Goal: Contribute content: Add original content to the website for others to see

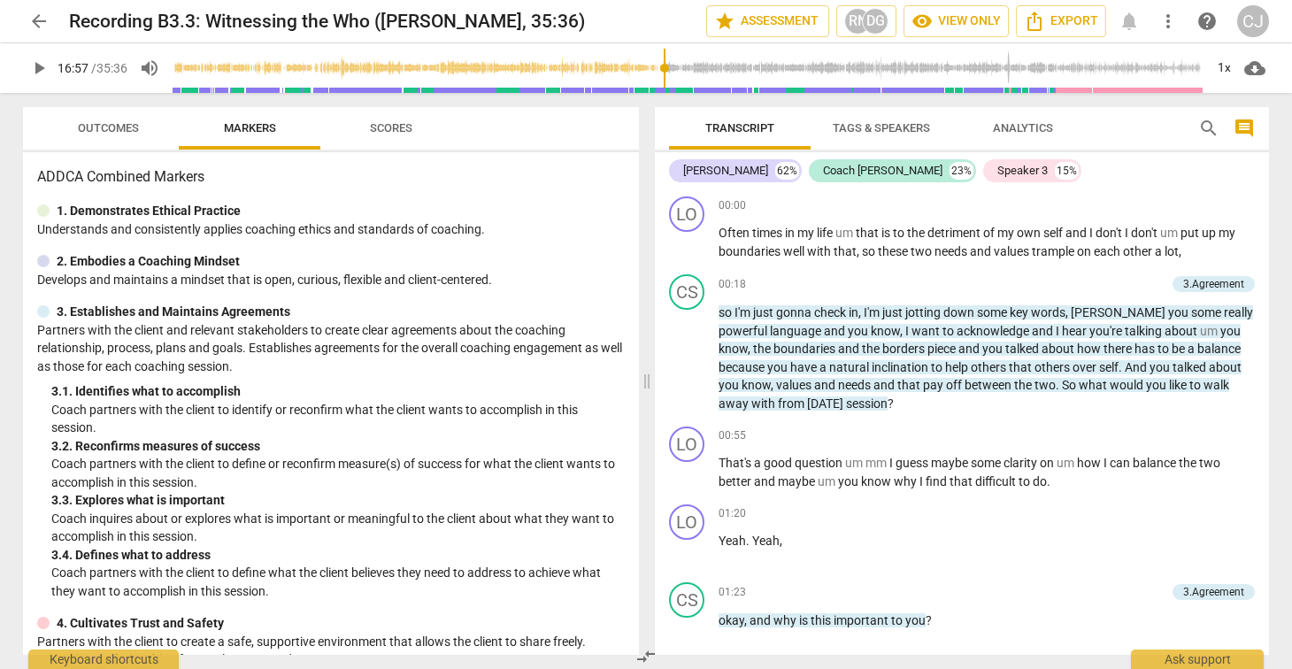
scroll to position [4128, 0]
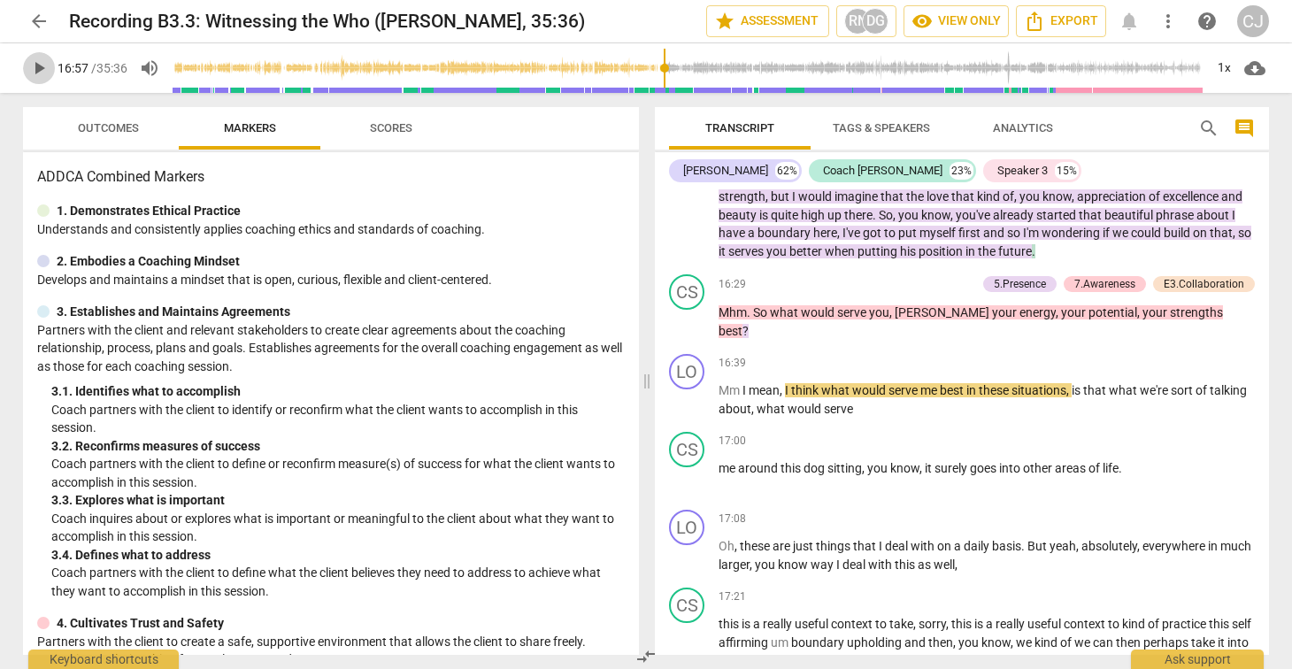
click at [36, 68] on span "play_arrow" at bounding box center [38, 68] width 21 height 21
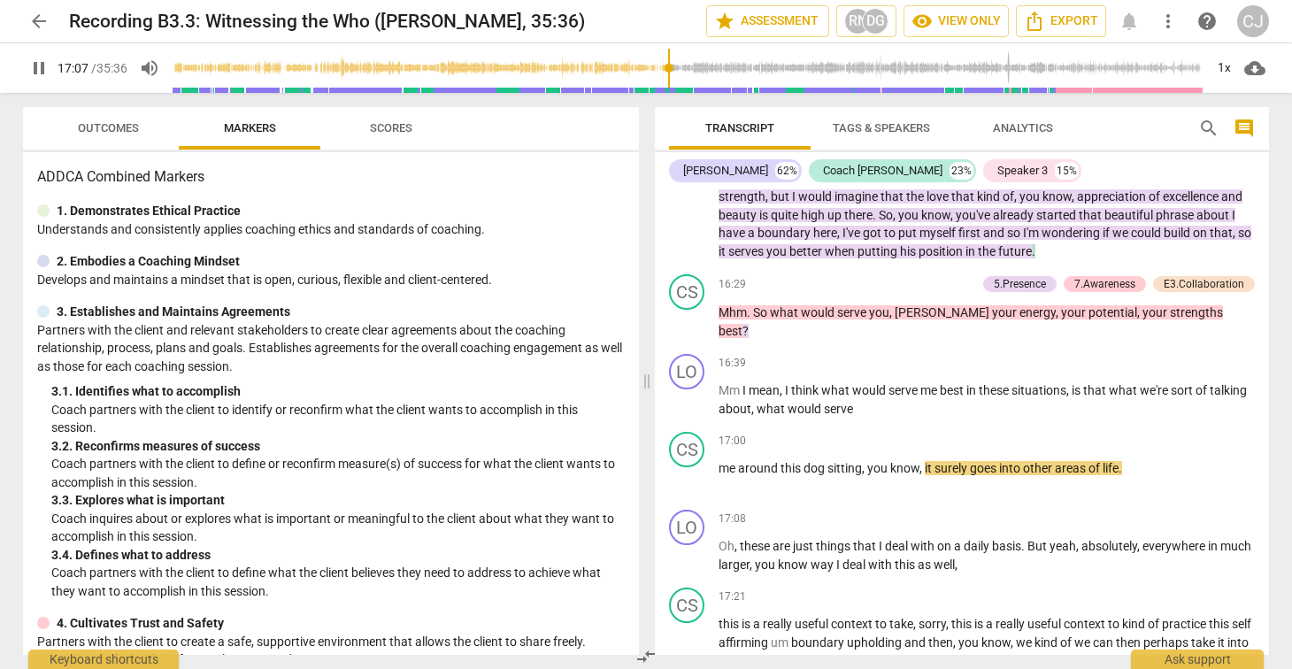
click at [40, 68] on span "pause" at bounding box center [38, 68] width 21 height 21
click at [40, 68] on span "play_arrow" at bounding box center [38, 68] width 21 height 21
click at [40, 68] on span "pause" at bounding box center [38, 68] width 21 height 21
click at [40, 68] on span "play_arrow" at bounding box center [38, 68] width 21 height 21
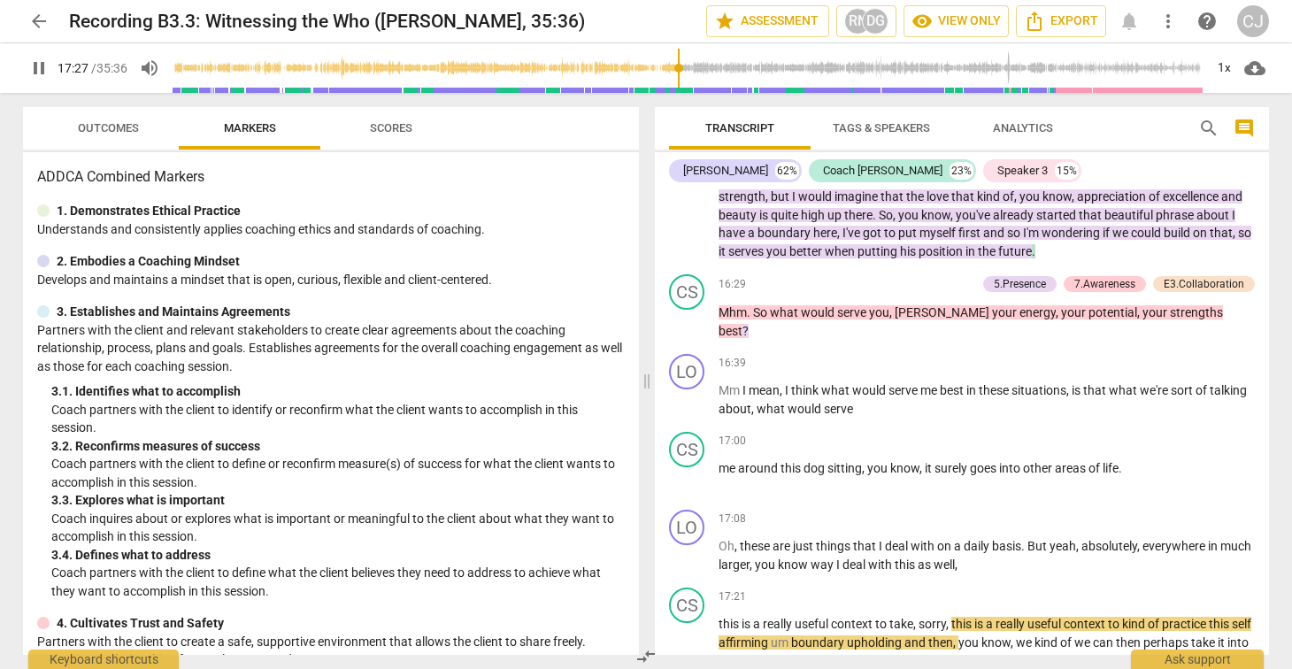
click at [40, 73] on span "pause" at bounding box center [38, 68] width 21 height 21
click at [43, 66] on span "play_arrow" at bounding box center [38, 68] width 21 height 21
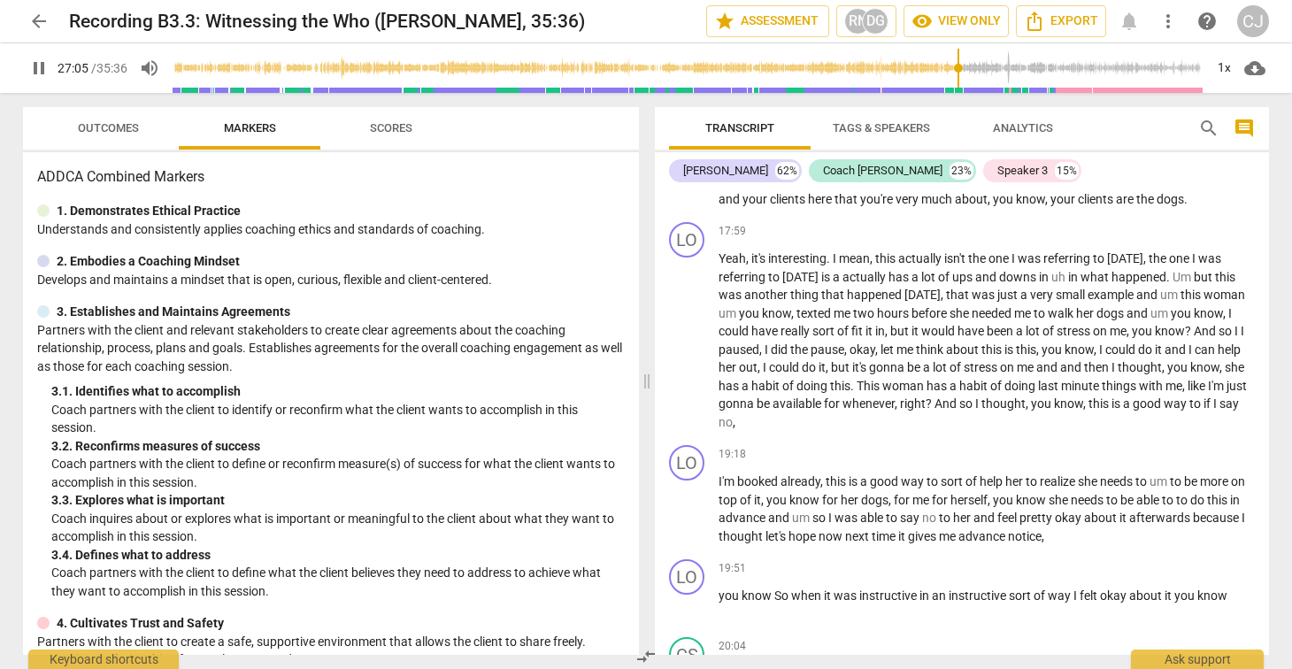
scroll to position [6550, 0]
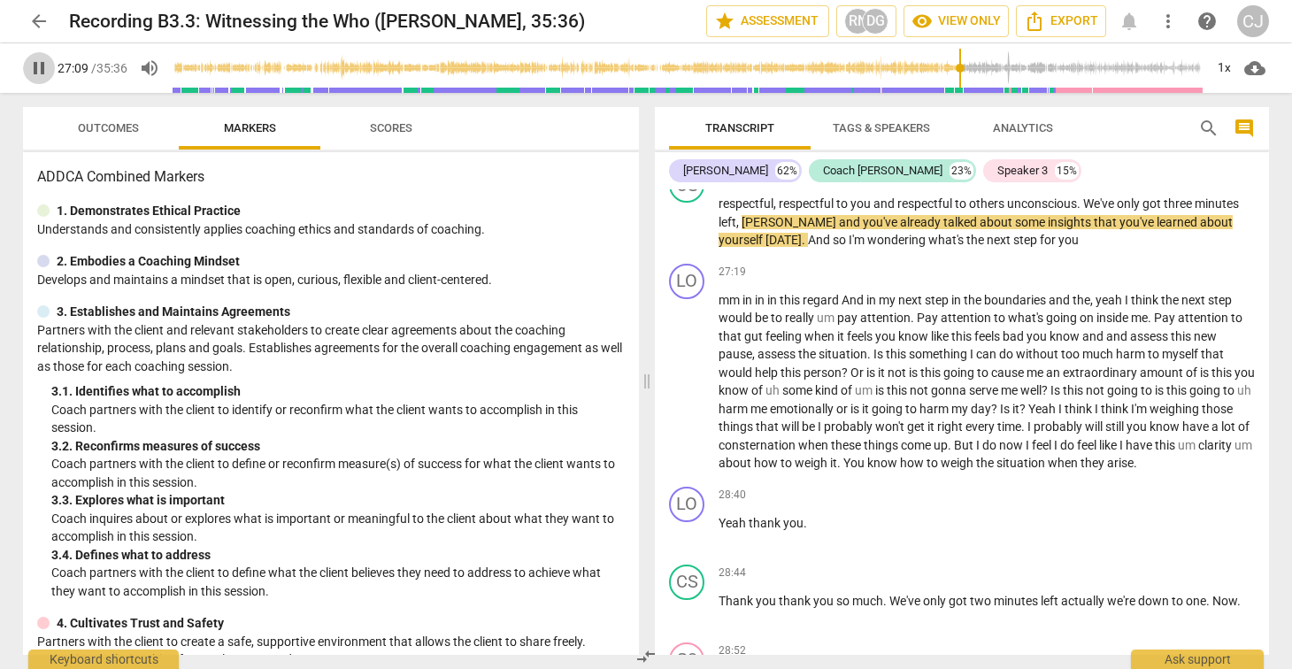
click at [38, 64] on span "pause" at bounding box center [38, 68] width 21 height 21
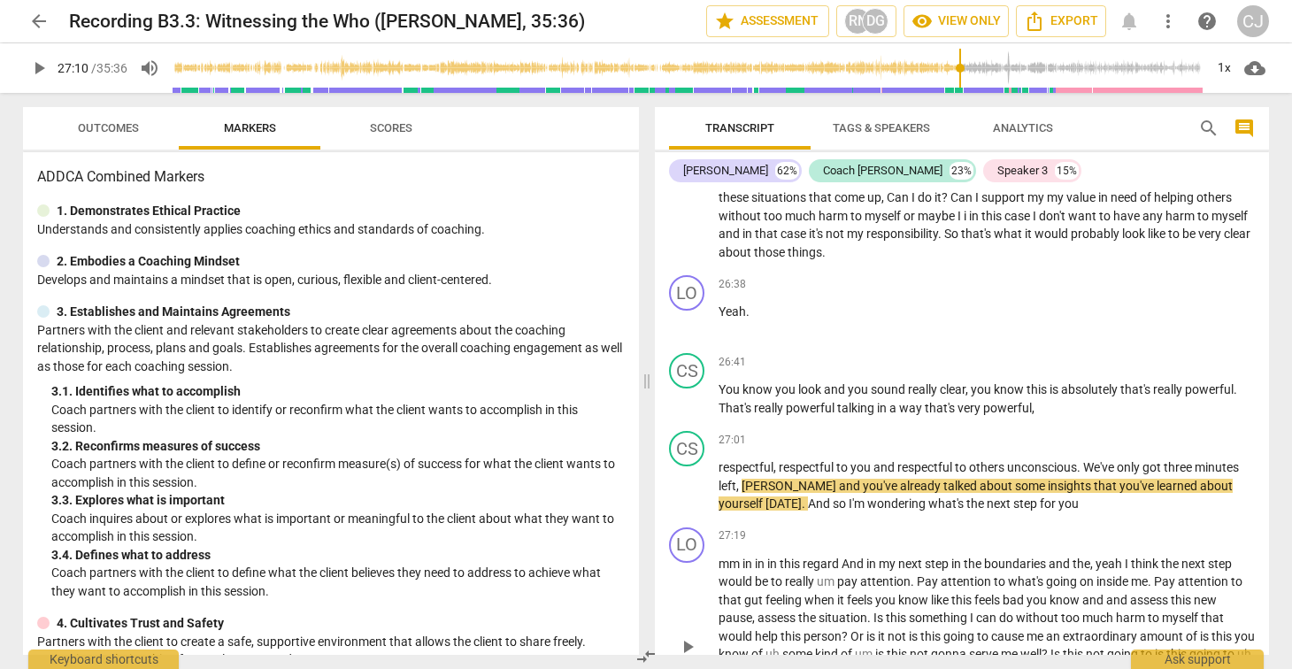
scroll to position [6270, 0]
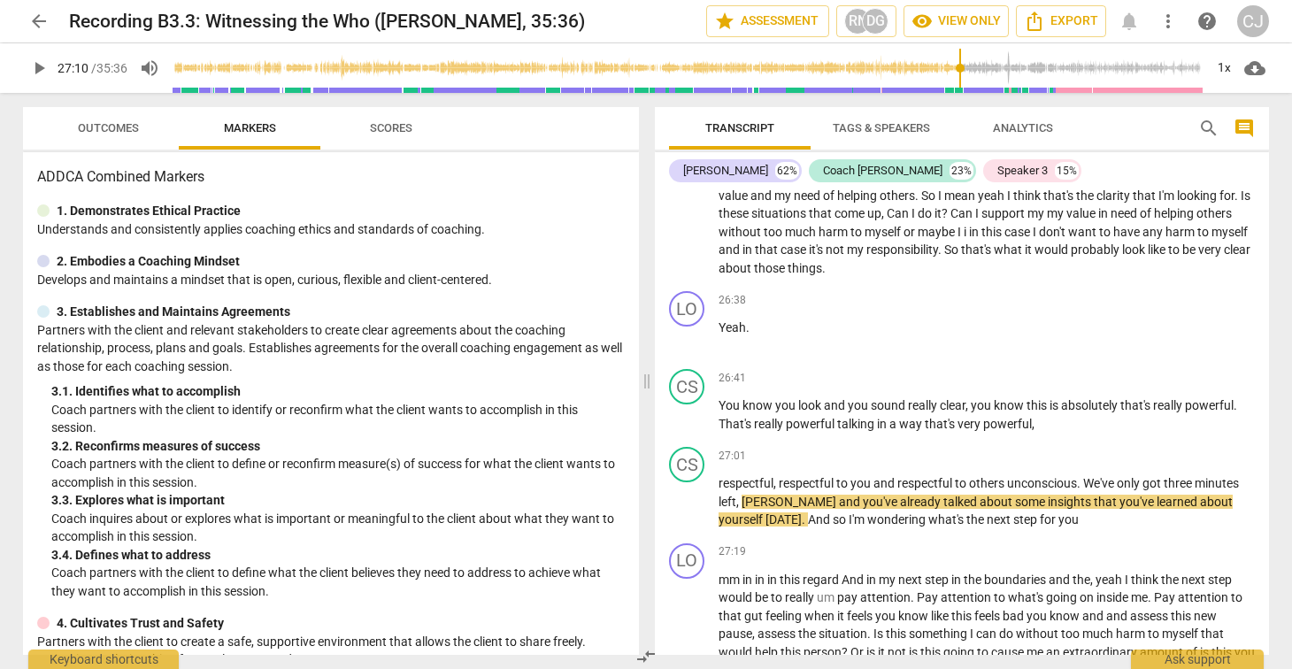
click at [39, 67] on span "play_arrow" at bounding box center [38, 68] width 21 height 21
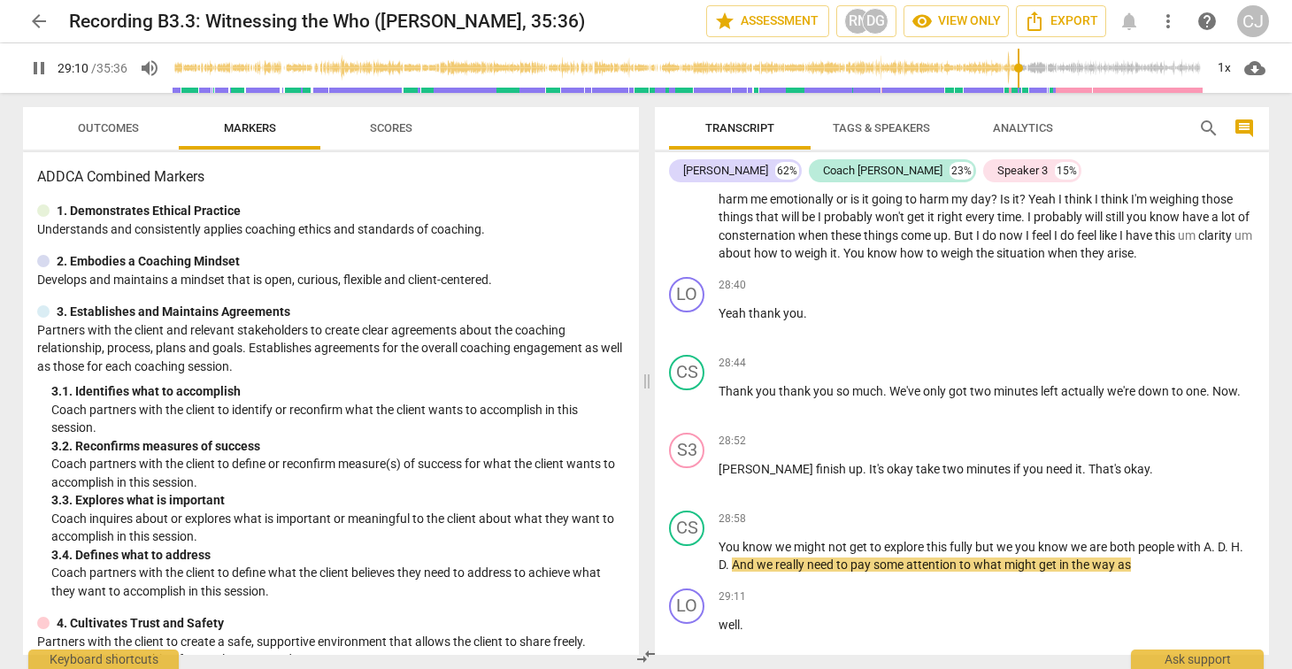
scroll to position [7258, 0]
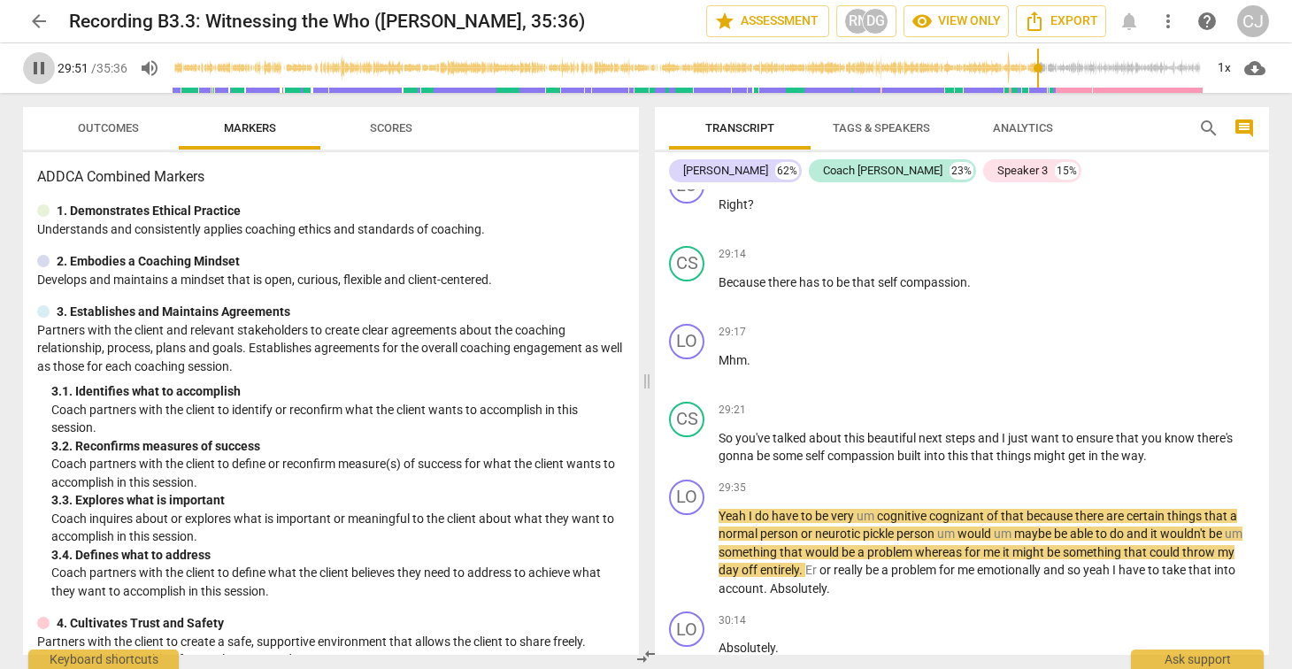
click at [39, 72] on span "pause" at bounding box center [38, 68] width 21 height 21
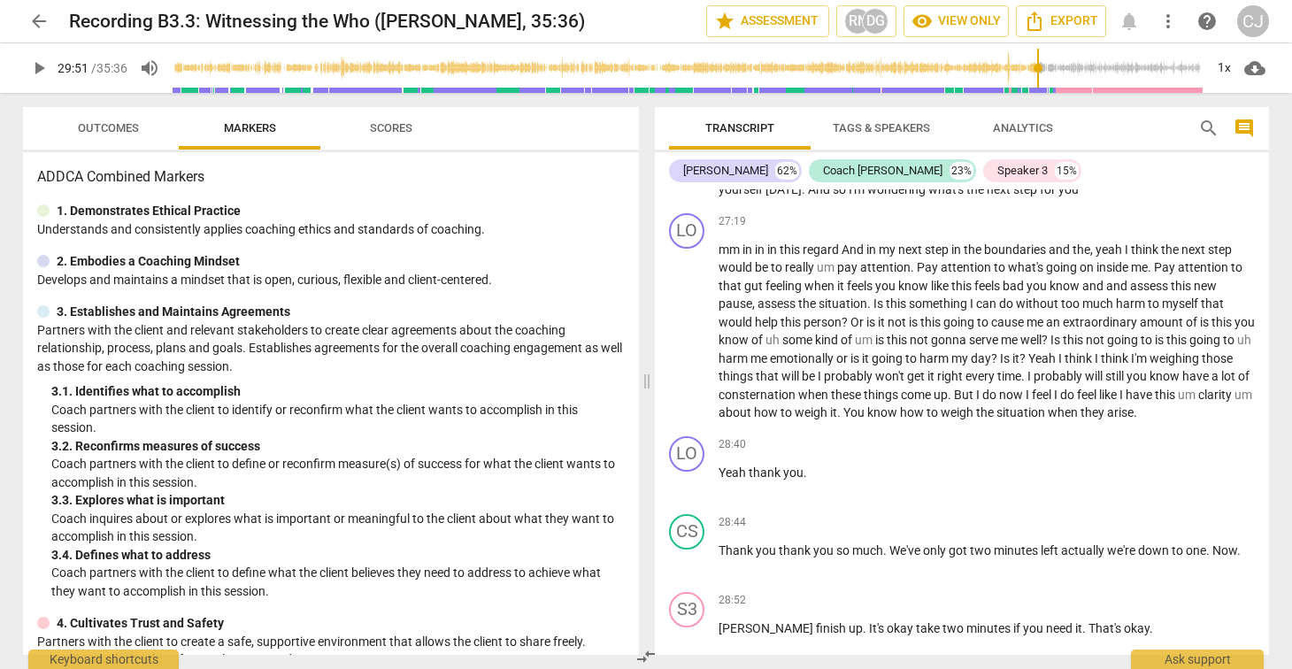
scroll to position [6596, 0]
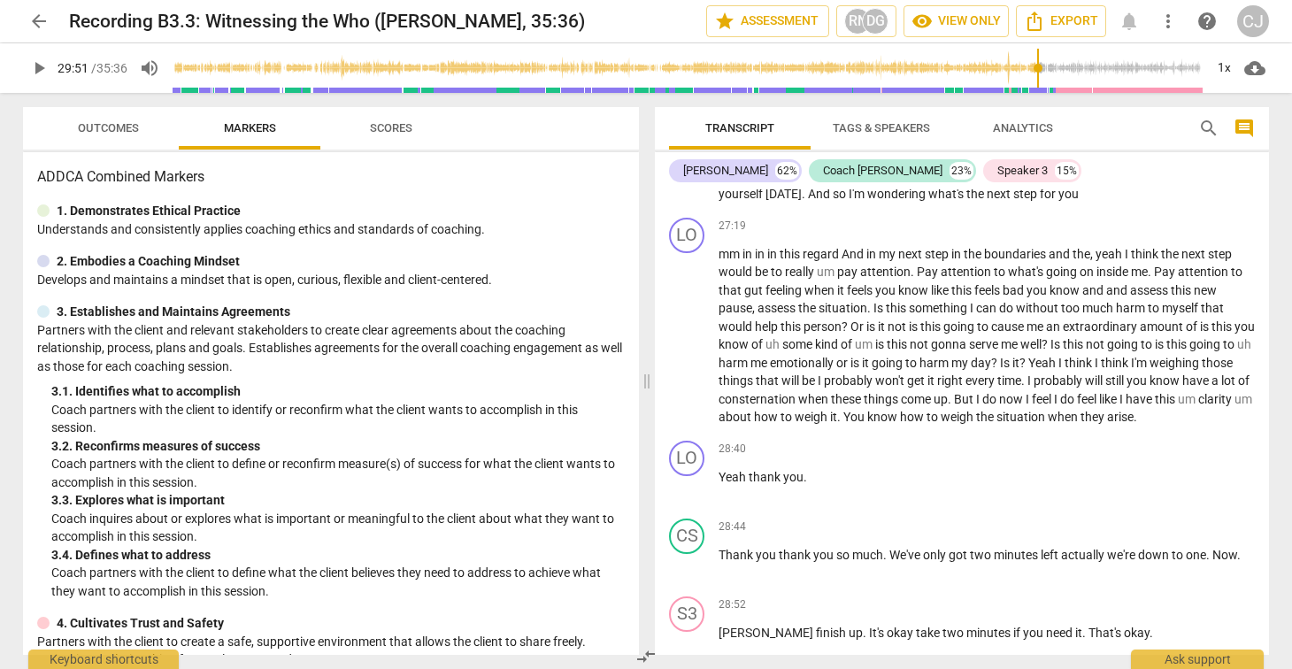
click at [39, 69] on span "play_arrow" at bounding box center [38, 68] width 21 height 21
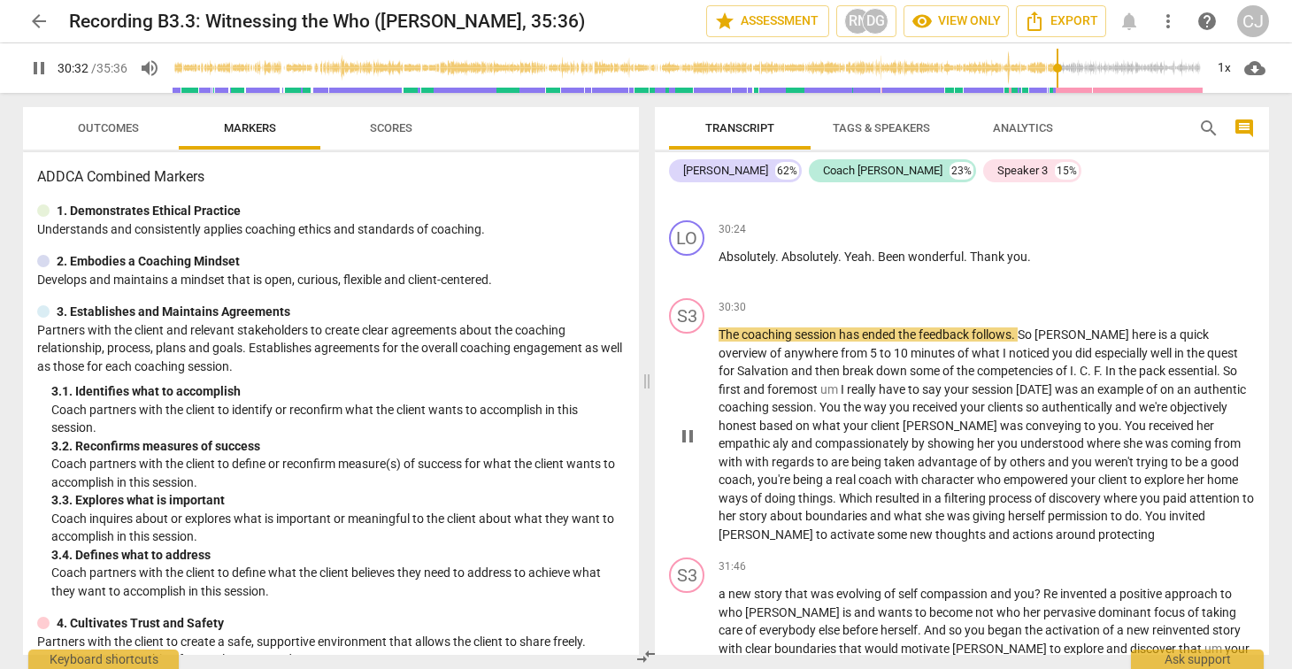
scroll to position [7806, 0]
click at [691, 445] on span "pause" at bounding box center [687, 434] width 21 height 21
click at [691, 445] on span "play_arrow" at bounding box center [687, 434] width 21 height 21
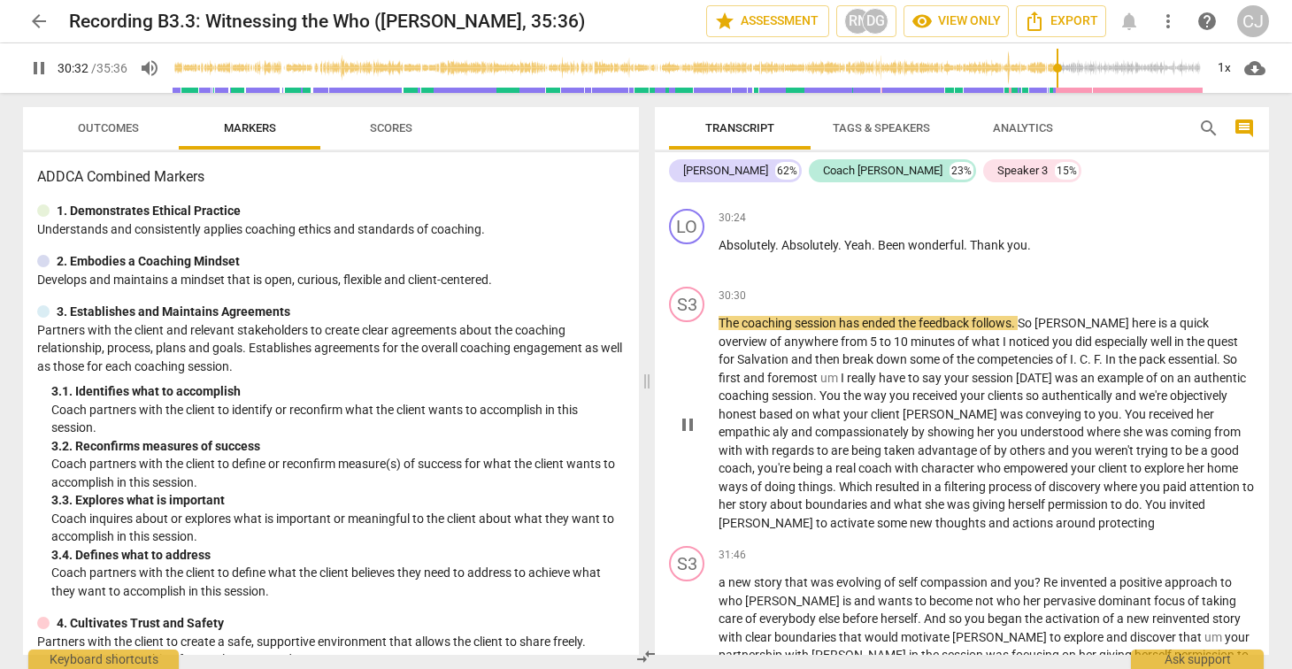
scroll to position [7847, 0]
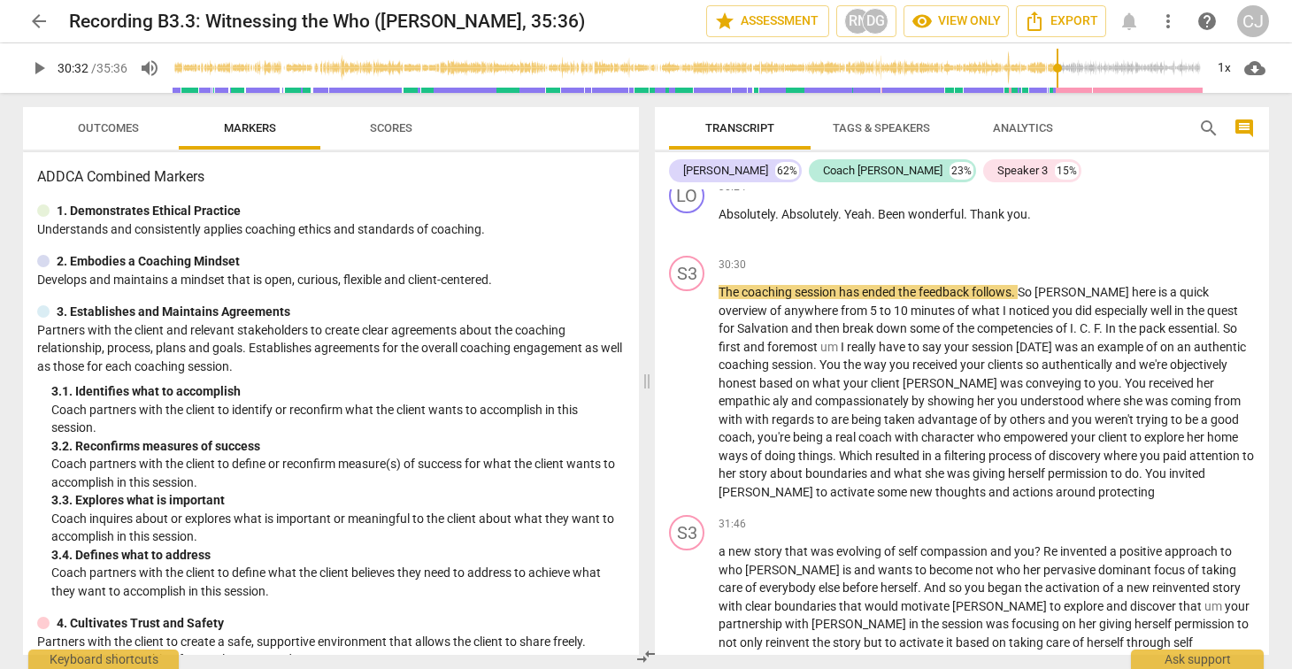
type input "1833"
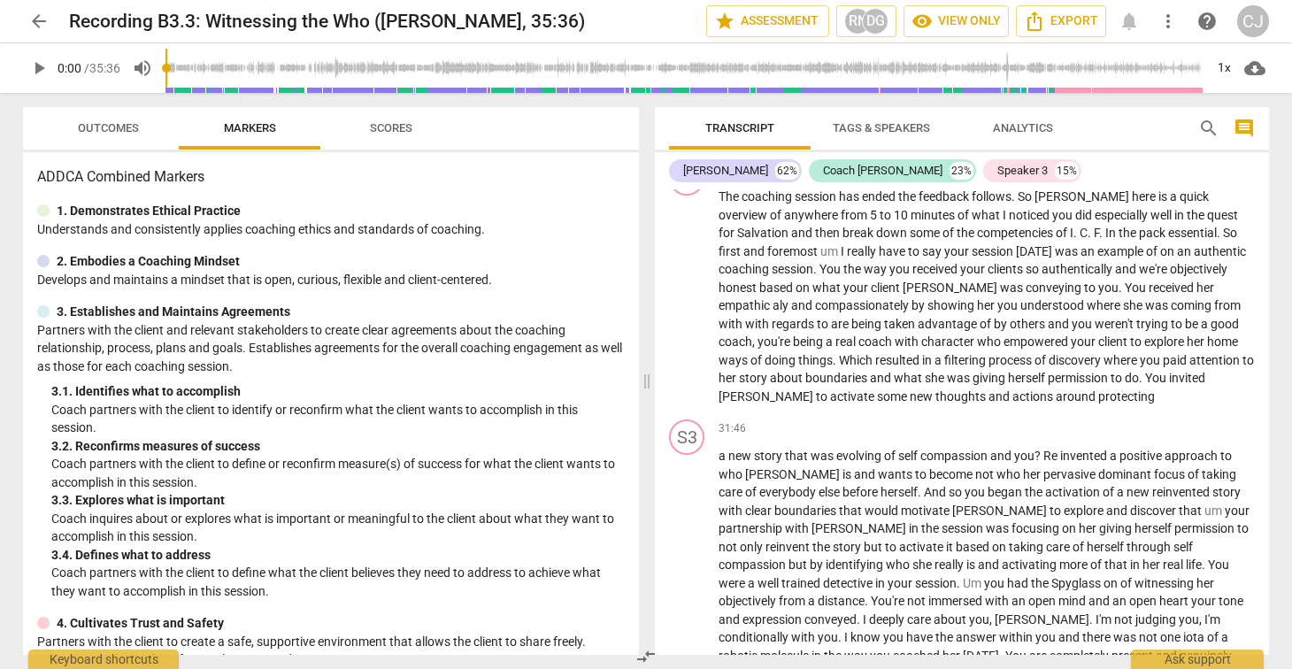
scroll to position [8005, 0]
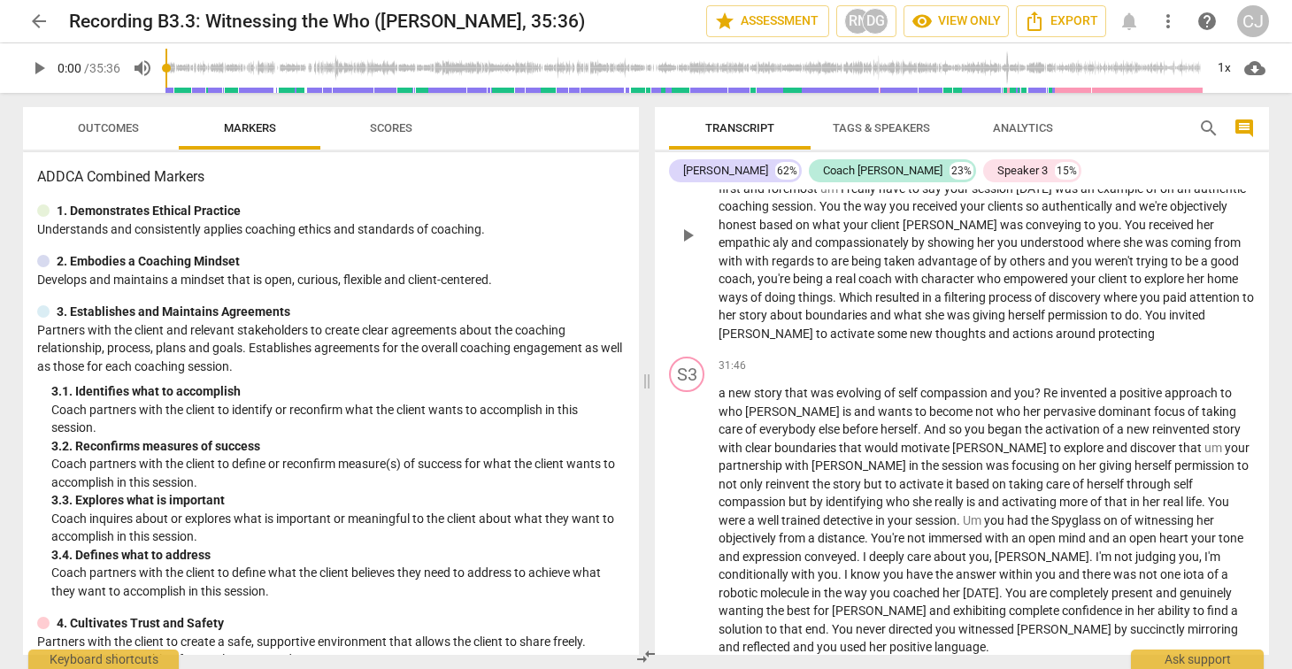
click at [691, 246] on span "play_arrow" at bounding box center [687, 235] width 21 height 21
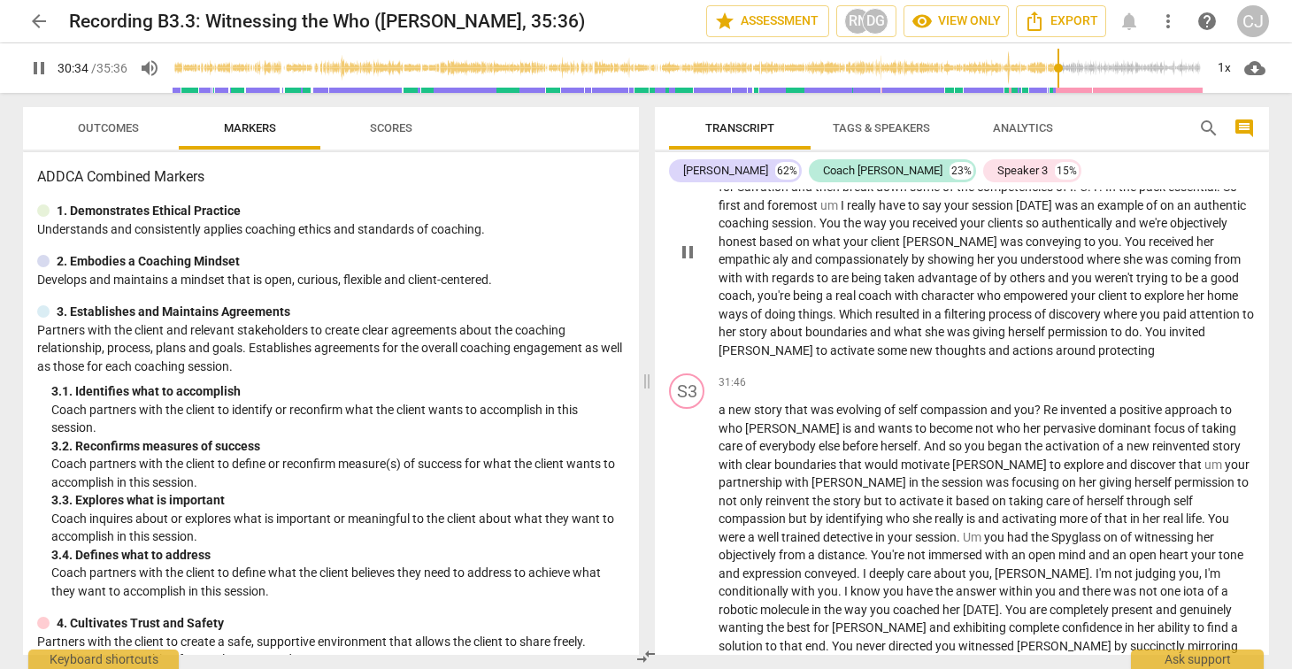
scroll to position [7994, 0]
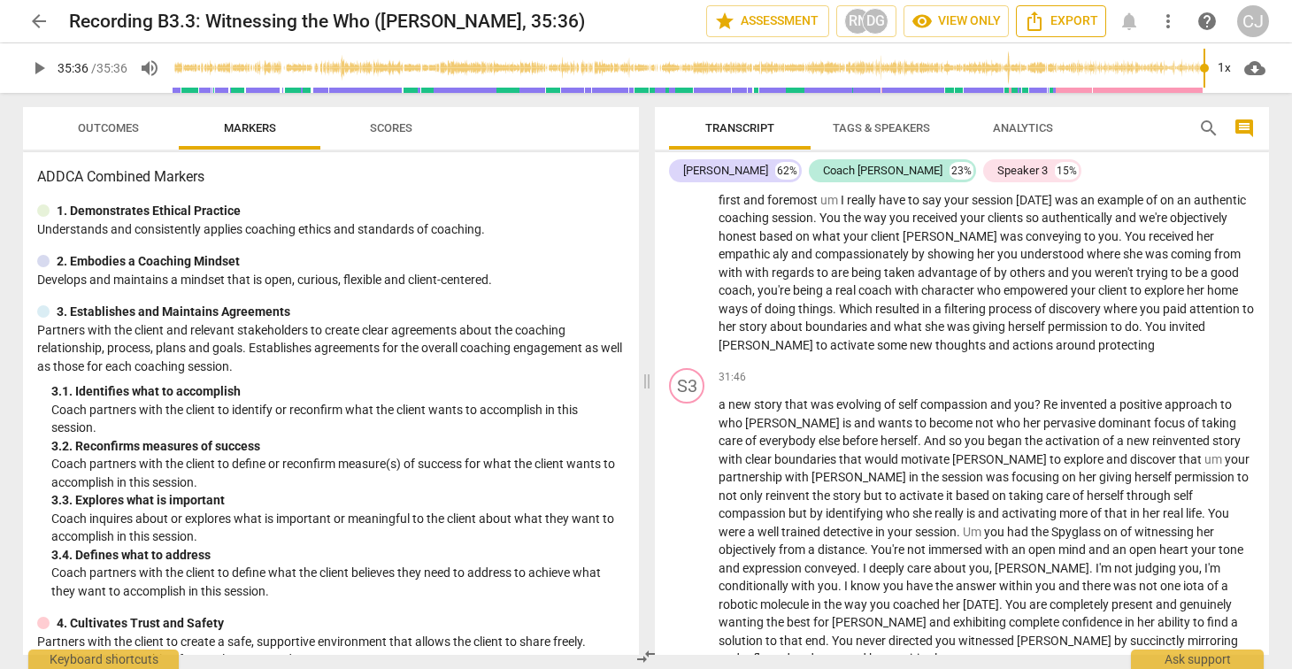
type input "2136"
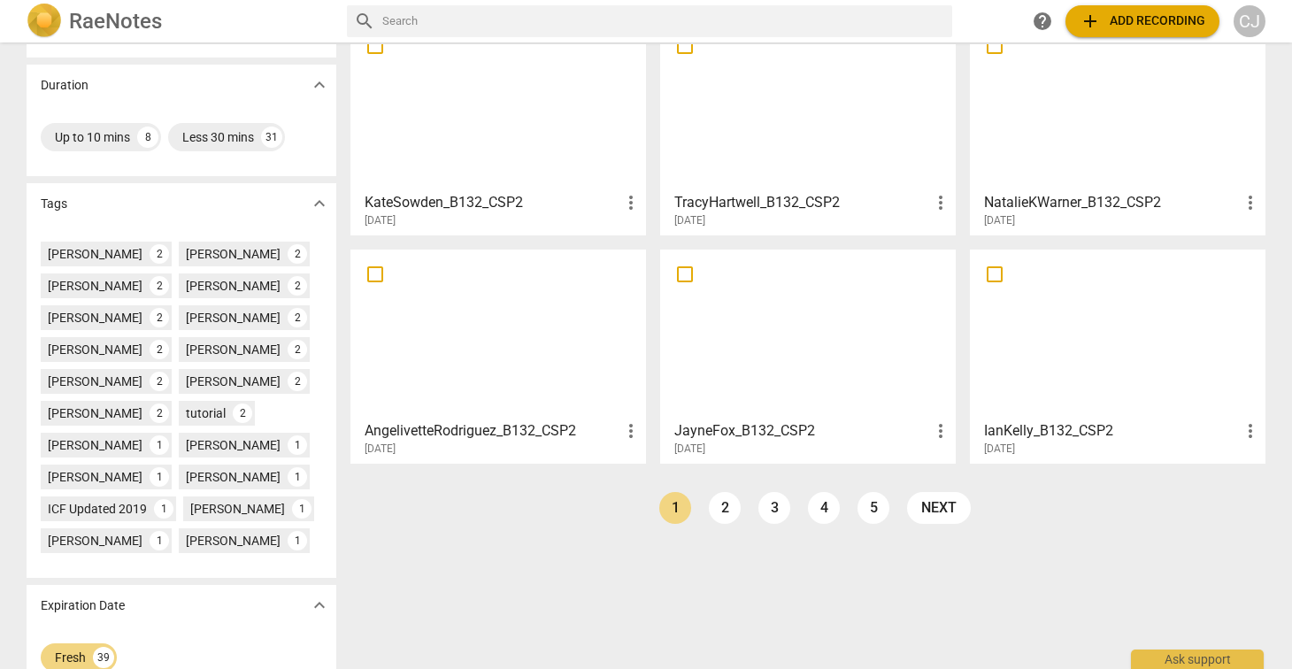
scroll to position [384, 0]
click at [775, 314] on div at bounding box center [807, 333] width 283 height 157
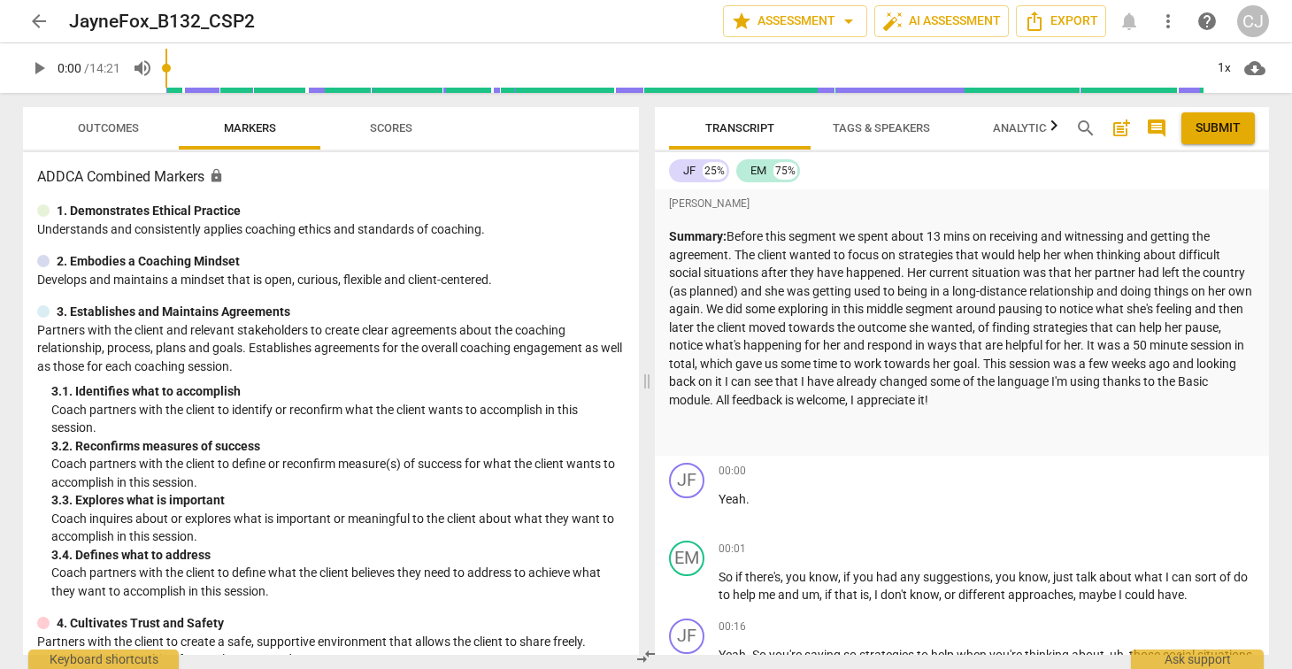
click at [41, 17] on span "arrow_back" at bounding box center [38, 21] width 21 height 21
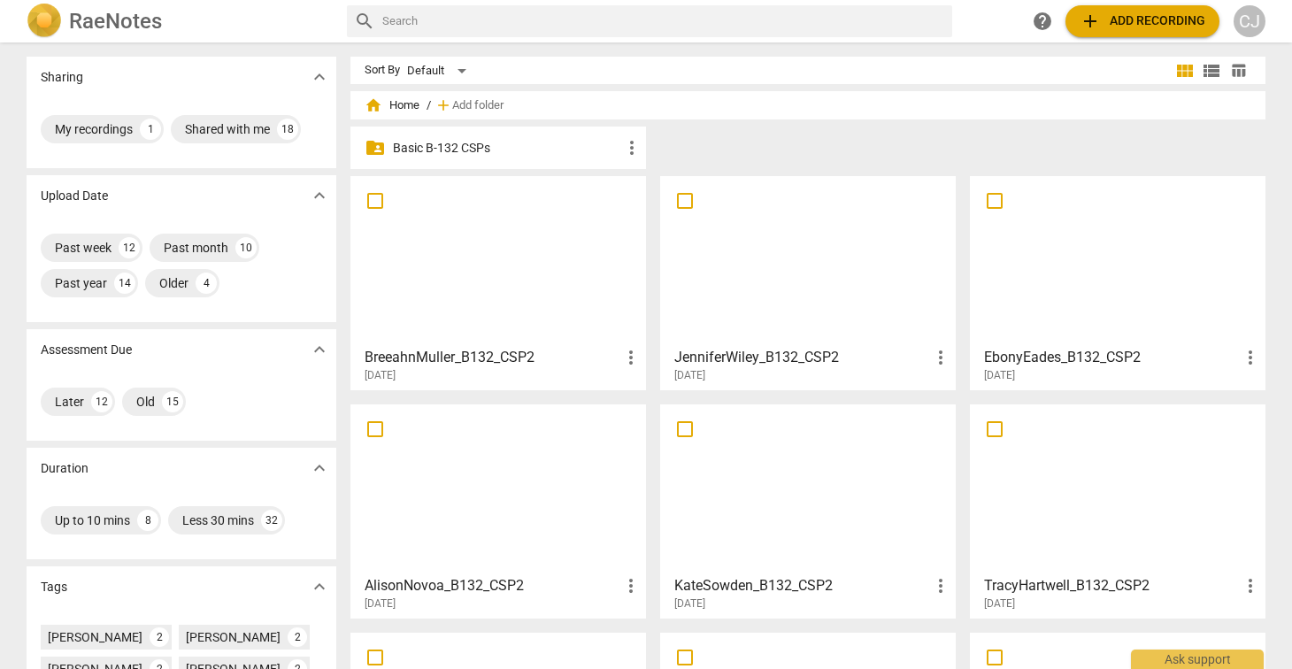
click at [472, 236] on div at bounding box center [498, 260] width 283 height 157
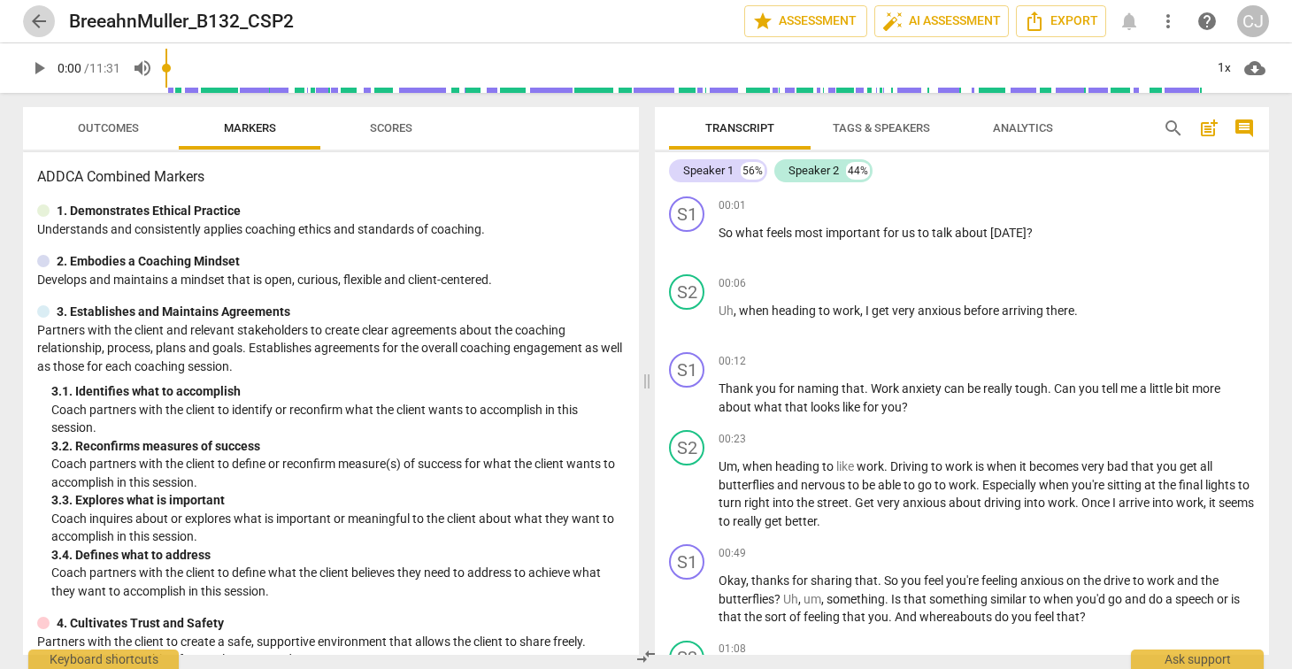
click at [40, 19] on span "arrow_back" at bounding box center [38, 21] width 21 height 21
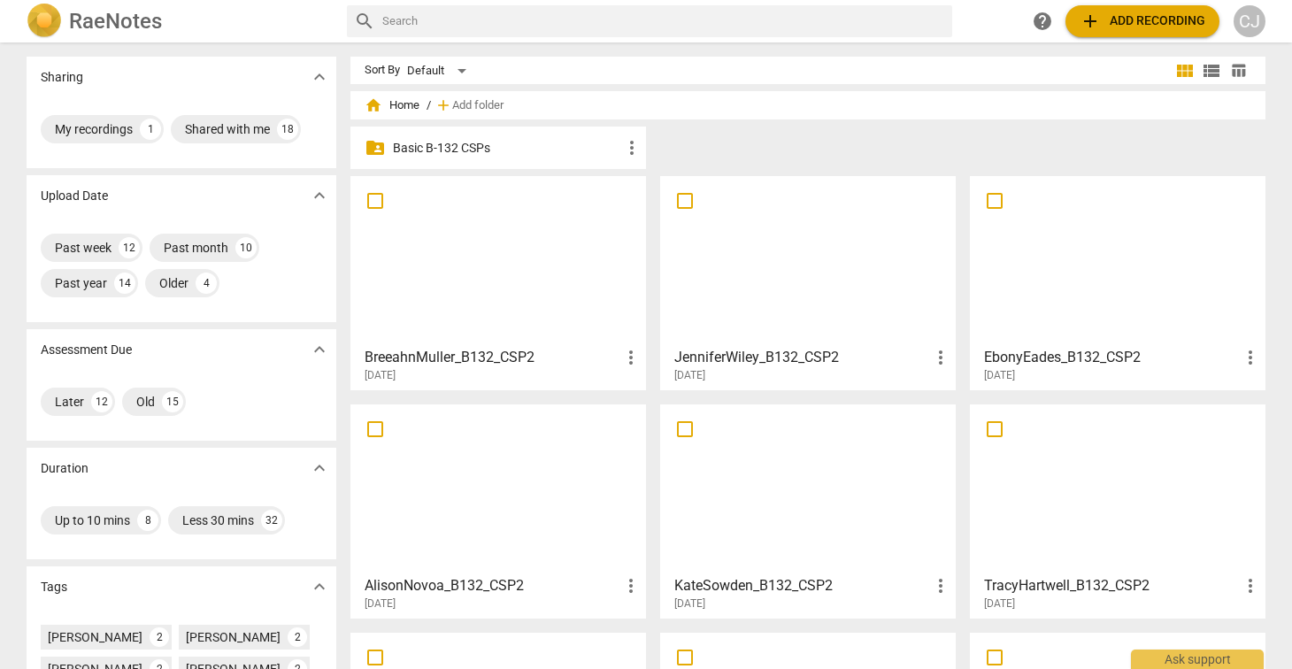
click at [1114, 264] on div at bounding box center [1117, 260] width 283 height 157
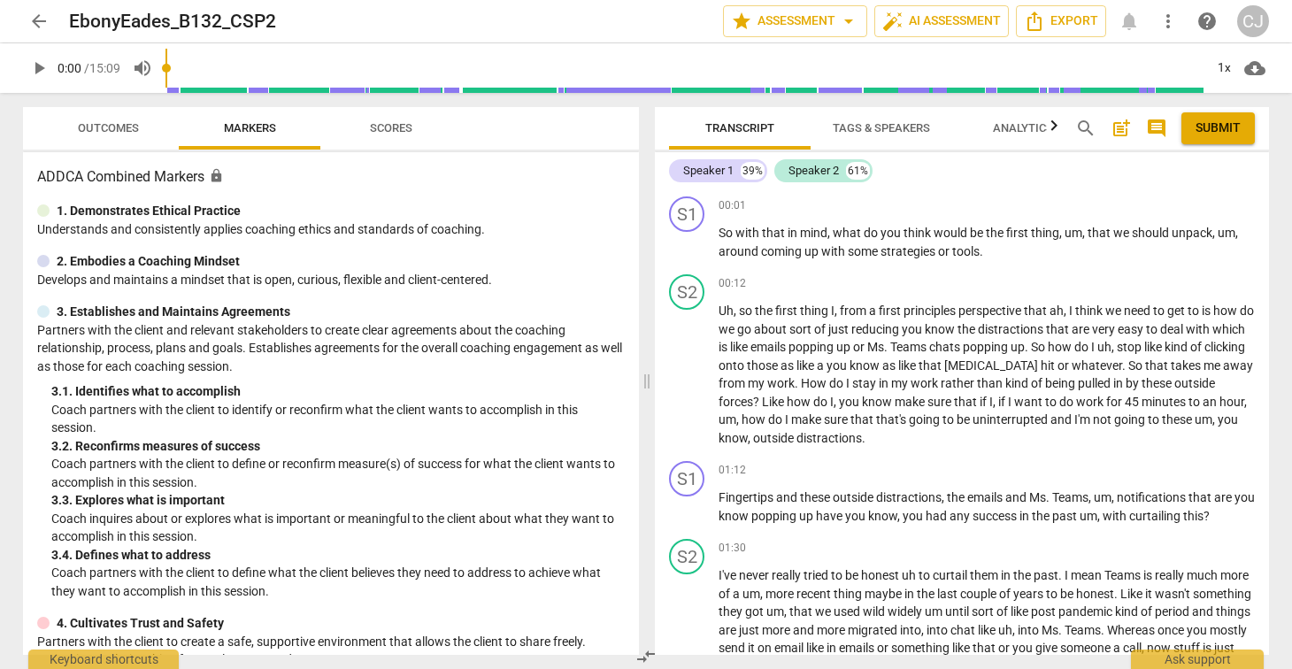
click at [33, 18] on span "arrow_back" at bounding box center [38, 21] width 21 height 21
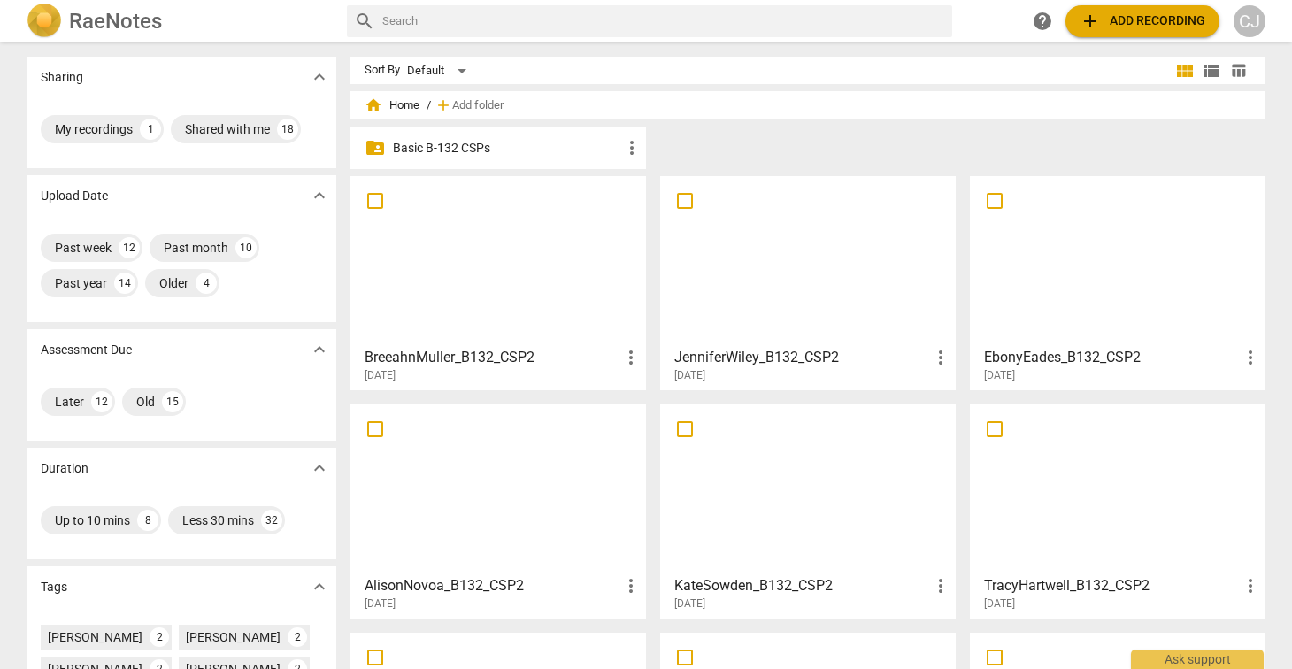
click at [765, 475] on div at bounding box center [807, 488] width 283 height 157
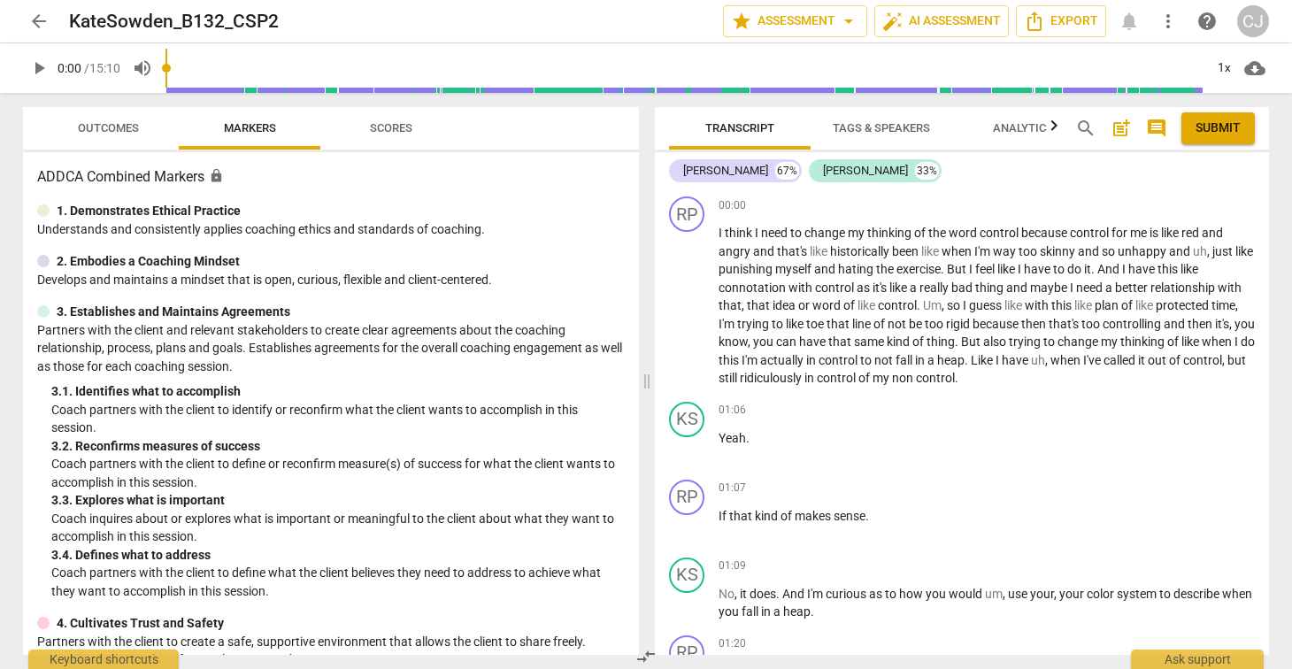
click at [37, 15] on span "arrow_back" at bounding box center [38, 21] width 21 height 21
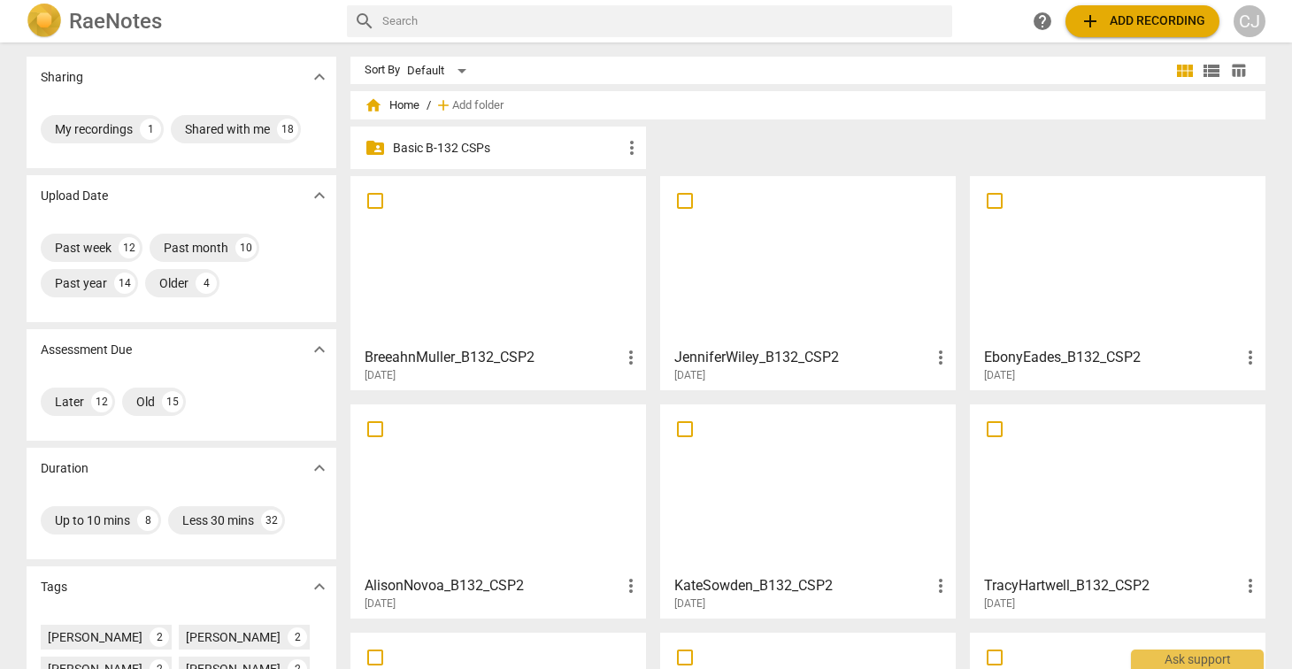
click at [465, 473] on div at bounding box center [498, 488] width 283 height 157
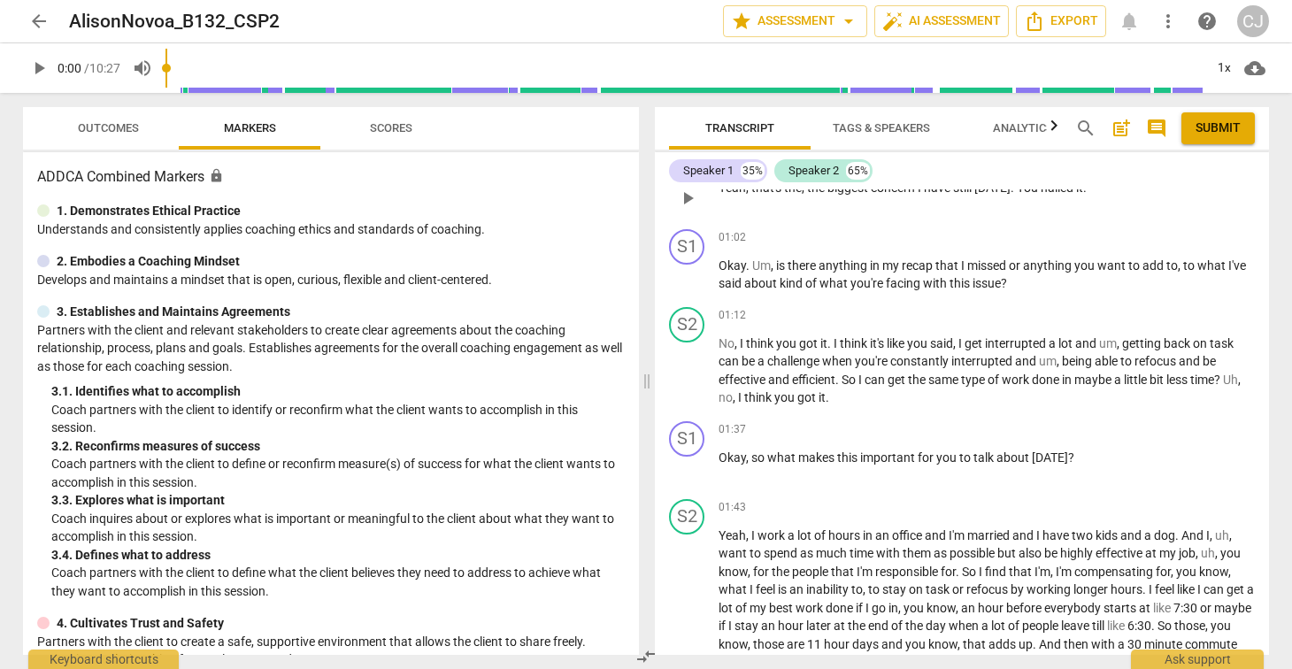
scroll to position [487, 0]
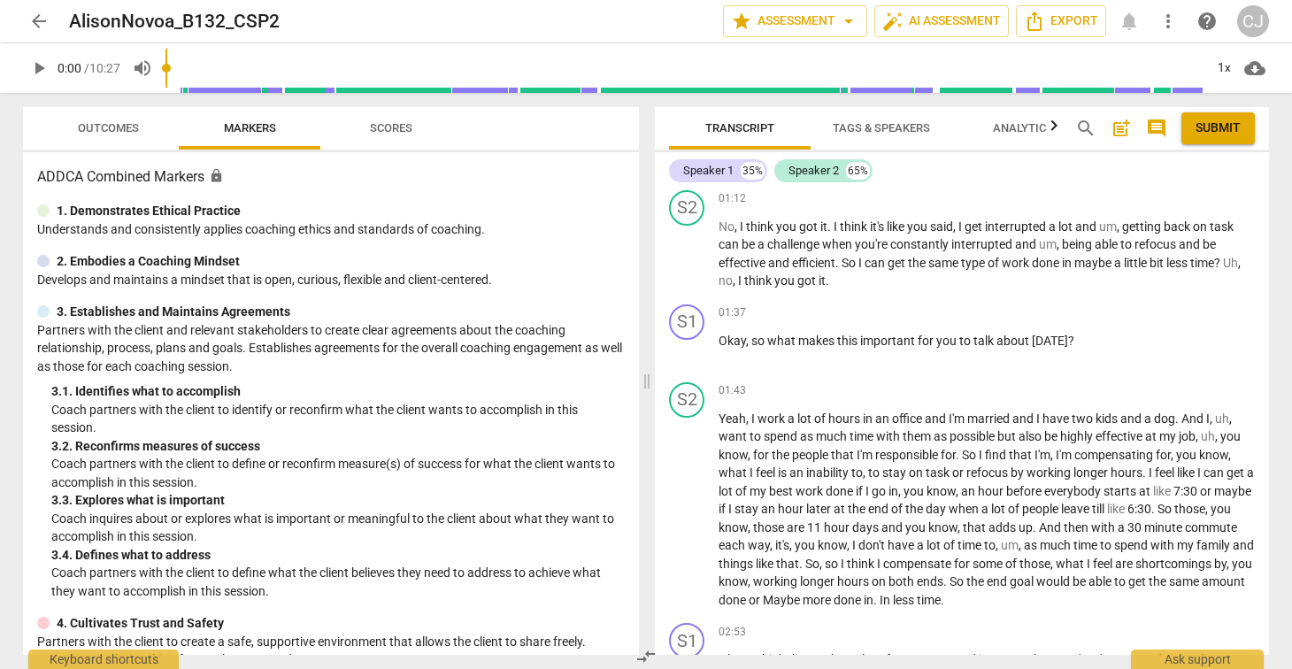
click at [35, 19] on span "arrow_back" at bounding box center [38, 21] width 21 height 21
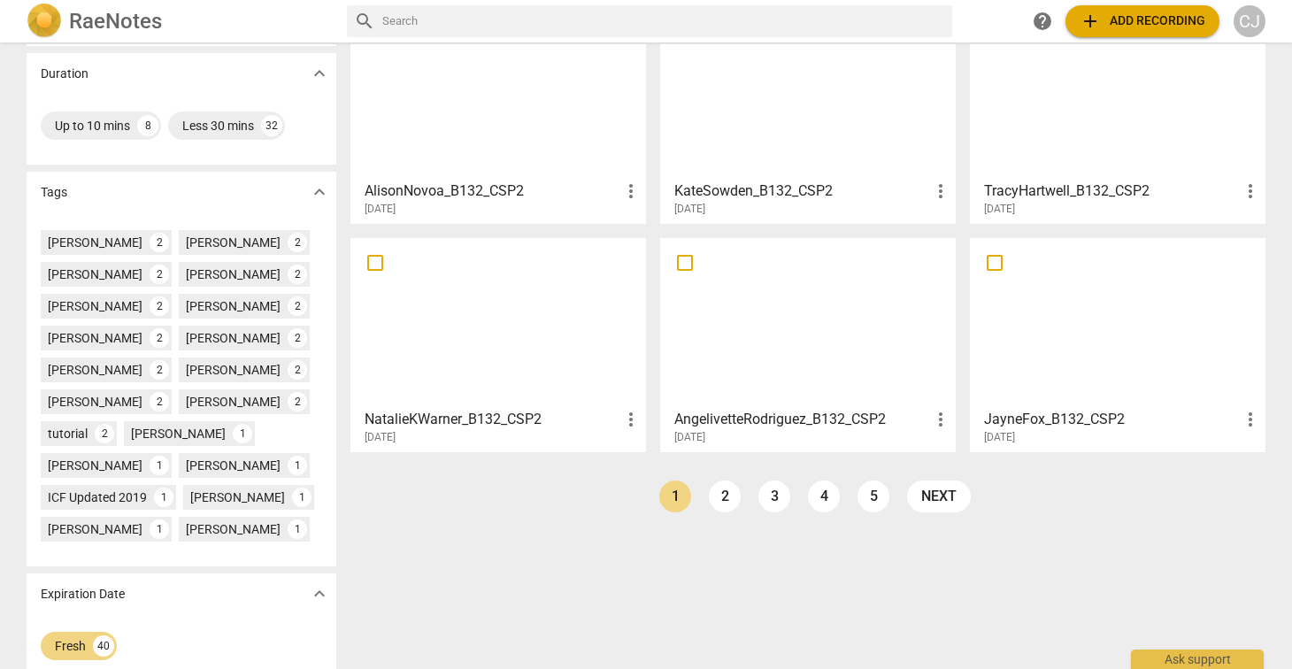
scroll to position [418, 0]
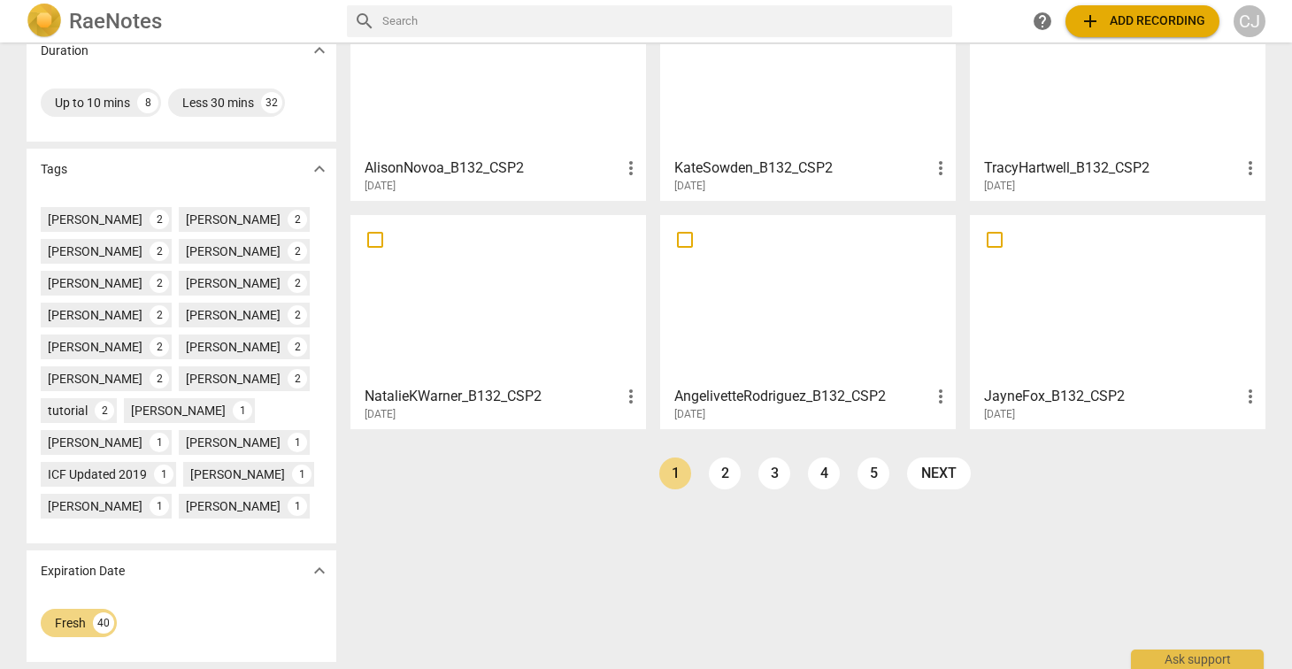
click at [792, 284] on div at bounding box center [807, 299] width 283 height 157
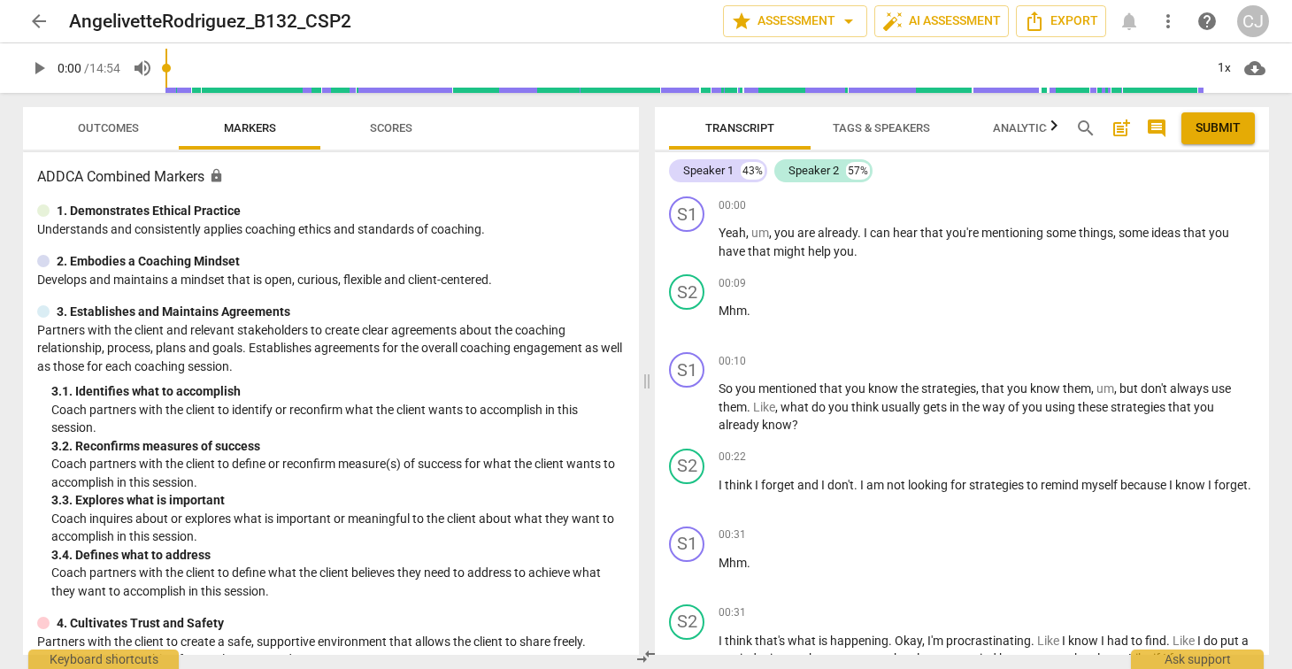
click at [40, 19] on span "arrow_back" at bounding box center [38, 21] width 21 height 21
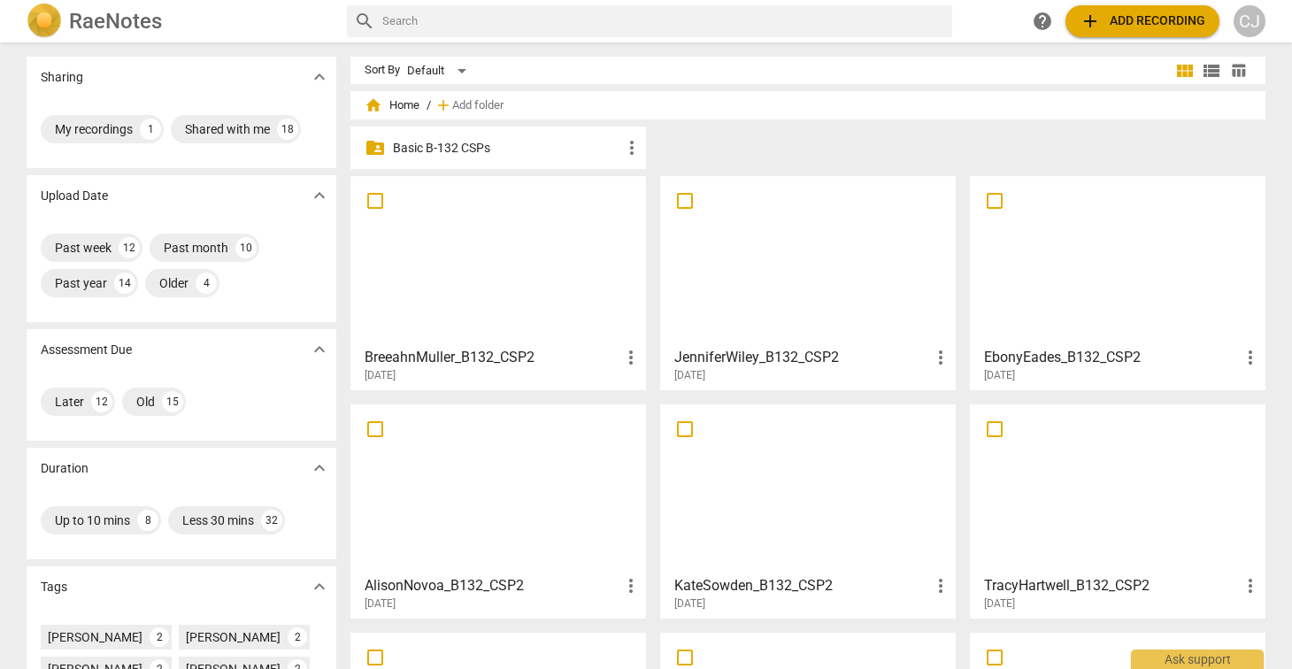
click at [990, 16] on div "search help add Add recording CJ" at bounding box center [806, 21] width 918 height 32
click at [1136, 21] on span "add Add recording" at bounding box center [1142, 21] width 126 height 21
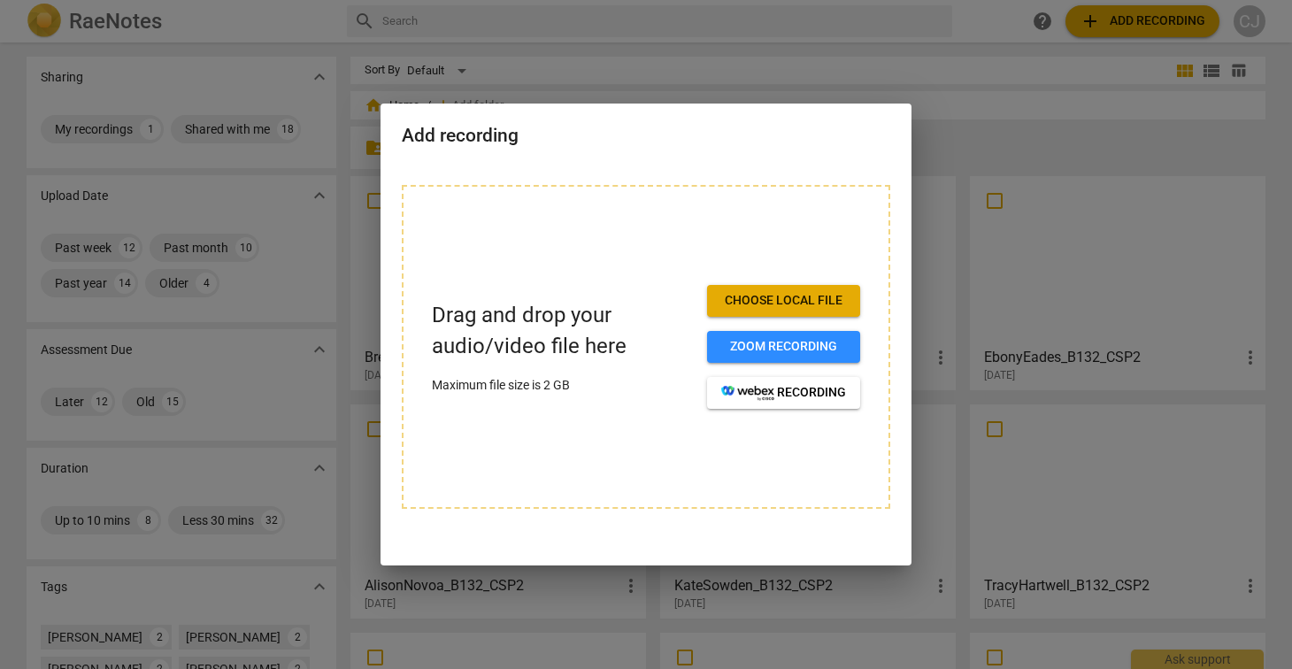
click at [798, 296] on span "Choose local file" at bounding box center [783, 301] width 125 height 18
click at [763, 304] on span "Choose local file" at bounding box center [783, 301] width 125 height 18
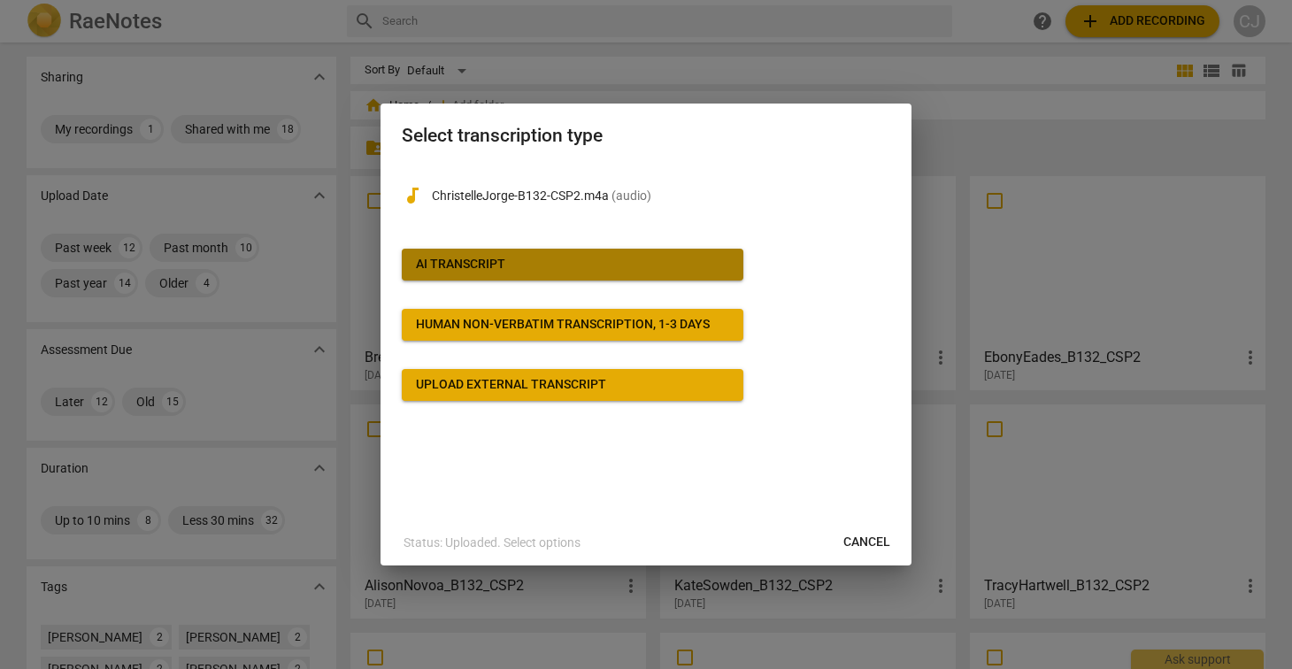
click at [533, 266] on span "AI Transcript" at bounding box center [572, 265] width 313 height 18
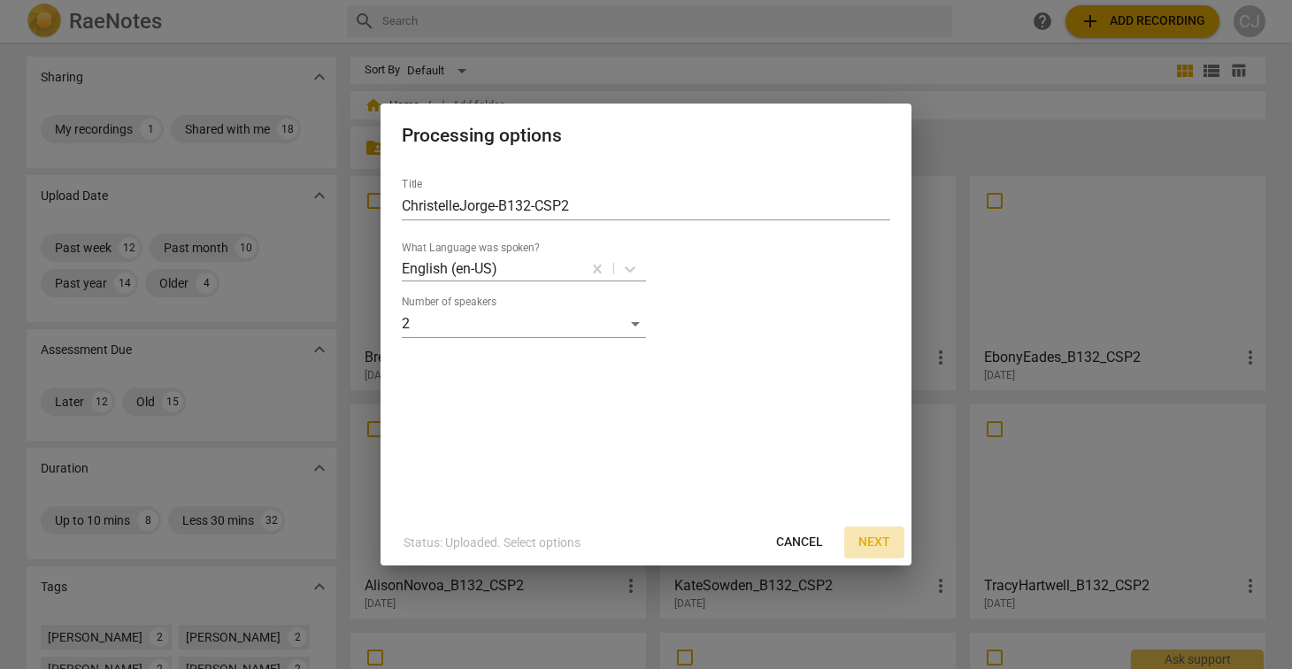
click at [875, 540] on span "Next" at bounding box center [874, 542] width 32 height 18
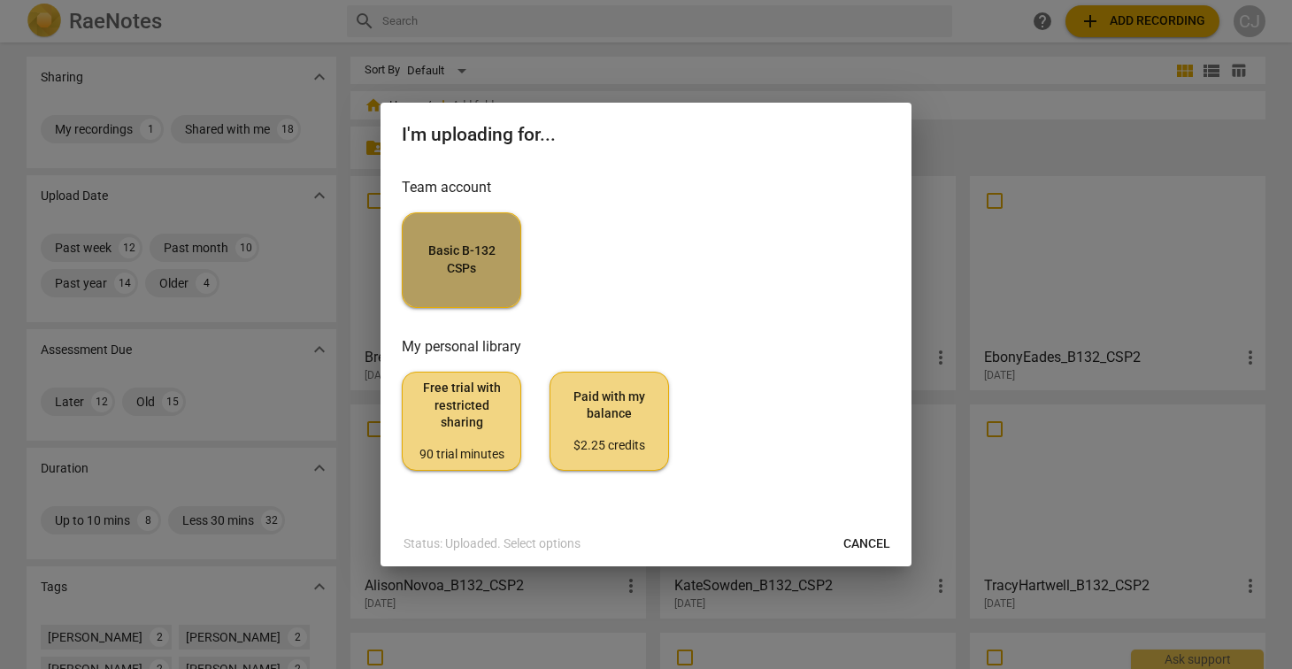
click at [476, 248] on span "Basic B-132 CSPs" at bounding box center [461, 259] width 89 height 35
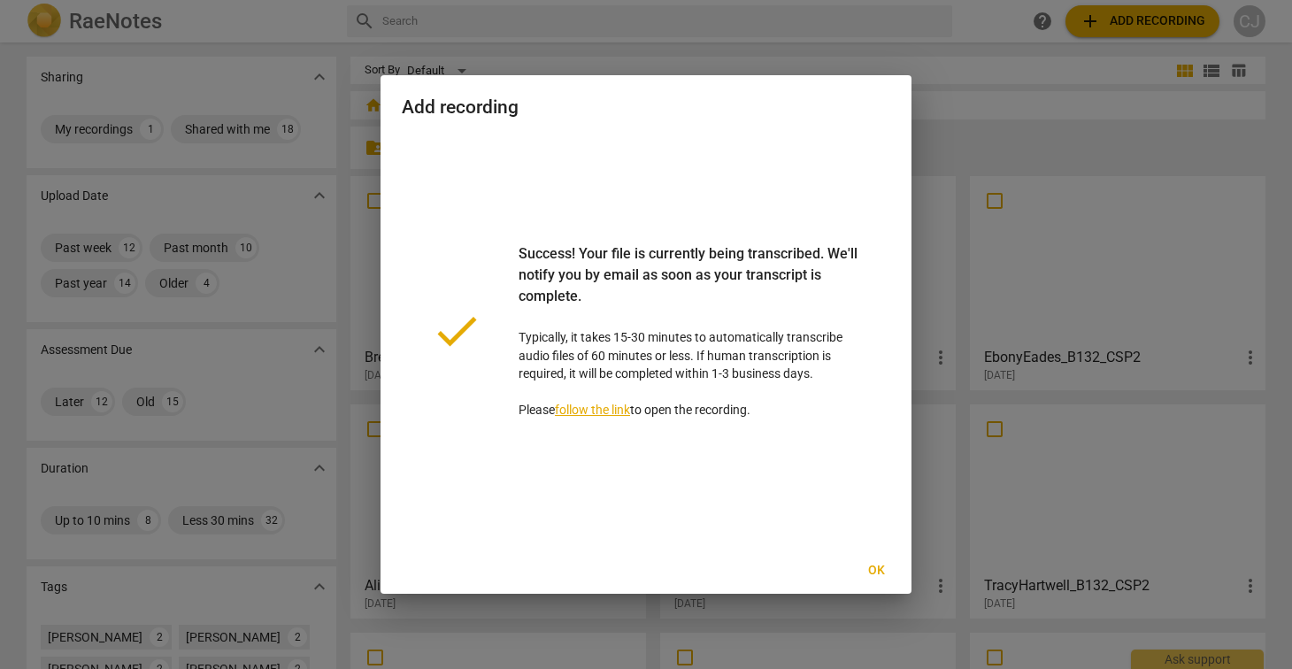
click at [878, 571] on span "Ok" at bounding box center [876, 571] width 28 height 18
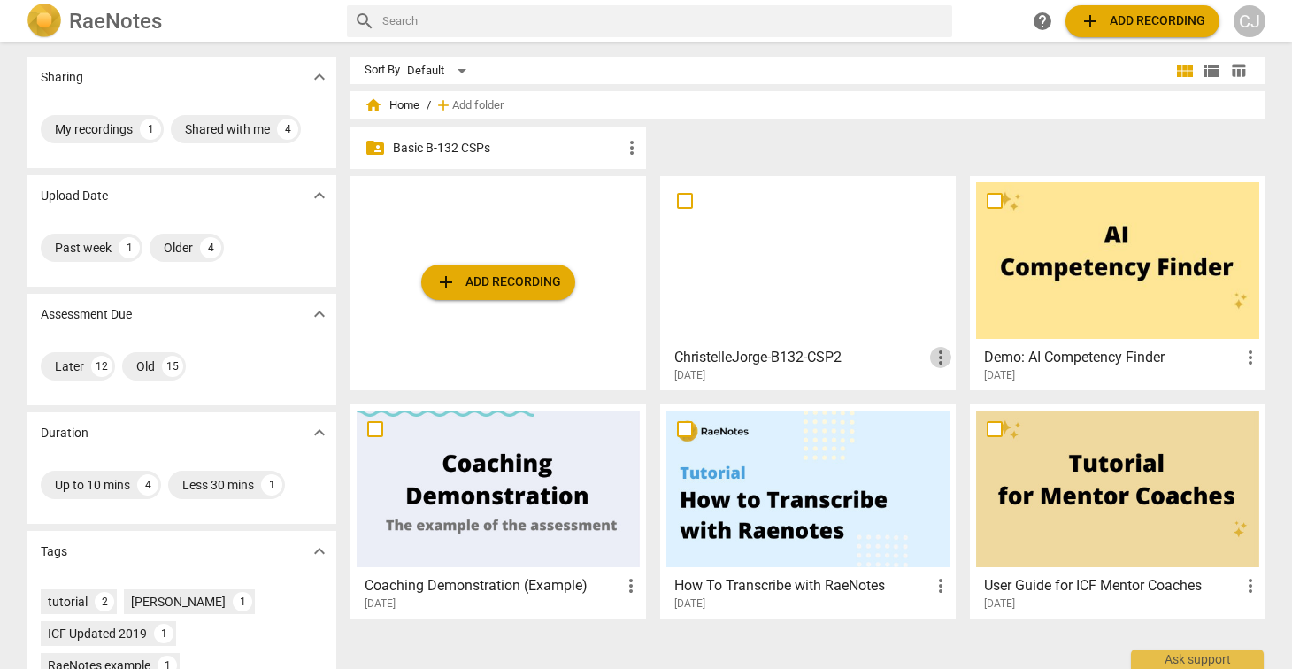
click at [937, 358] on span "more_vert" at bounding box center [940, 357] width 21 height 21
click at [768, 264] on div at bounding box center [646, 334] width 1292 height 669
click at [768, 264] on div at bounding box center [807, 260] width 283 height 157
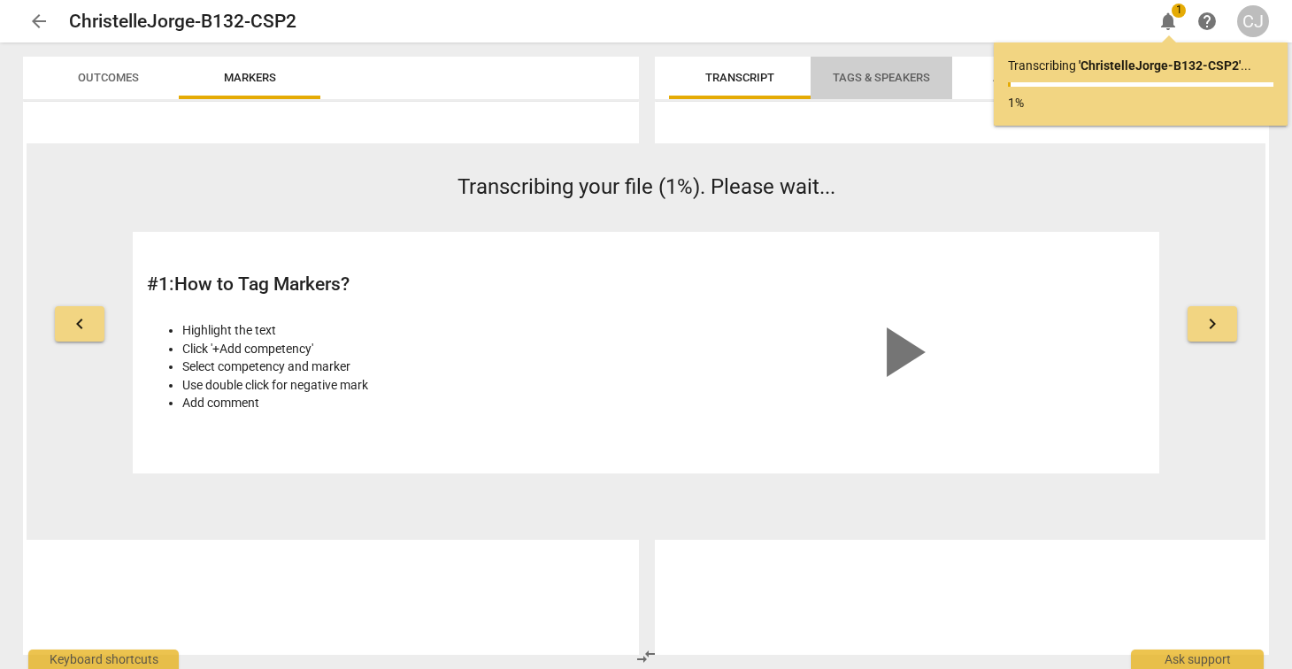
click at [901, 80] on span "Tags & Speakers" at bounding box center [880, 77] width 97 height 13
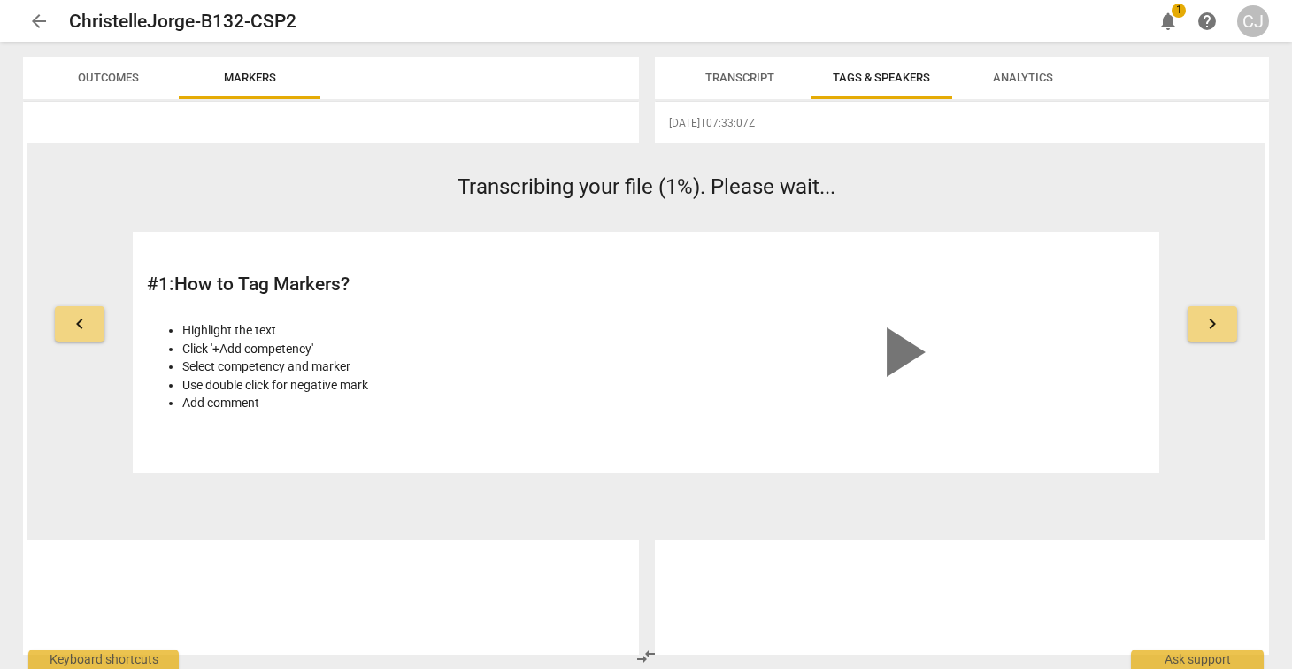
click at [1032, 79] on span "Analytics" at bounding box center [1023, 77] width 60 height 13
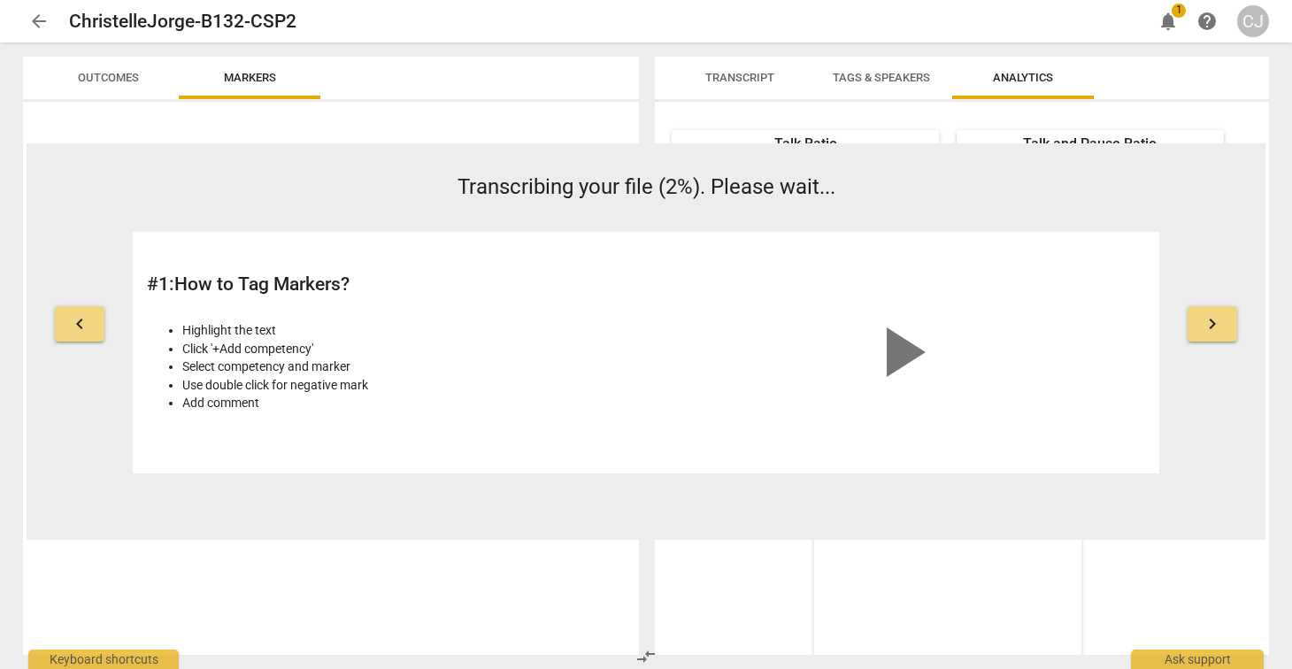
click at [747, 77] on span "Transcript" at bounding box center [739, 77] width 69 height 13
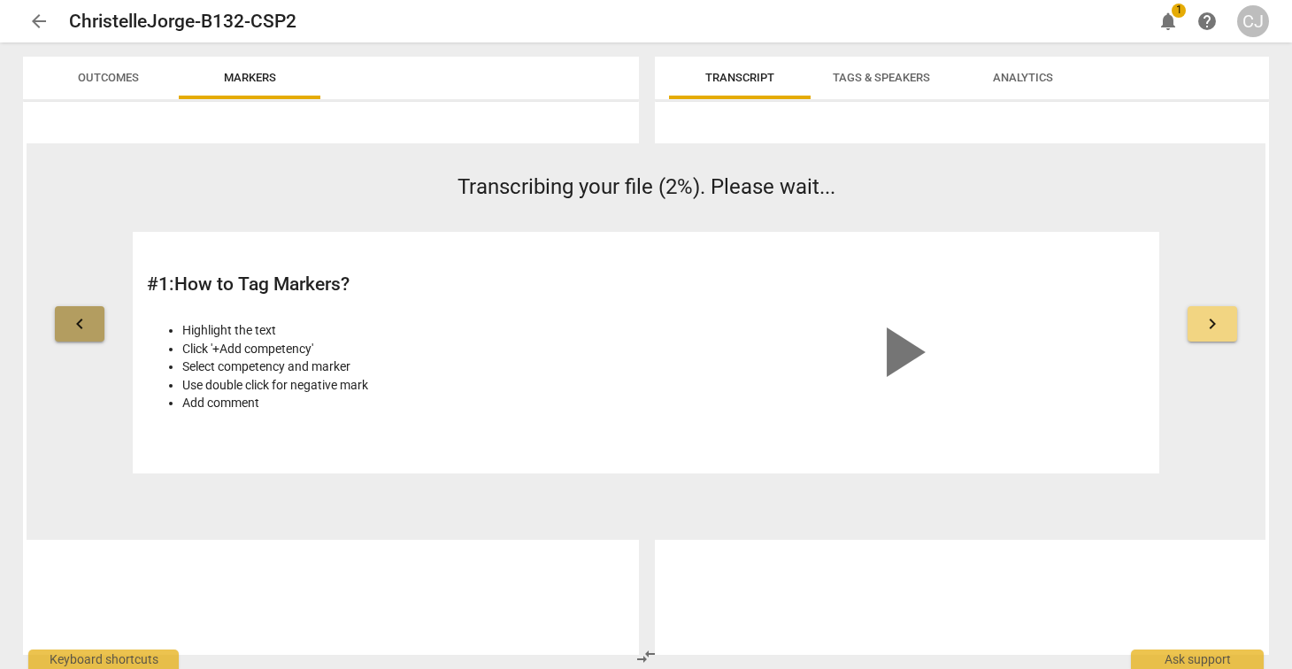
click at [85, 326] on span "keyboard_arrow_left" at bounding box center [79, 323] width 21 height 21
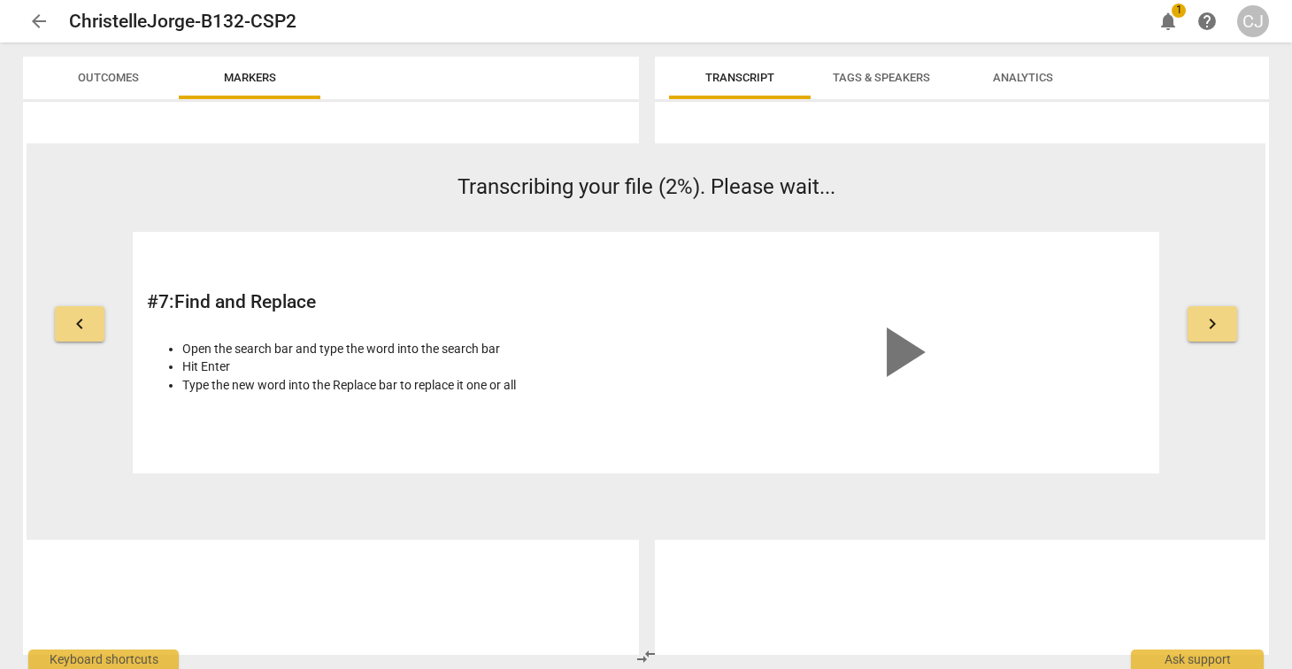
click at [1208, 334] on span "keyboard_arrow_right" at bounding box center [1211, 323] width 21 height 21
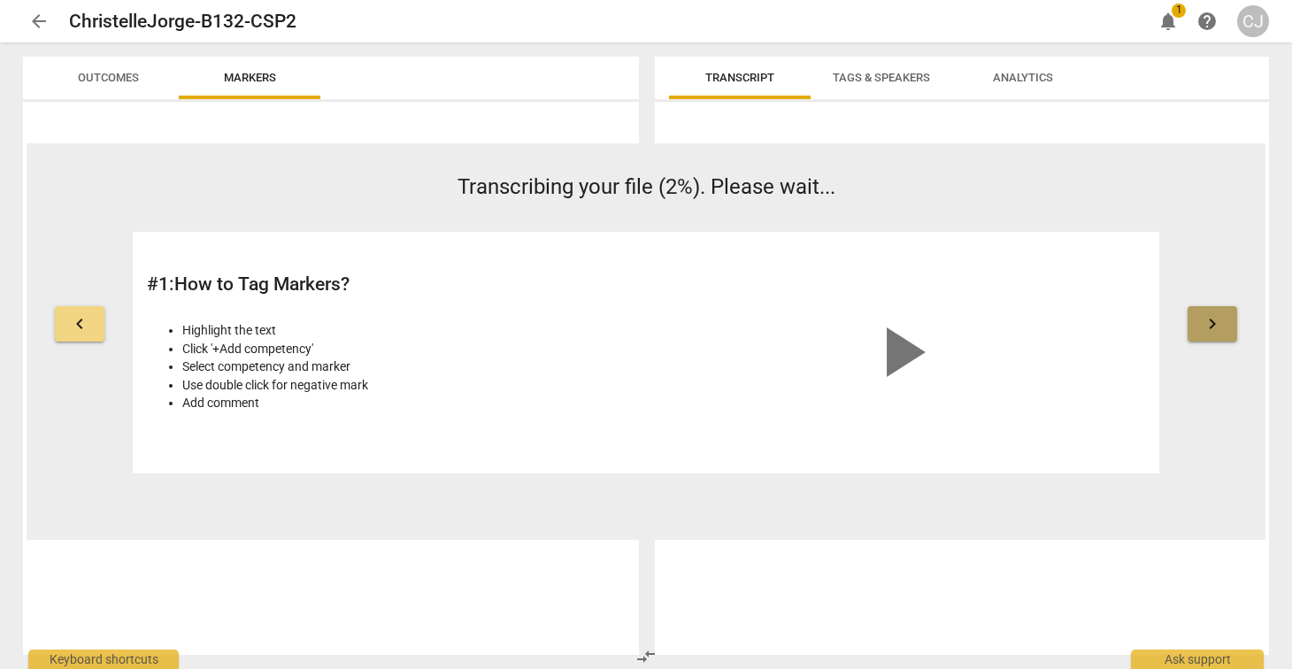
click at [1210, 334] on button "keyboard_arrow_right" at bounding box center [1212, 323] width 50 height 35
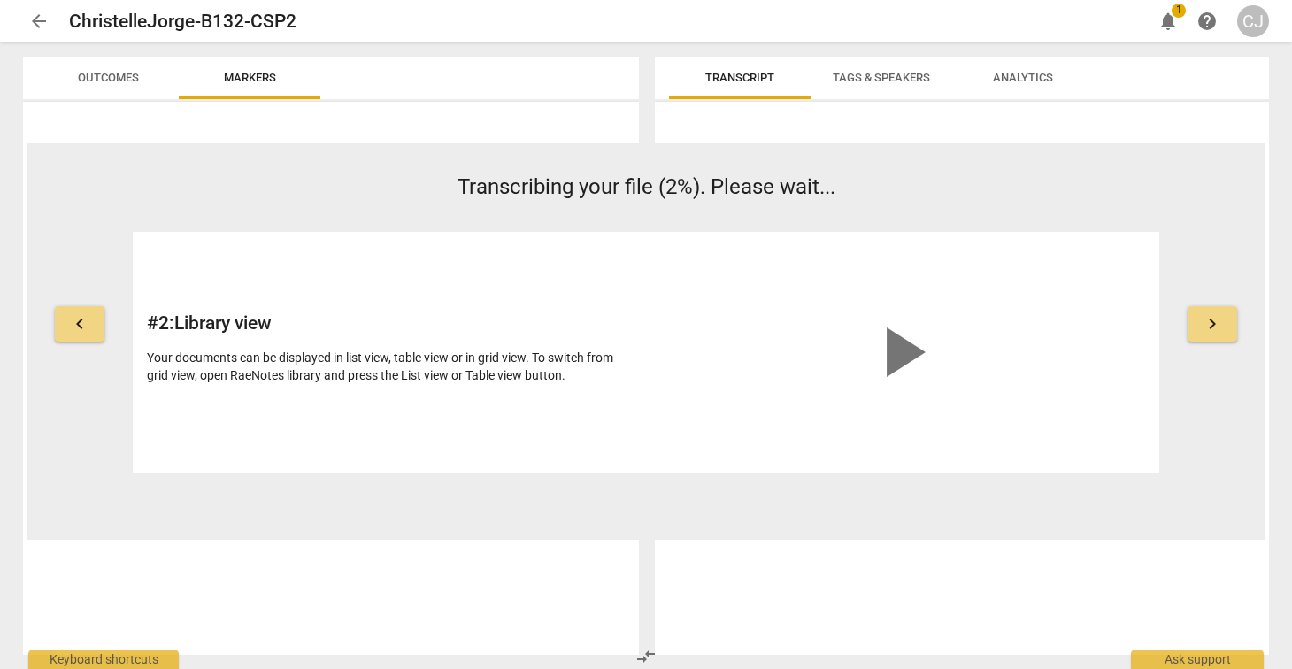
click at [1210, 334] on button "keyboard_arrow_right" at bounding box center [1212, 323] width 50 height 35
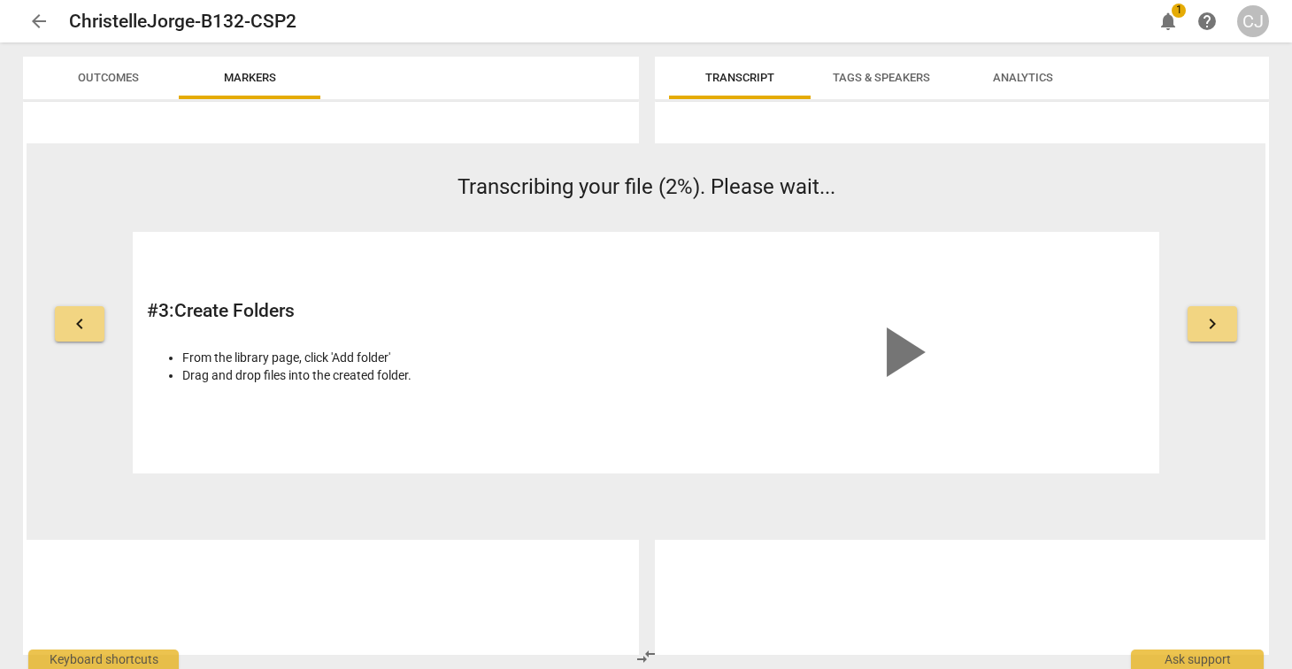
click at [1210, 334] on button "keyboard_arrow_right" at bounding box center [1212, 323] width 50 height 35
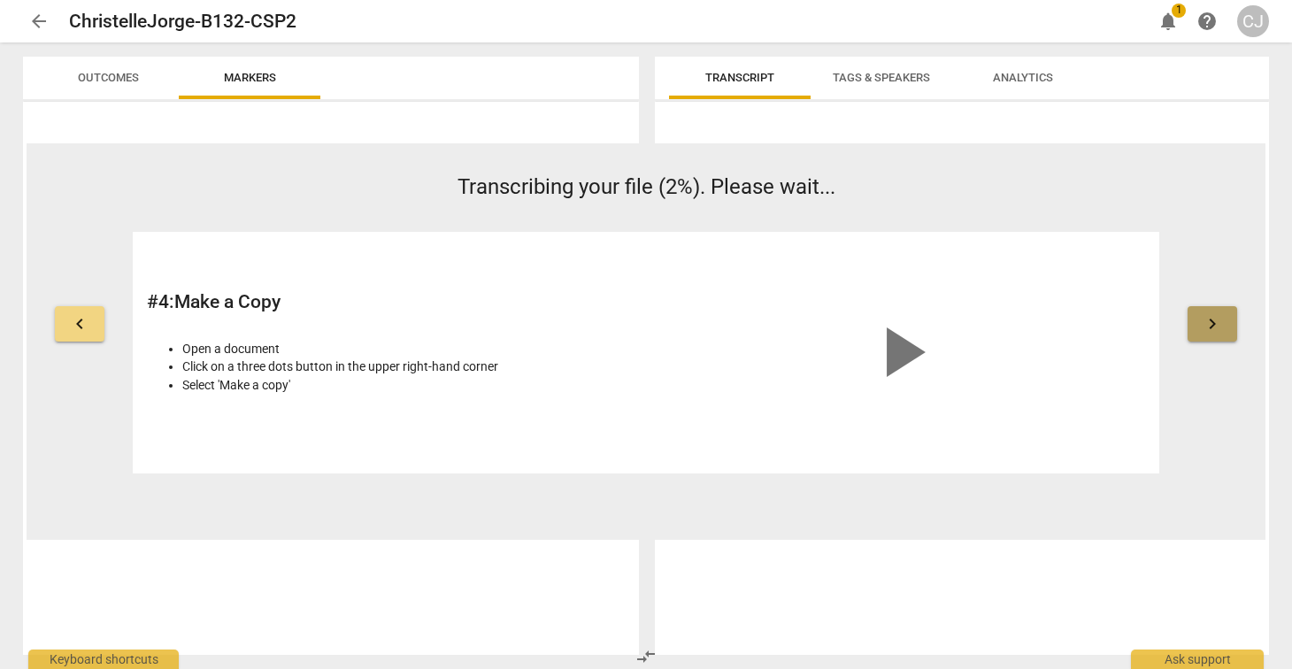
click at [1210, 334] on button "keyboard_arrow_right" at bounding box center [1212, 323] width 50 height 35
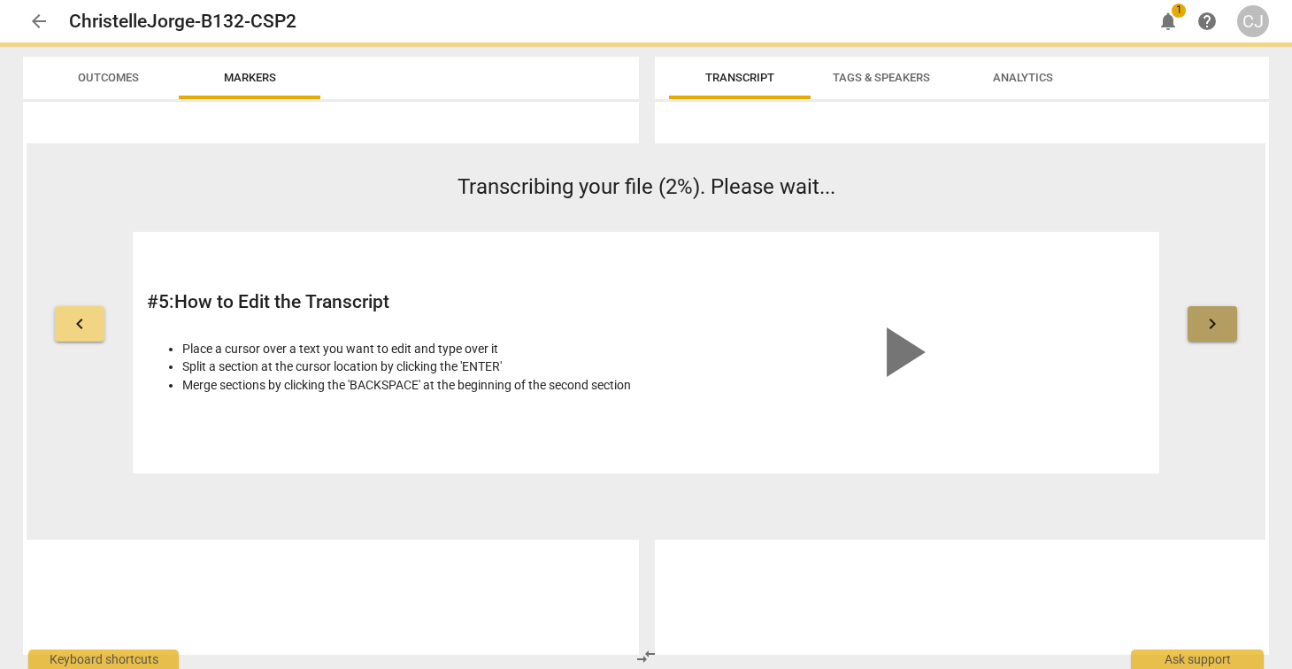
click at [1210, 334] on button "keyboard_arrow_right" at bounding box center [1212, 323] width 50 height 35
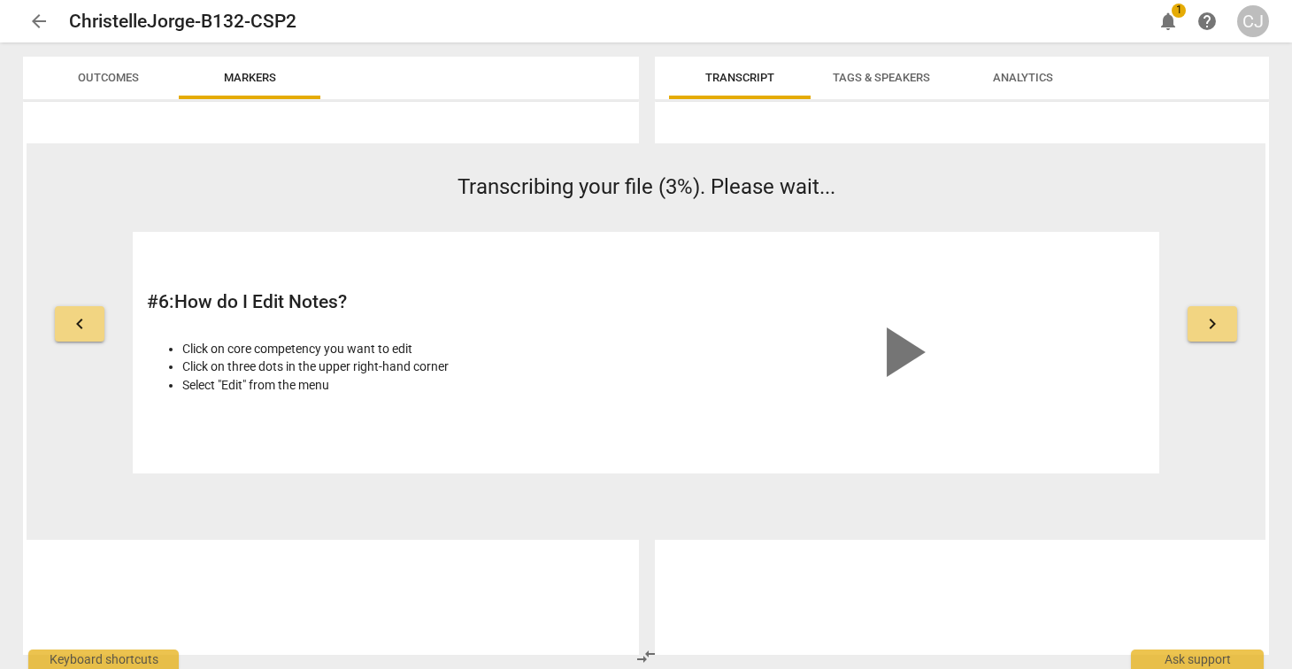
click at [1210, 334] on button "keyboard_arrow_right" at bounding box center [1212, 323] width 50 height 35
click at [1210, 336] on button "keyboard_arrow_right" at bounding box center [1212, 323] width 50 height 35
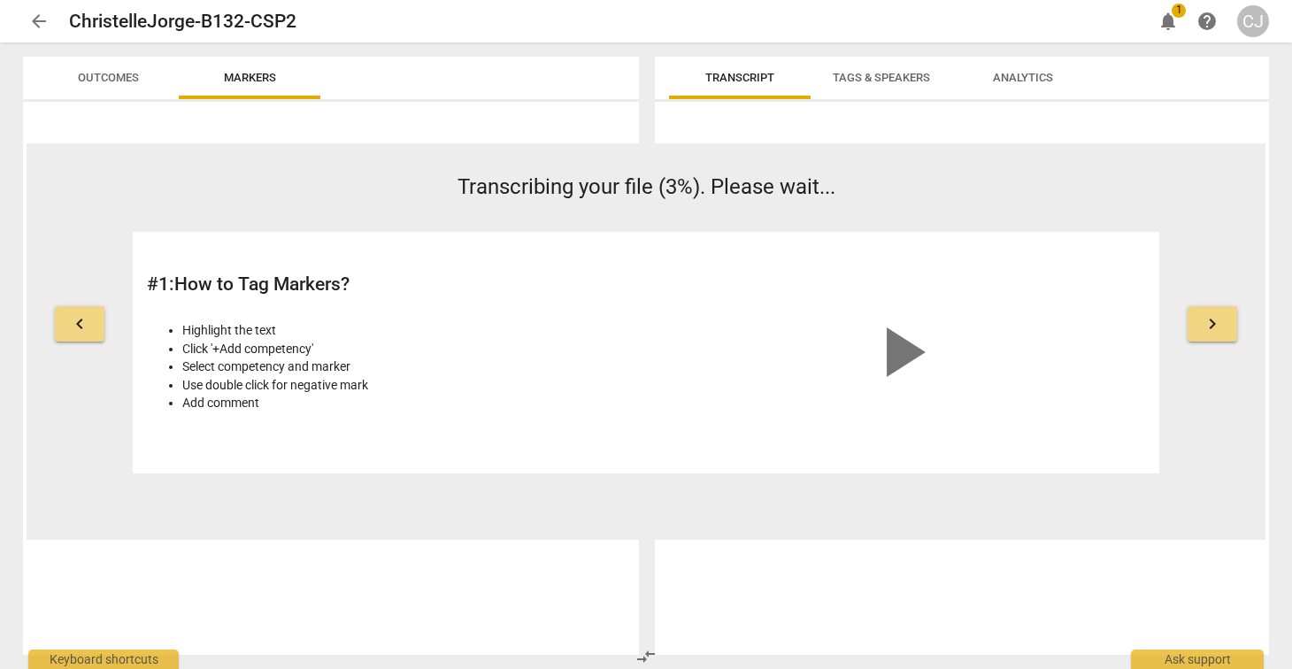
click at [1210, 327] on span "keyboard_arrow_right" at bounding box center [1211, 323] width 21 height 21
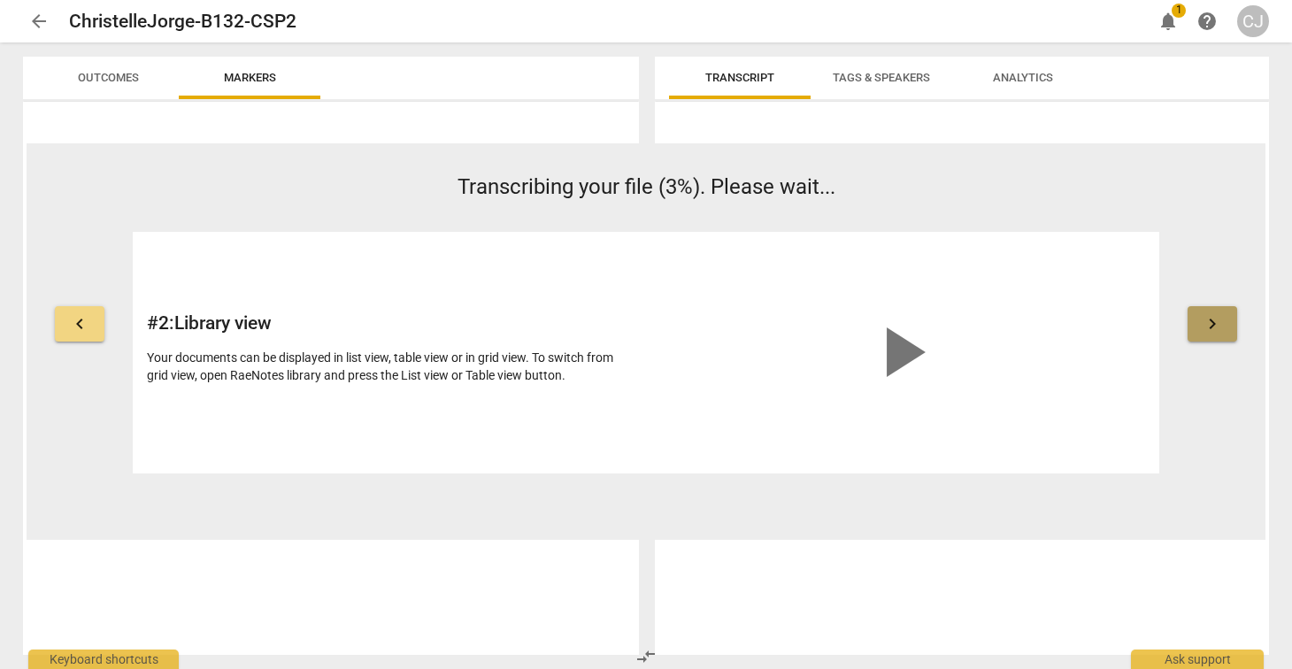
click at [1210, 327] on span "keyboard_arrow_right" at bounding box center [1211, 323] width 21 height 21
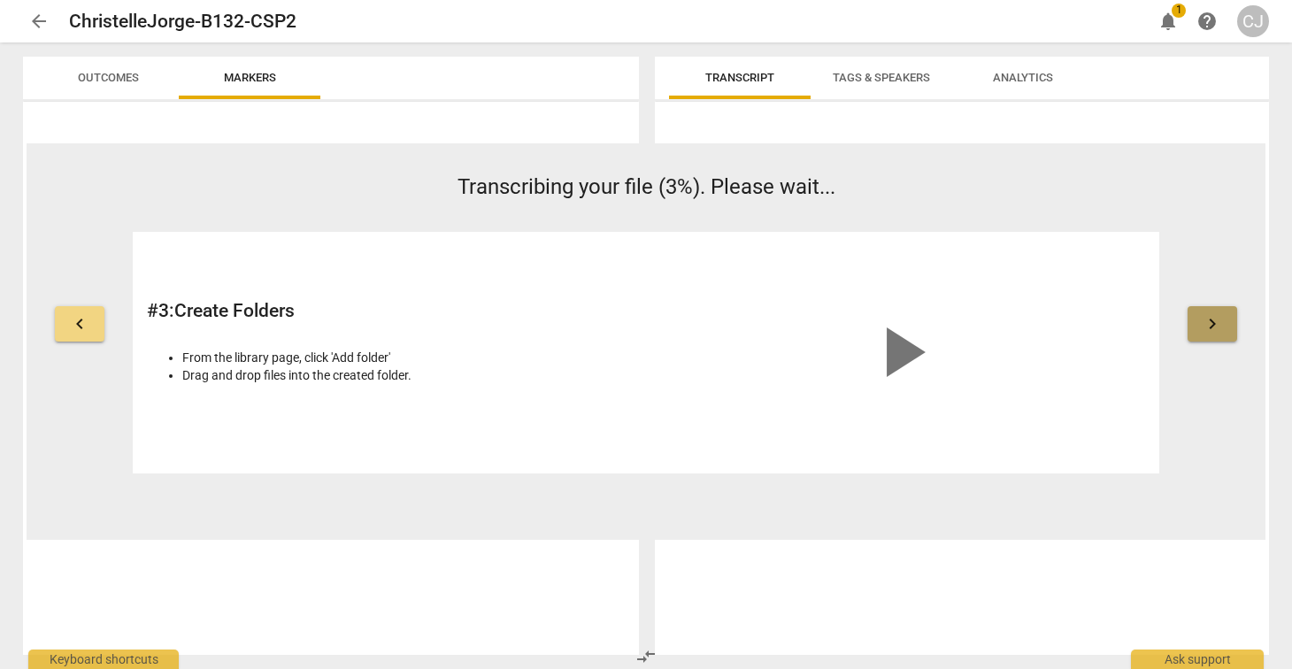
click at [1210, 328] on span "keyboard_arrow_right" at bounding box center [1211, 323] width 21 height 21
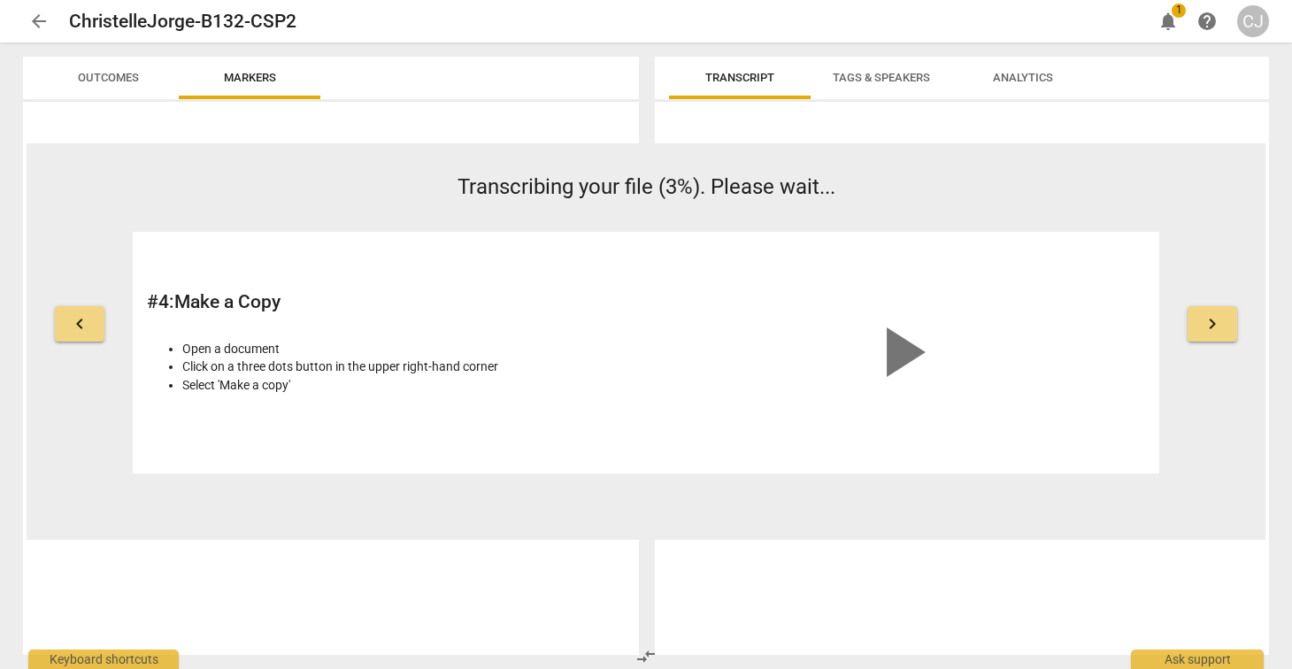
click at [1210, 328] on span "keyboard_arrow_right" at bounding box center [1211, 323] width 21 height 21
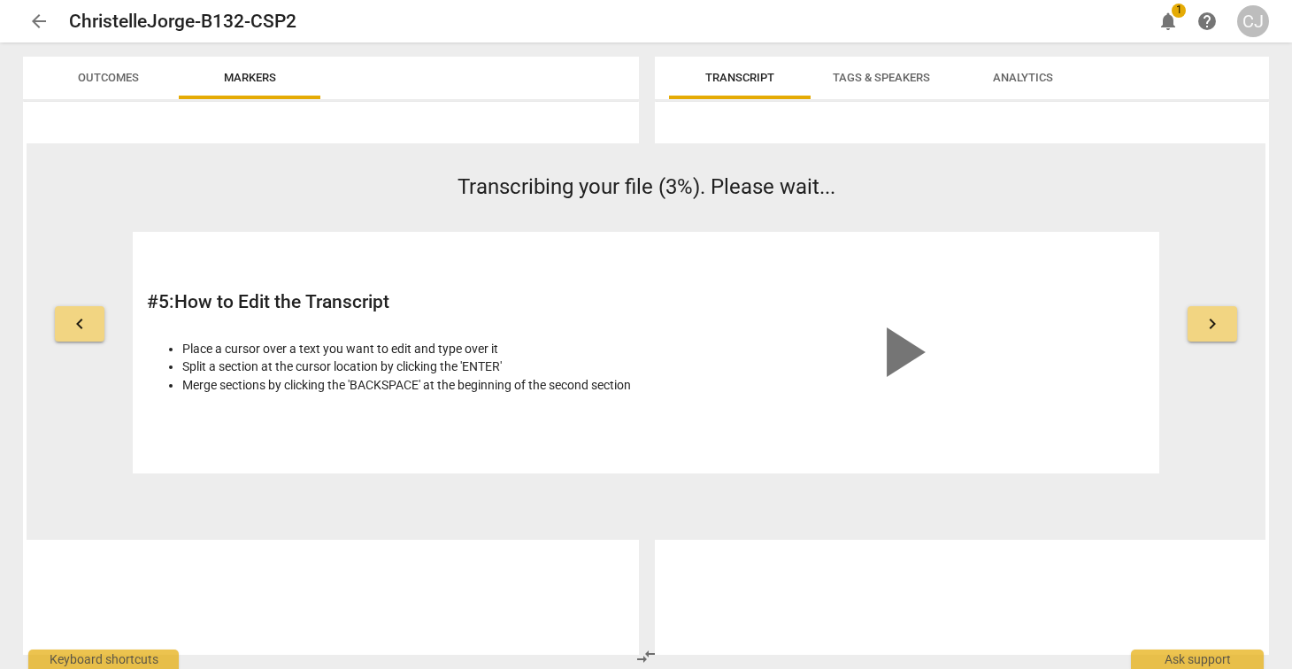
click at [79, 326] on span "keyboard_arrow_left" at bounding box center [79, 323] width 21 height 21
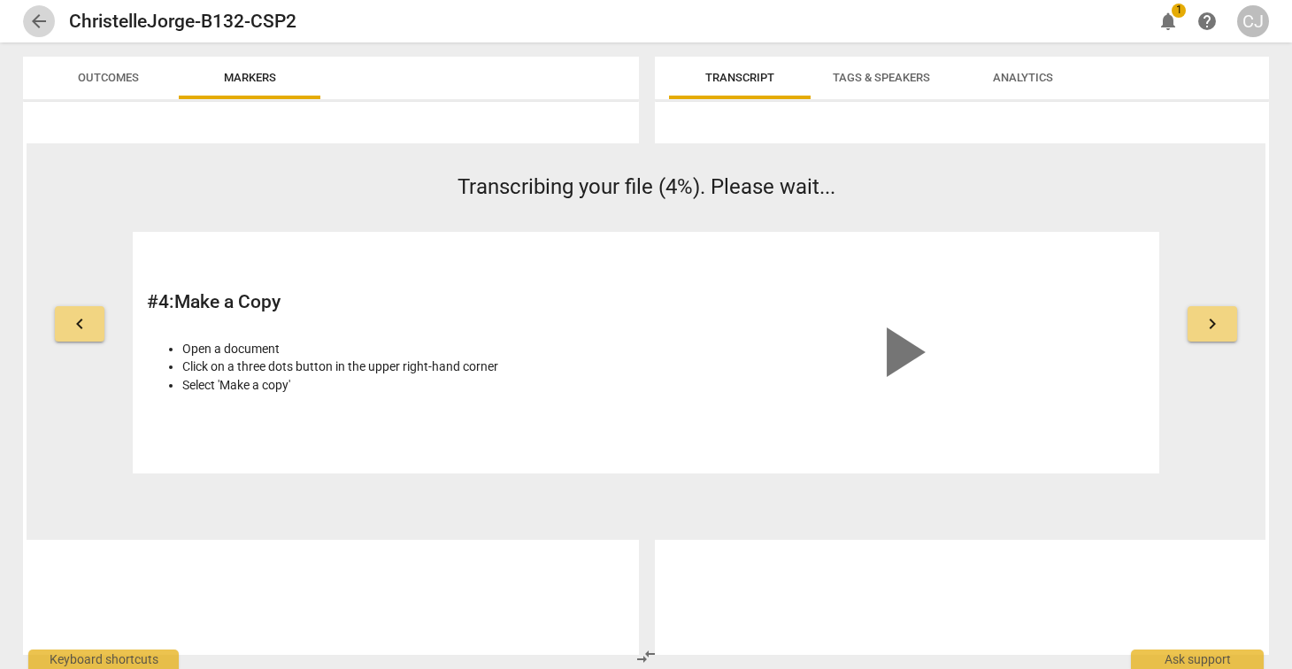
click at [35, 21] on span "arrow_back" at bounding box center [38, 21] width 21 height 21
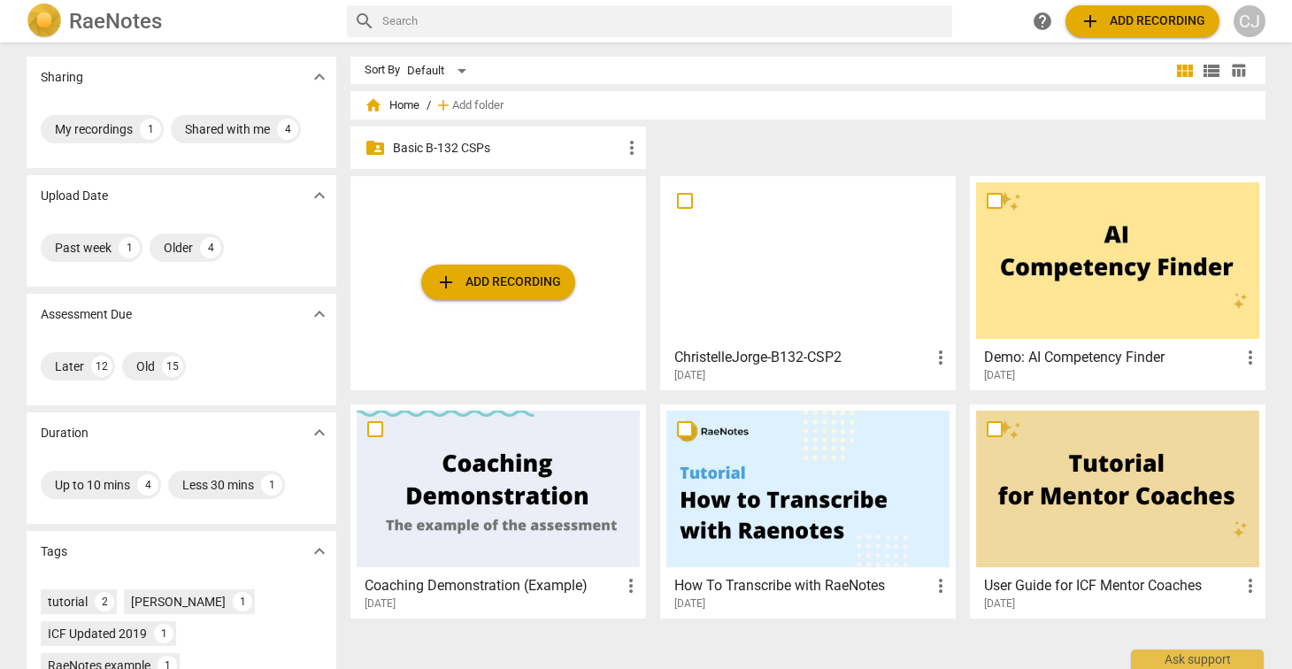
click at [683, 200] on input "checkbox" at bounding box center [684, 200] width 37 height 21
checkbox input "false"
click at [682, 204] on input "checkbox" at bounding box center [684, 200] width 37 height 21
click at [97, 121] on div "My recordings" at bounding box center [94, 129] width 78 height 18
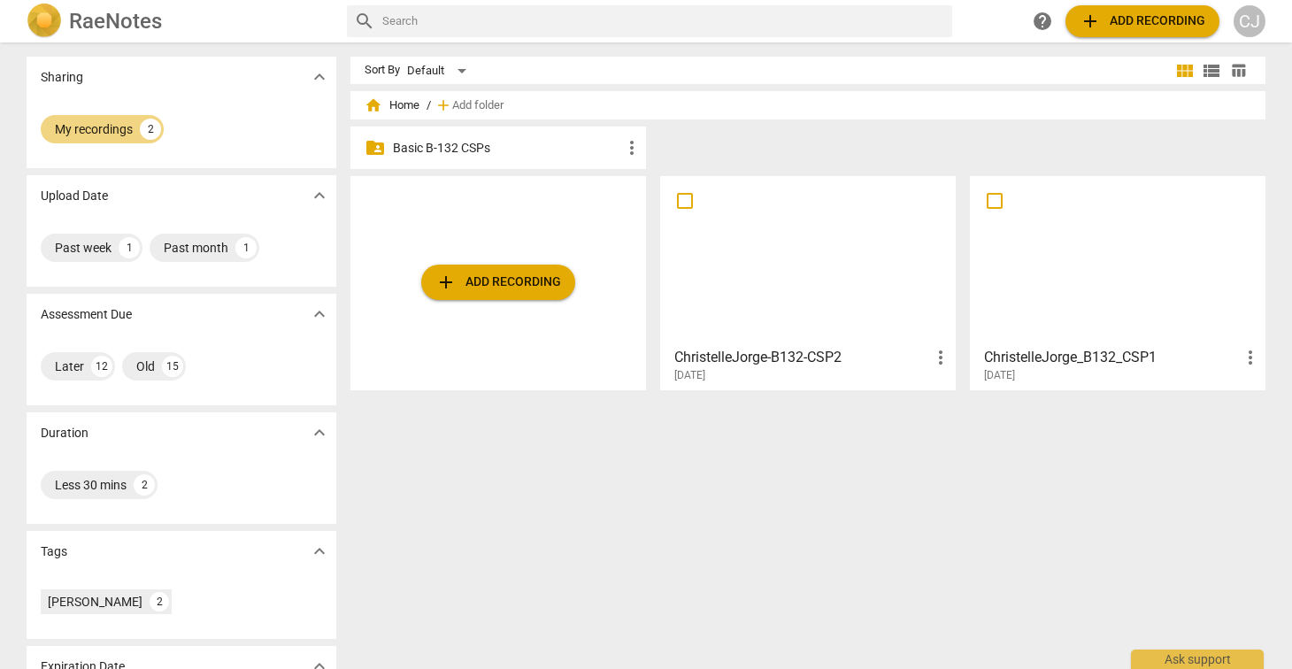
click at [1074, 276] on div at bounding box center [1117, 260] width 283 height 157
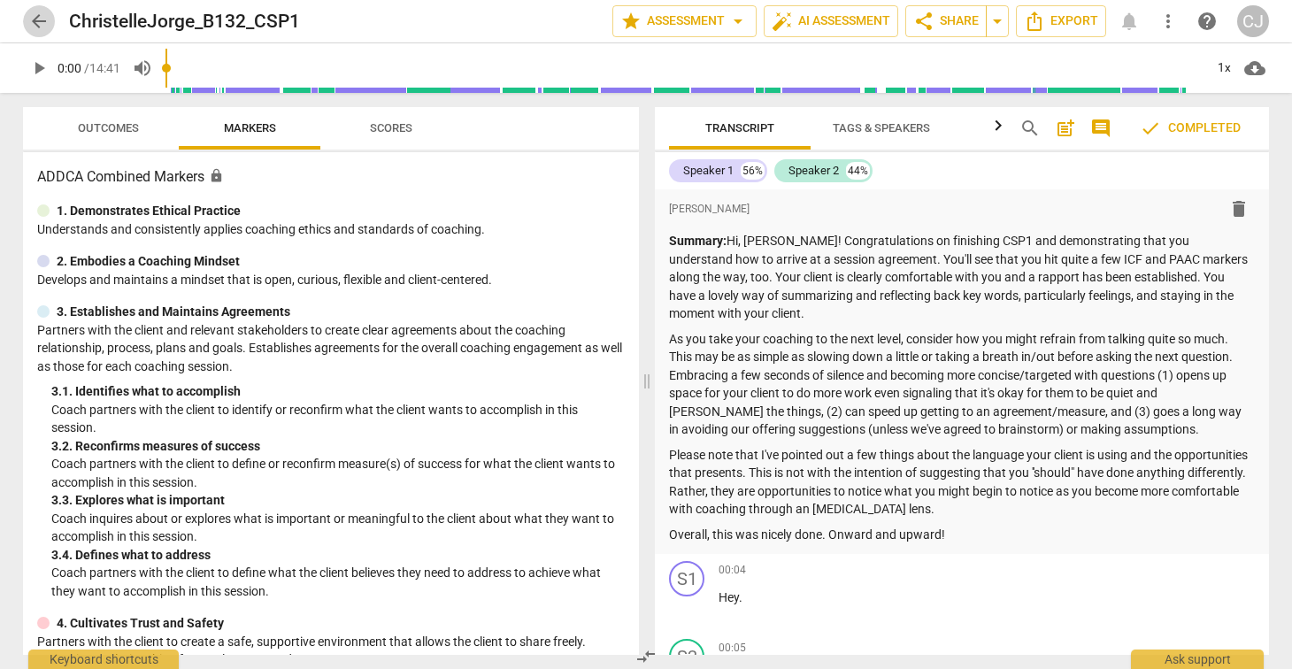
click at [38, 18] on span "arrow_back" at bounding box center [38, 21] width 21 height 21
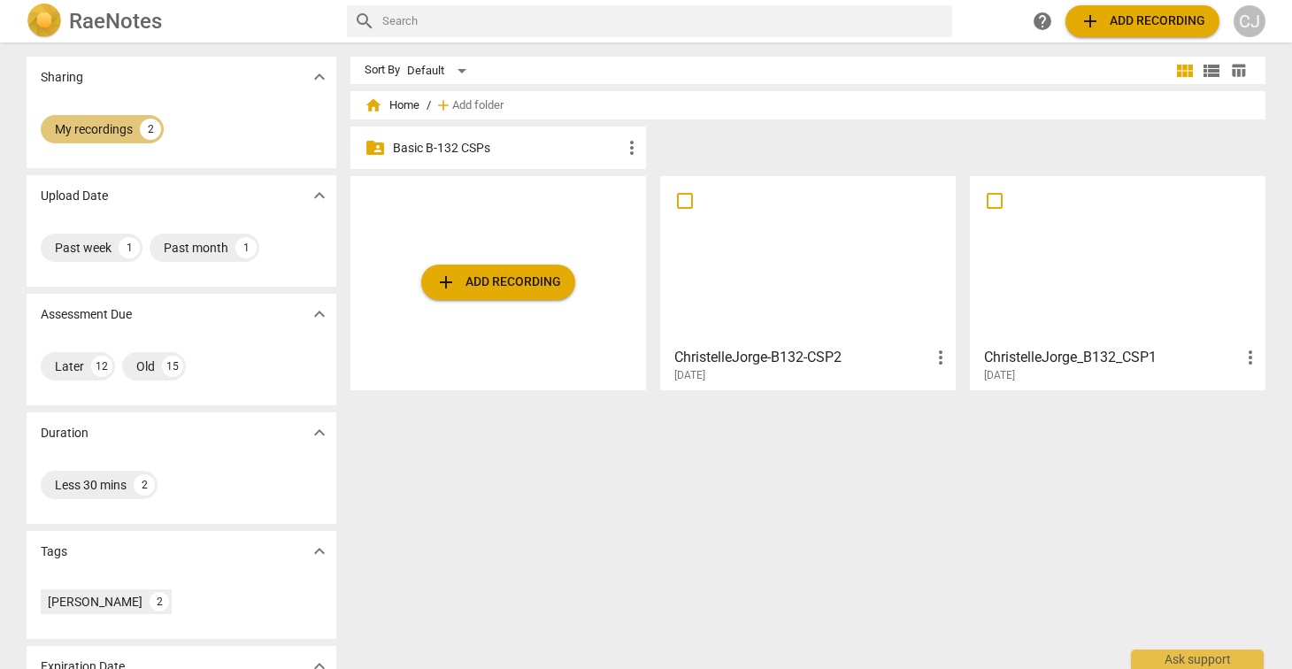
click at [80, 125] on div "My recordings" at bounding box center [94, 129] width 78 height 18
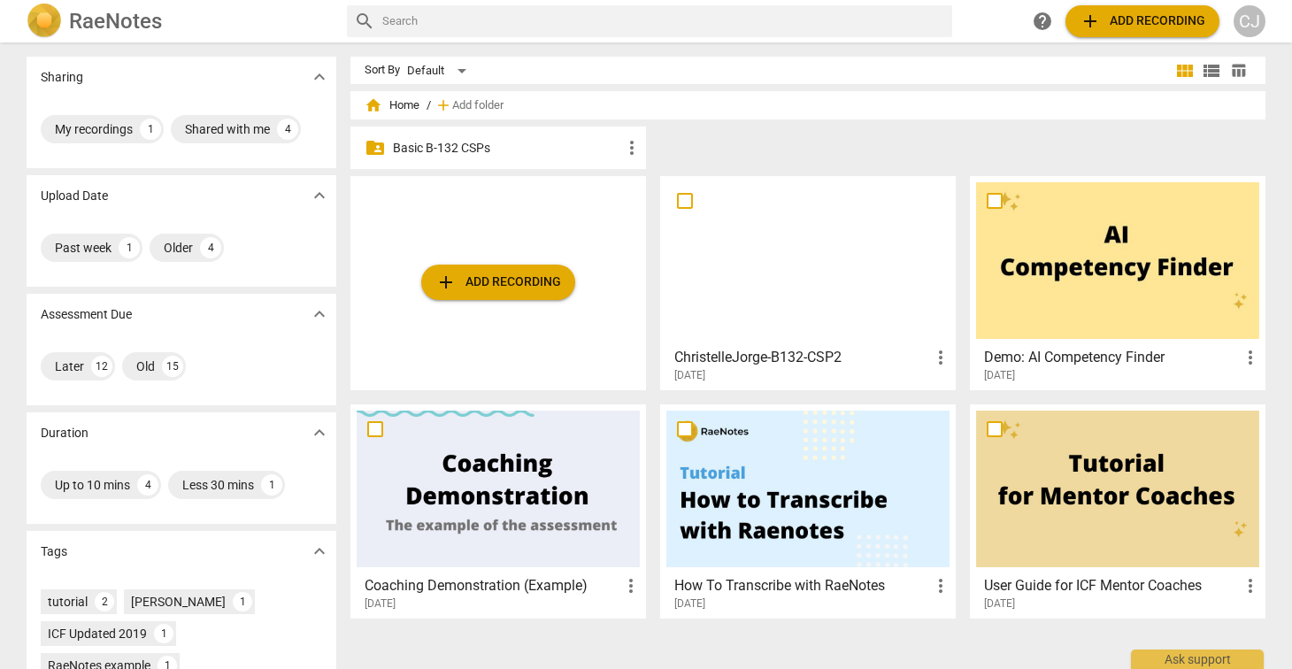
scroll to position [159, 0]
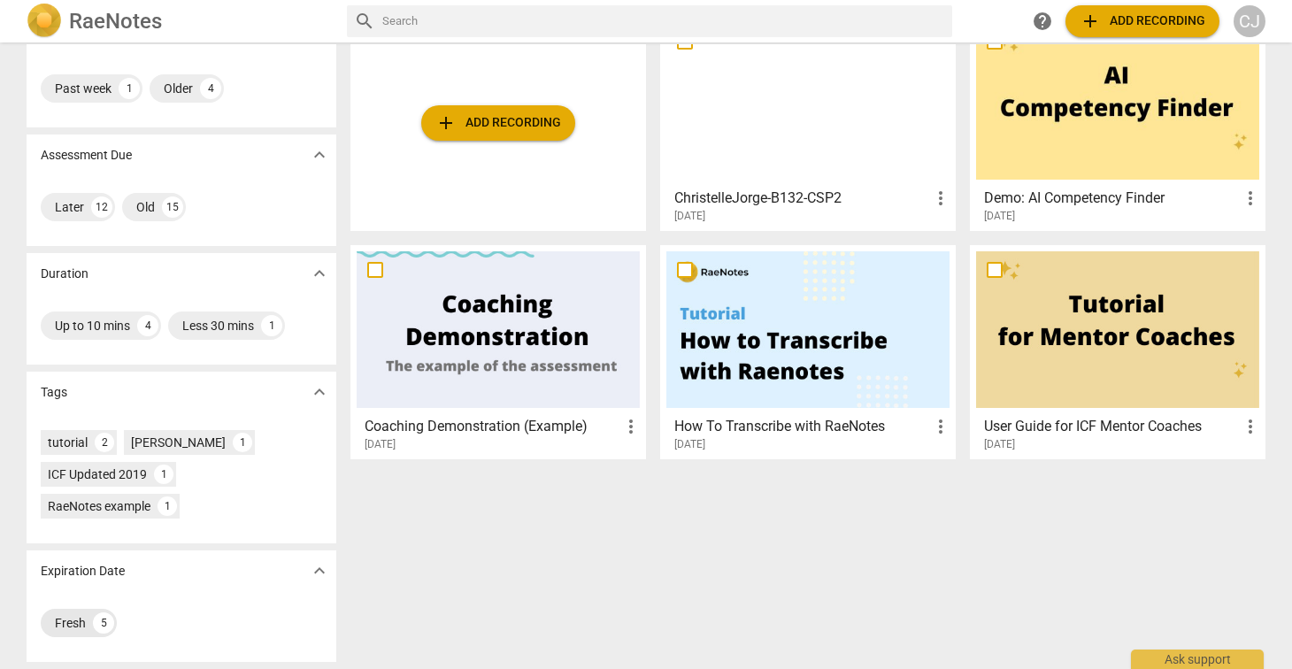
click at [58, 622] on div "Fresh" at bounding box center [70, 623] width 31 height 18
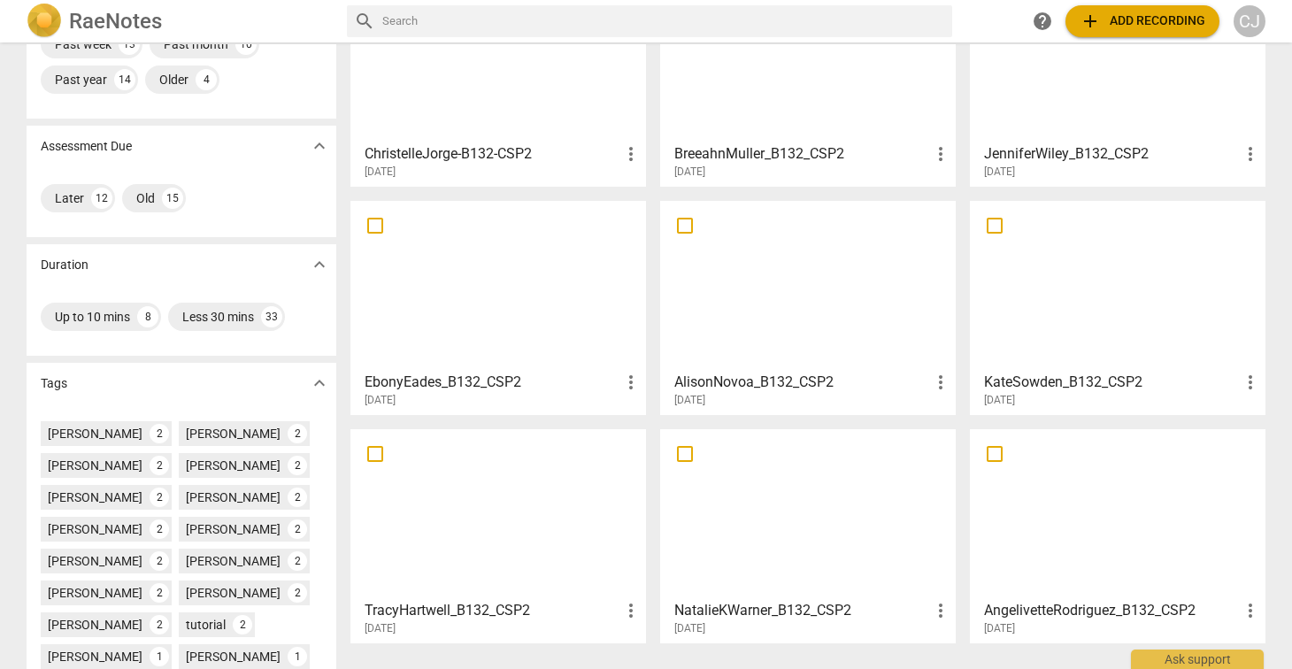
scroll to position [418, 0]
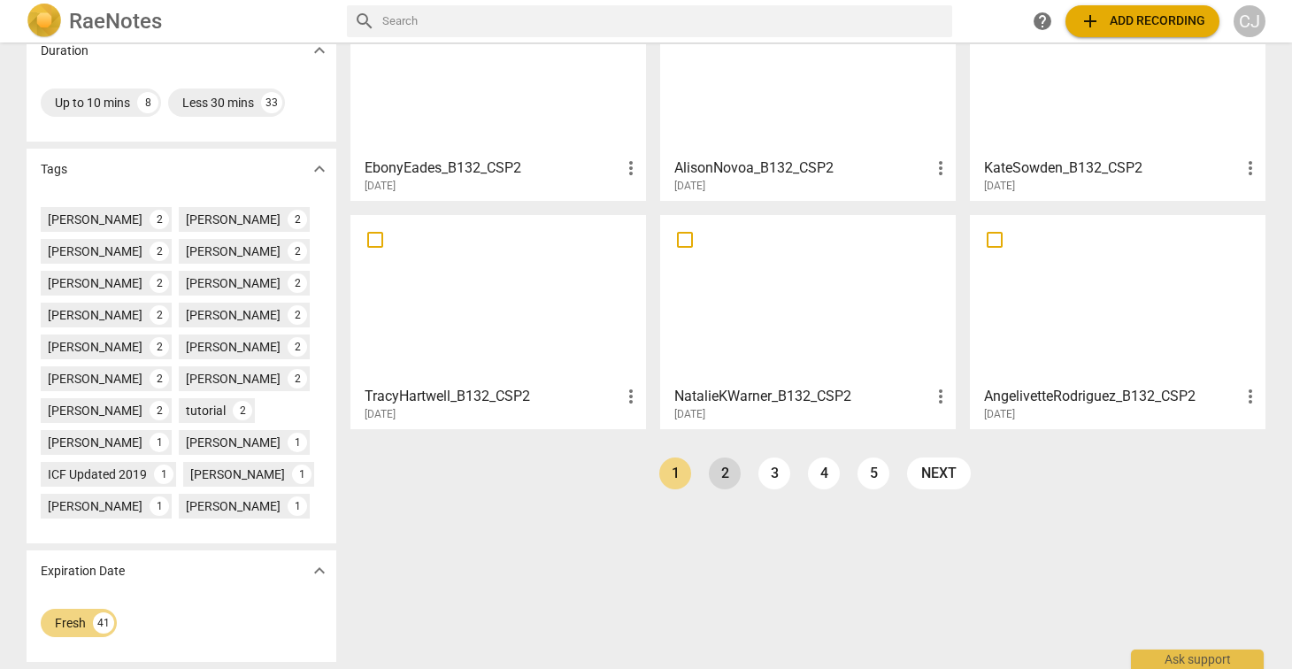
click at [722, 474] on link "2" at bounding box center [725, 473] width 32 height 32
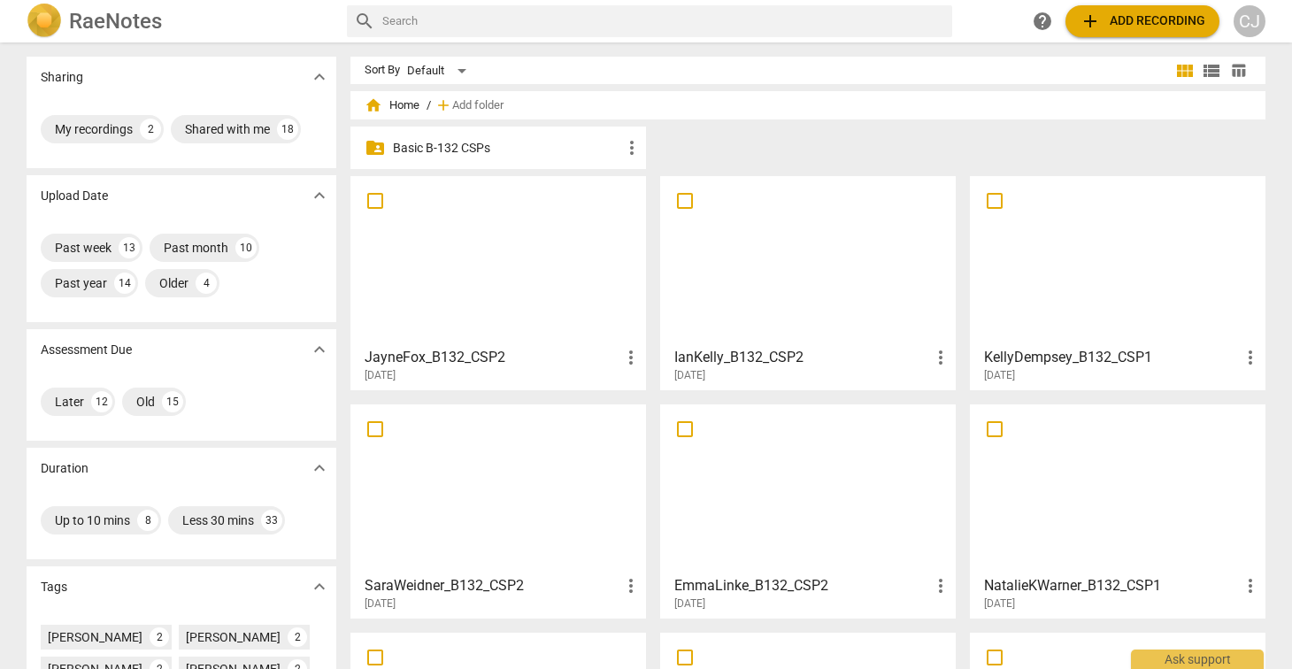
click at [506, 274] on div at bounding box center [498, 260] width 283 height 157
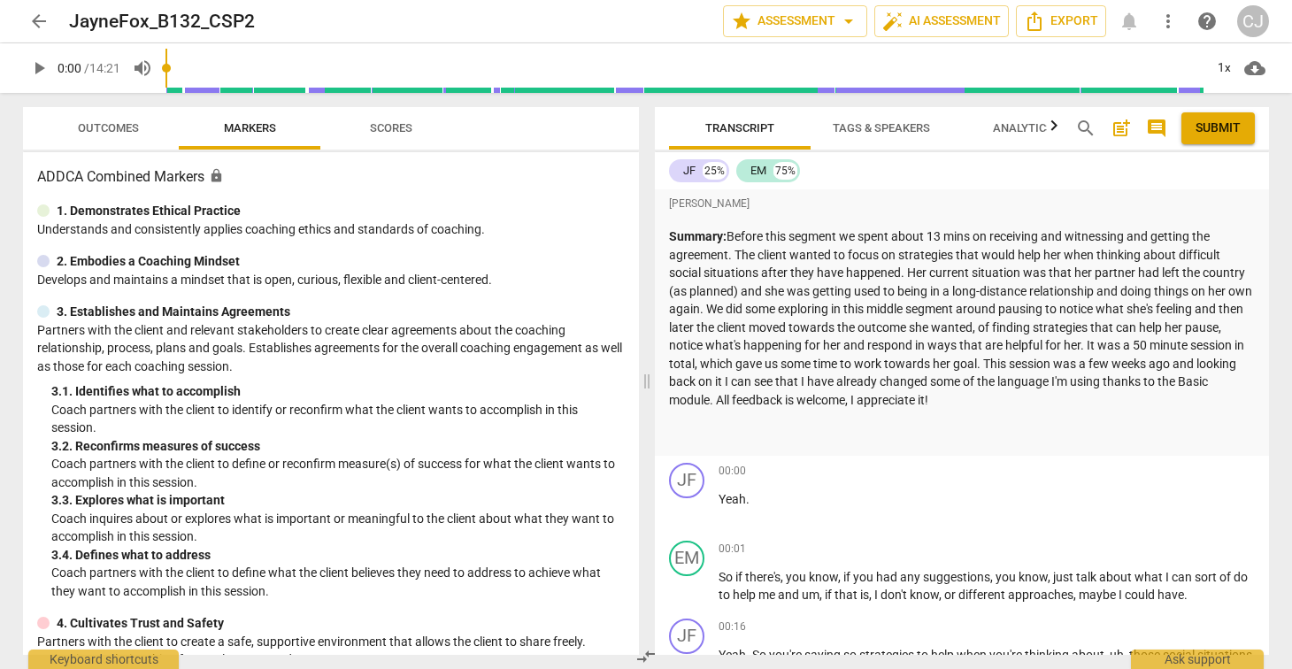
click at [1014, 129] on span "Analytics" at bounding box center [1023, 127] width 60 height 13
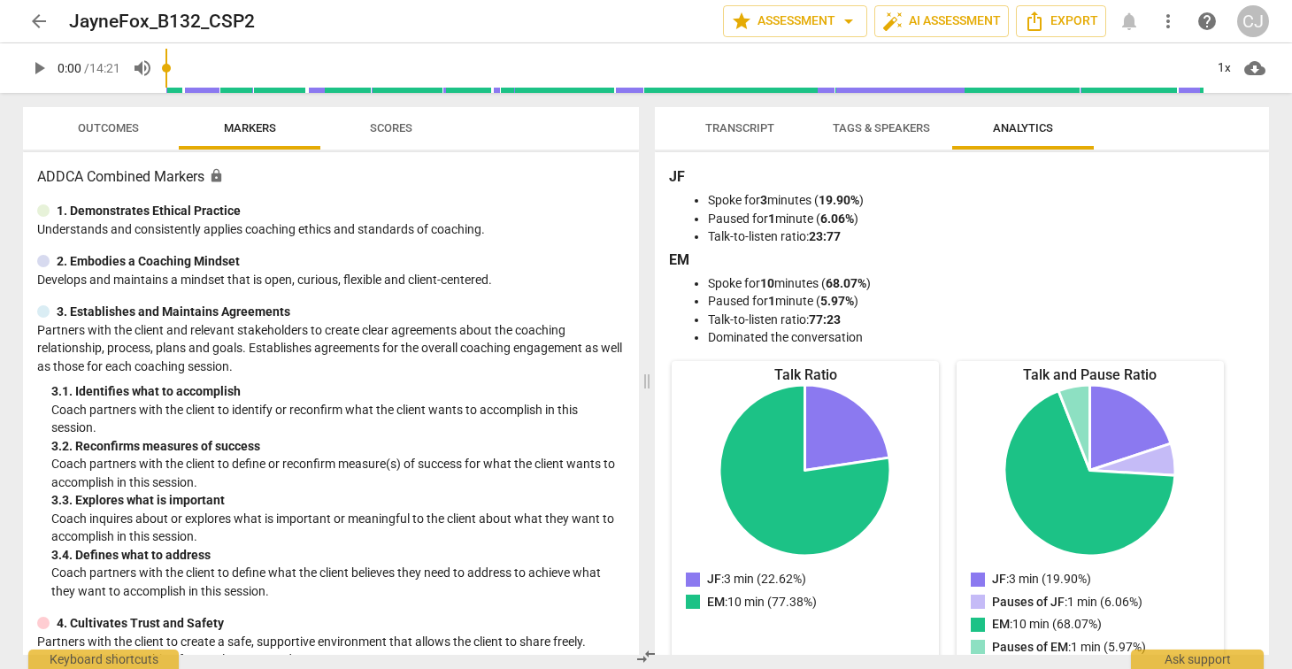
click at [37, 17] on span "arrow_back" at bounding box center [38, 21] width 21 height 21
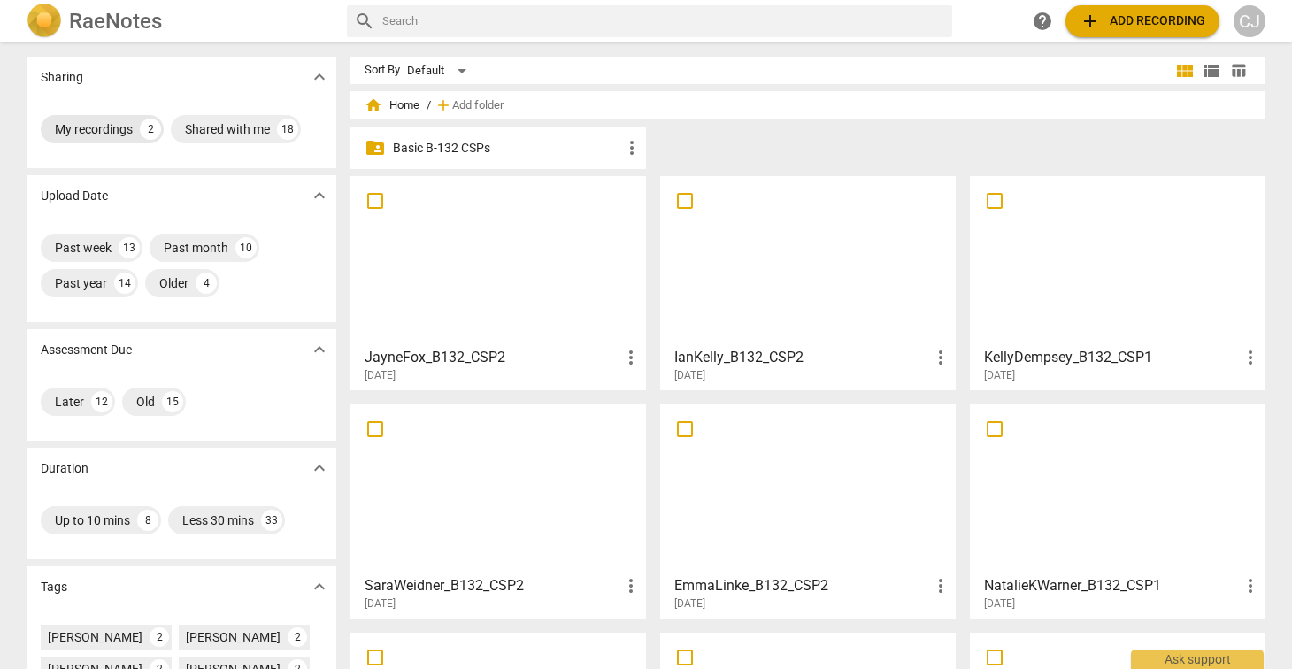
click at [92, 129] on div "My recordings" at bounding box center [94, 129] width 78 height 18
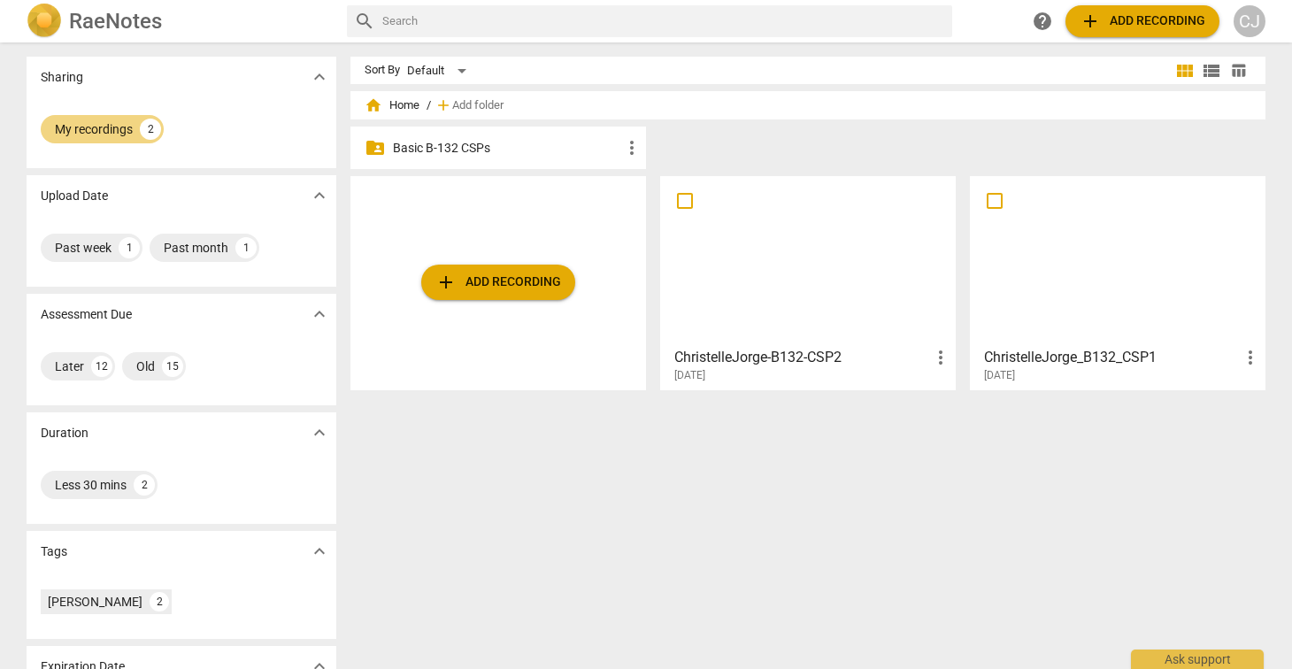
click at [775, 268] on div at bounding box center [807, 260] width 283 height 157
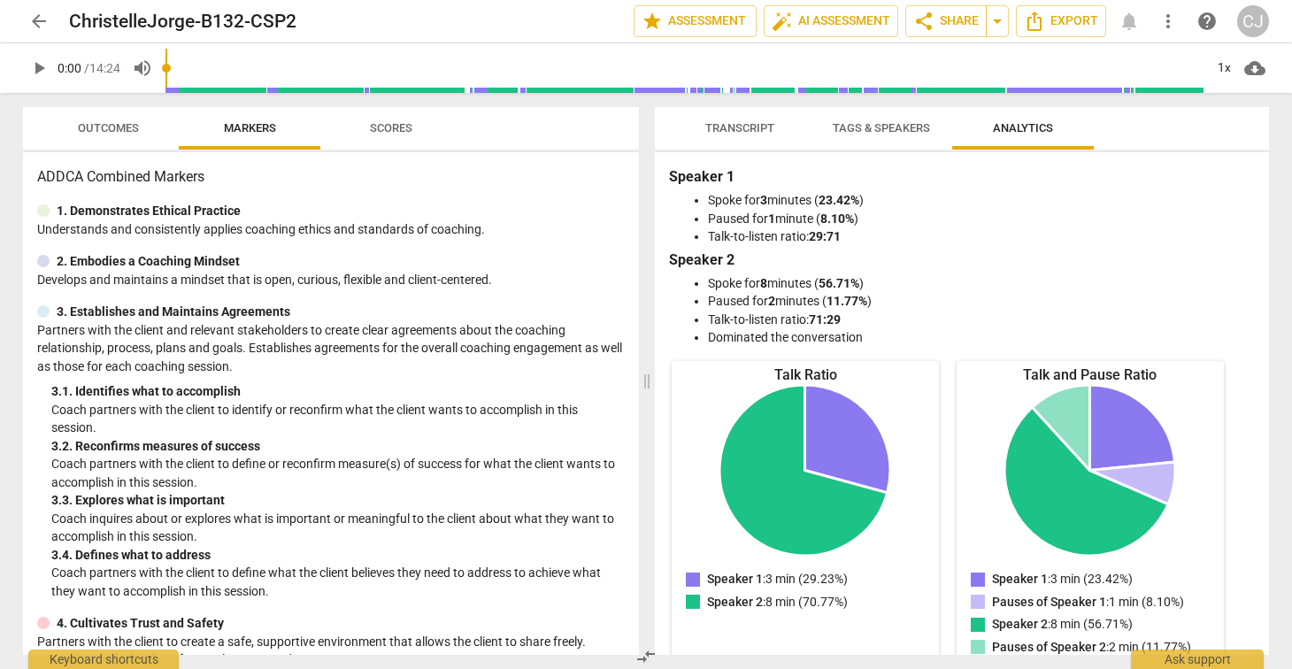
click at [736, 128] on span "Transcript" at bounding box center [739, 127] width 69 height 13
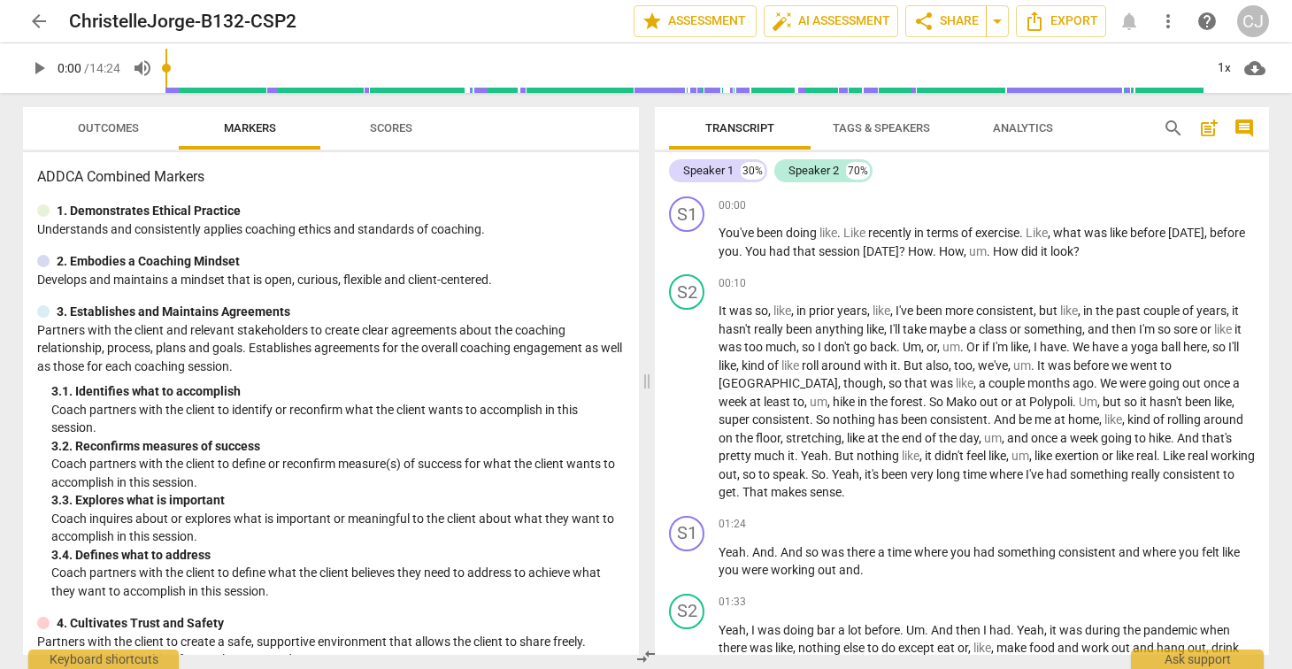
click at [901, 125] on span "Tags & Speakers" at bounding box center [880, 127] width 97 height 13
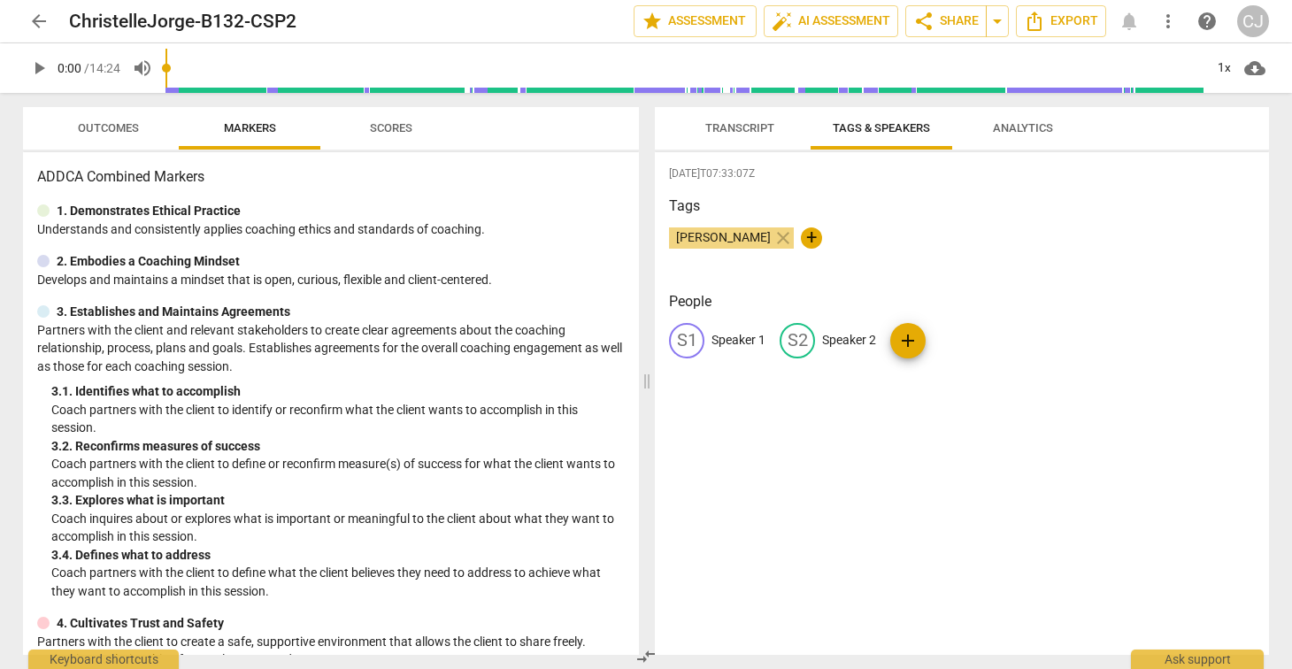
click at [746, 125] on span "Transcript" at bounding box center [739, 127] width 69 height 13
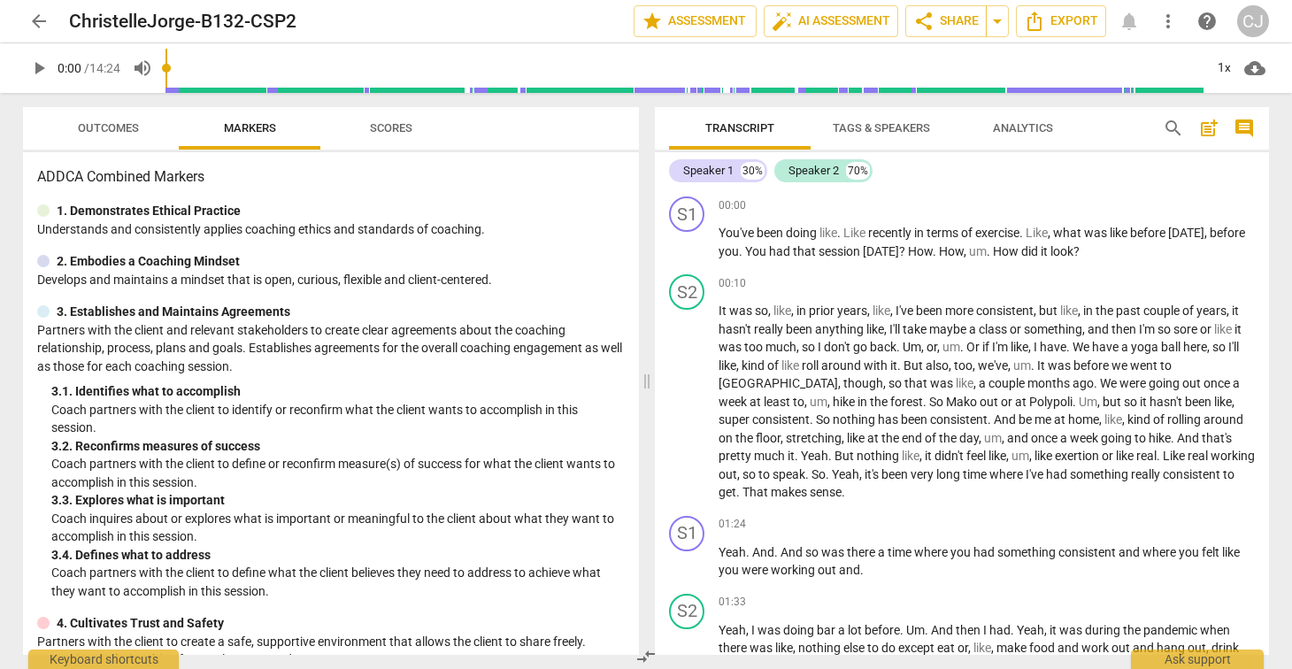
click at [903, 127] on span "Tags & Speakers" at bounding box center [880, 127] width 97 height 13
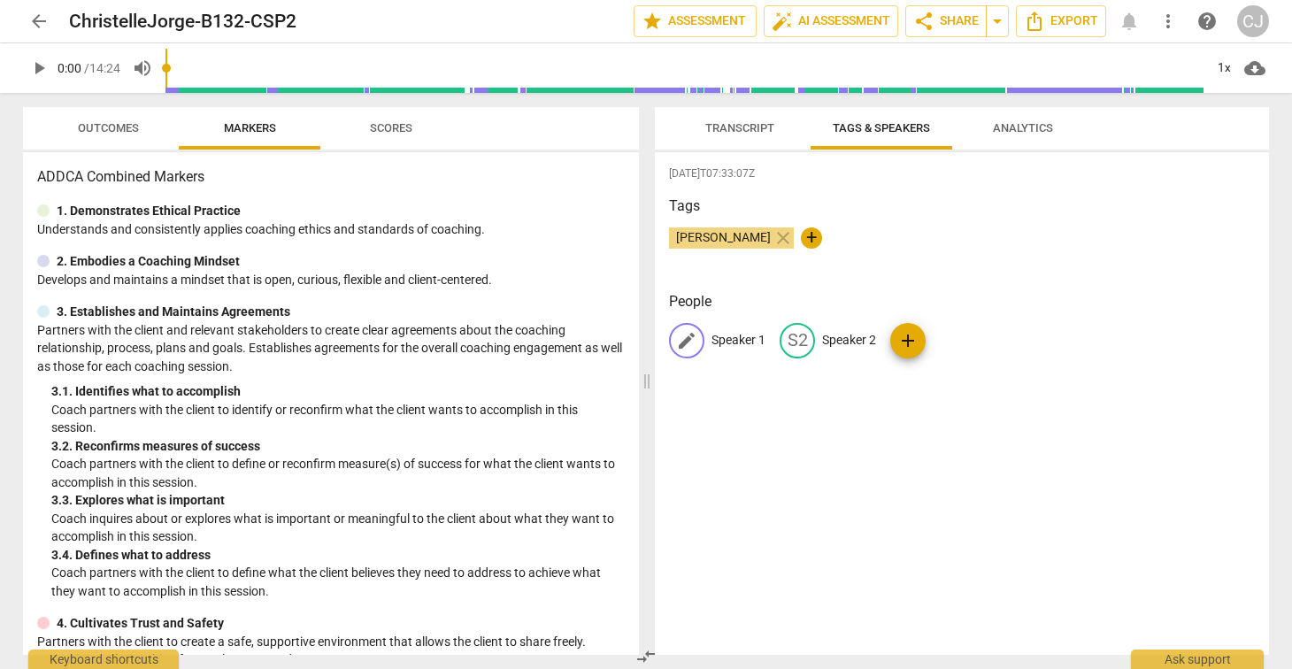
click at [729, 340] on p "Speaker 1" at bounding box center [738, 340] width 54 height 19
type input "[PERSON_NAME]"
click at [955, 340] on p "Speaker 2" at bounding box center [964, 340] width 54 height 19
type input "[PERSON_NAME]"
click at [1053, 449] on div "[DATE]T07:33:07Z Tags [PERSON_NAME] close + People [PERSON_NAME] edit Rae delet…" at bounding box center [962, 403] width 614 height 502
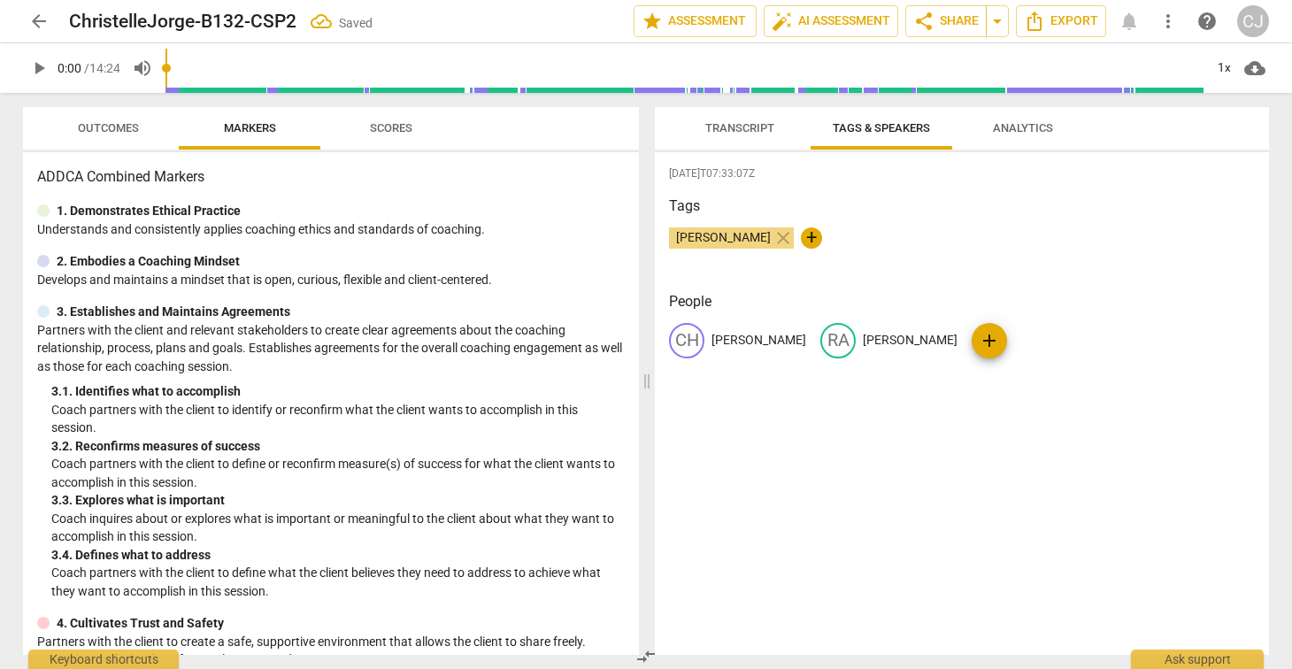
click at [732, 121] on span "Transcript" at bounding box center [739, 127] width 69 height 13
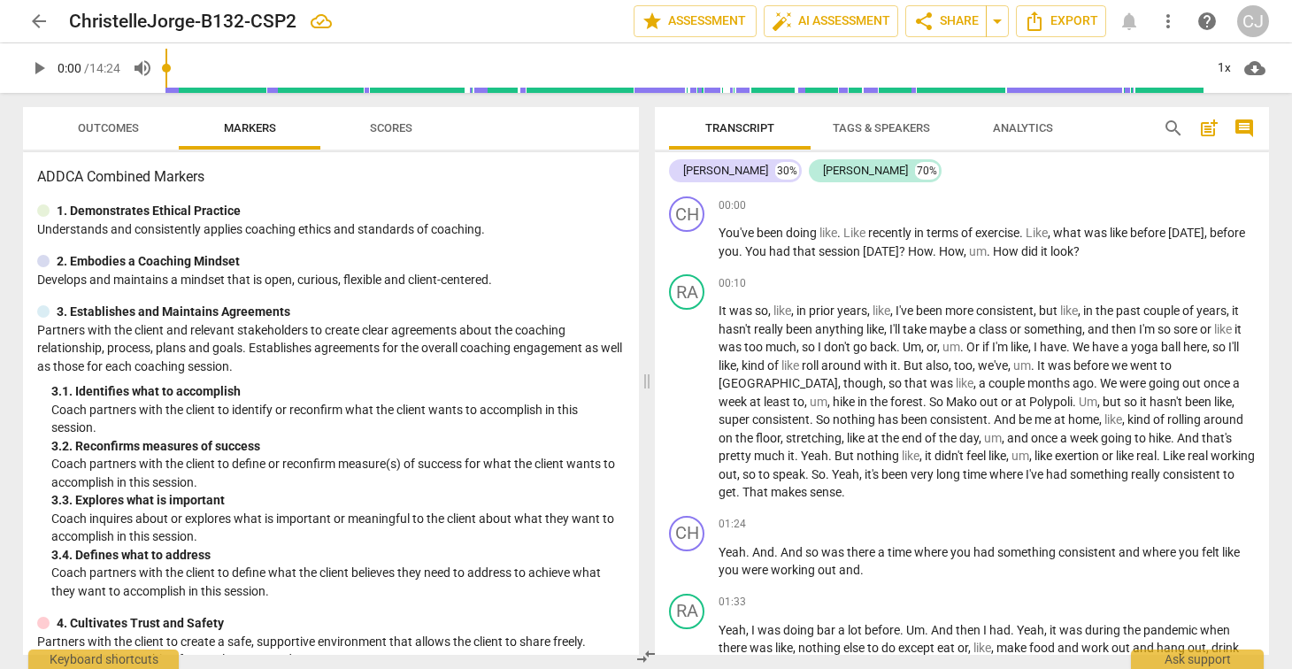
click at [1208, 132] on span "post_add" at bounding box center [1208, 128] width 21 height 21
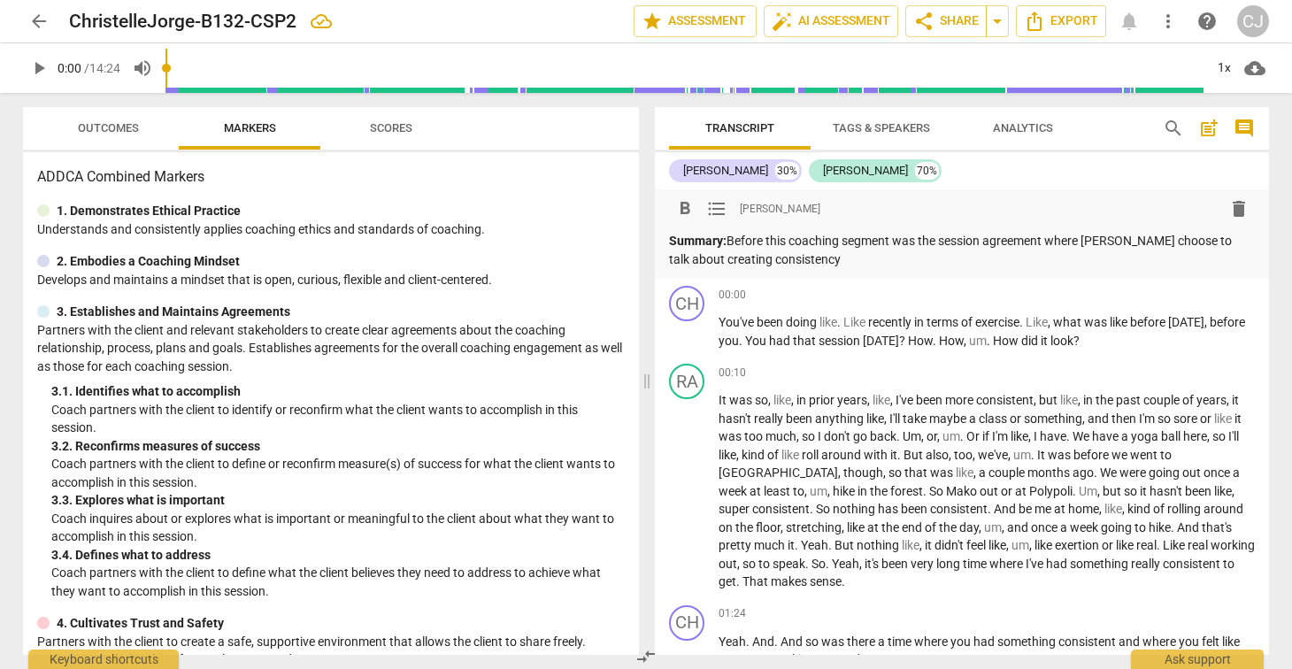
click at [1067, 242] on p "Summary: Before this coaching segment was the session agreement where [PERSON_N…" at bounding box center [962, 250] width 586 height 36
click at [843, 257] on p "Summary: Before this coaching segment was the session agreement. My client [PER…" at bounding box center [962, 250] width 586 height 36
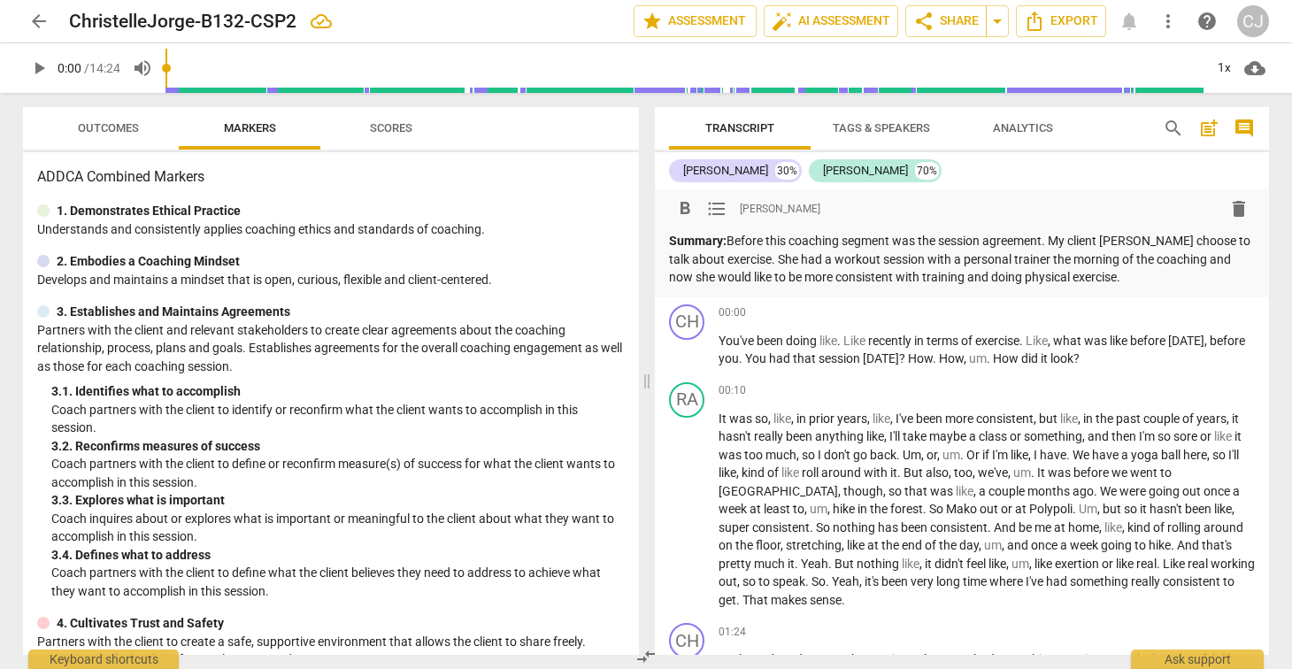
click at [1124, 286] on div "format_bold format_list_bulleted [PERSON_NAME] Summary: Before this coaching se…" at bounding box center [962, 243] width 614 height 108
click at [1113, 283] on p "Summary: Before this coaching segment was the session agreement. My client [PER…" at bounding box center [962, 259] width 586 height 55
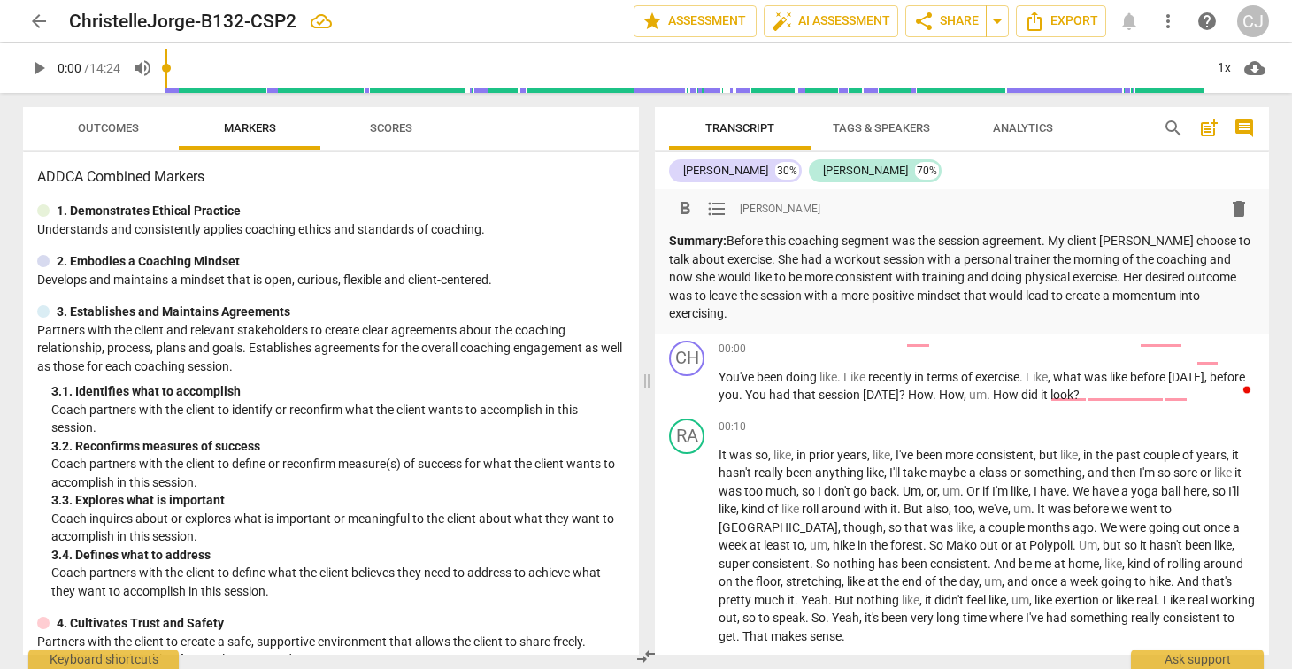
click at [821, 277] on p "Summary: Before this coaching segment was the session agreement. My client [PER…" at bounding box center [962, 277] width 586 height 91
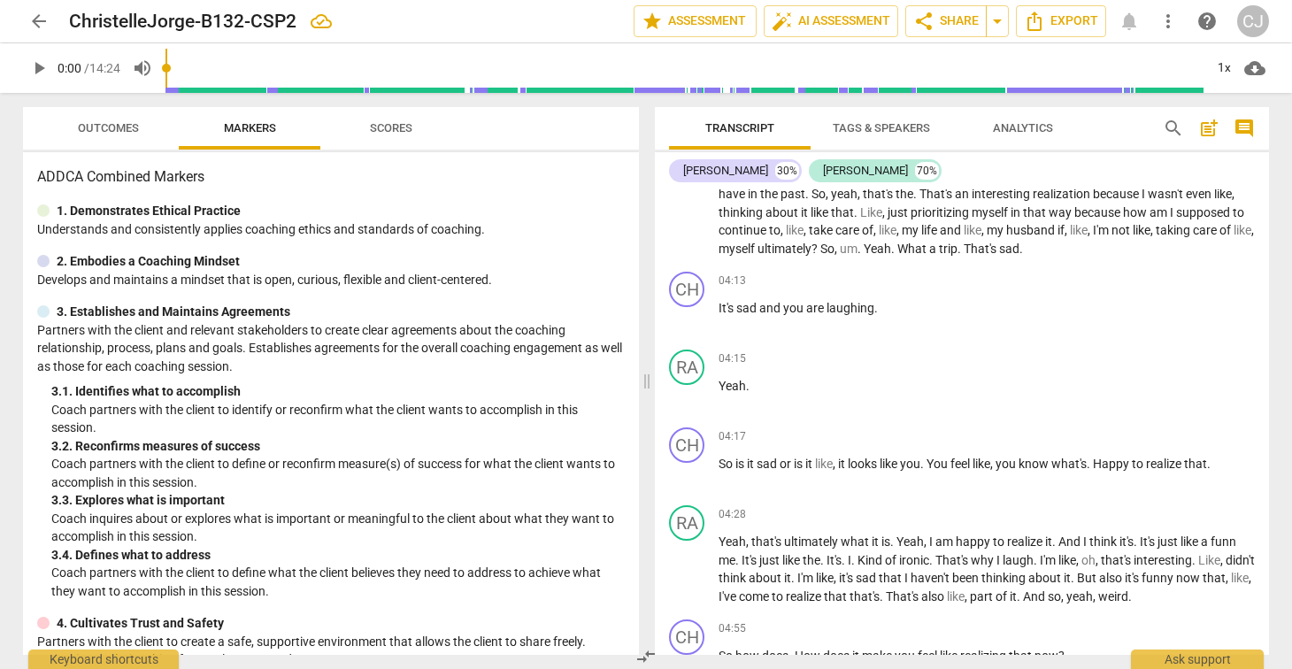
scroll to position [1409, 0]
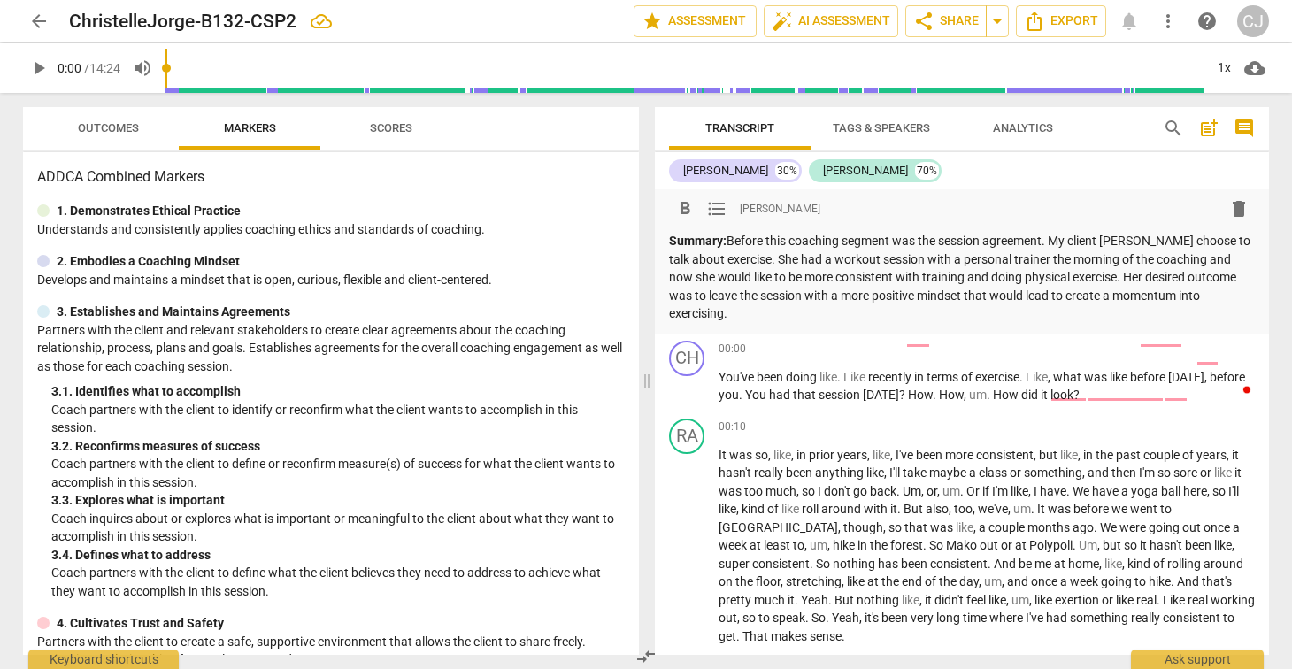
click at [870, 127] on span "Tags & Speakers" at bounding box center [880, 127] width 97 height 13
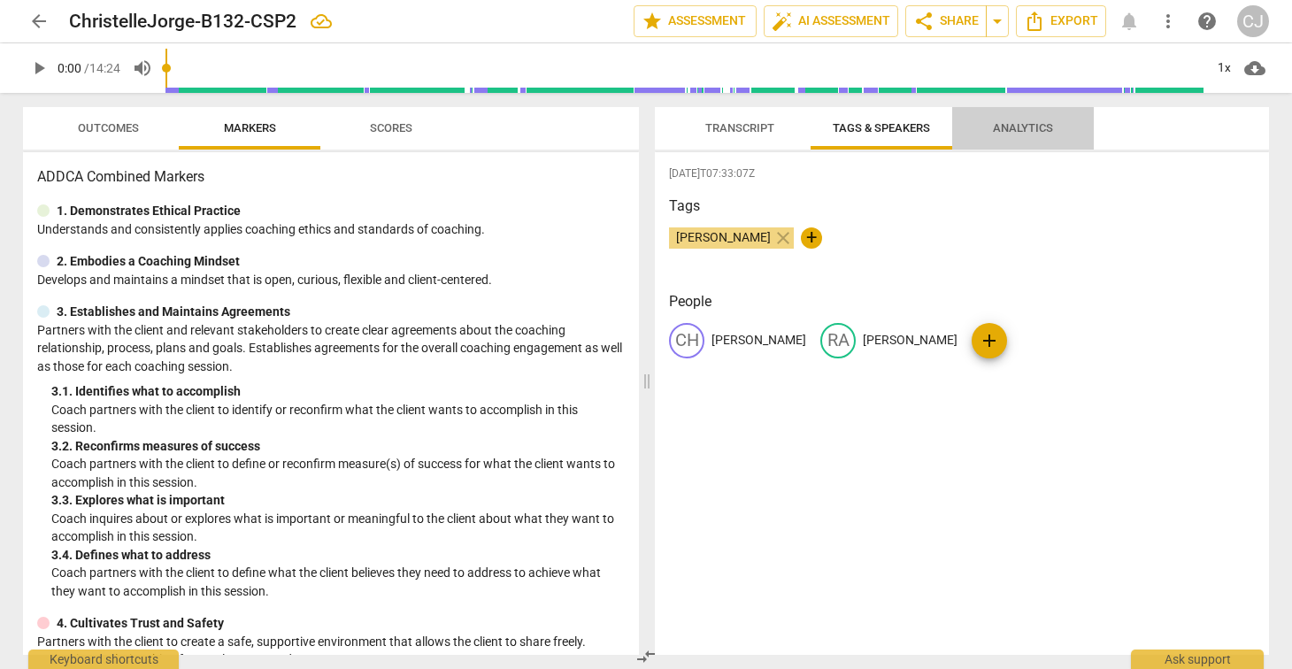
click at [1014, 127] on span "Analytics" at bounding box center [1023, 127] width 60 height 13
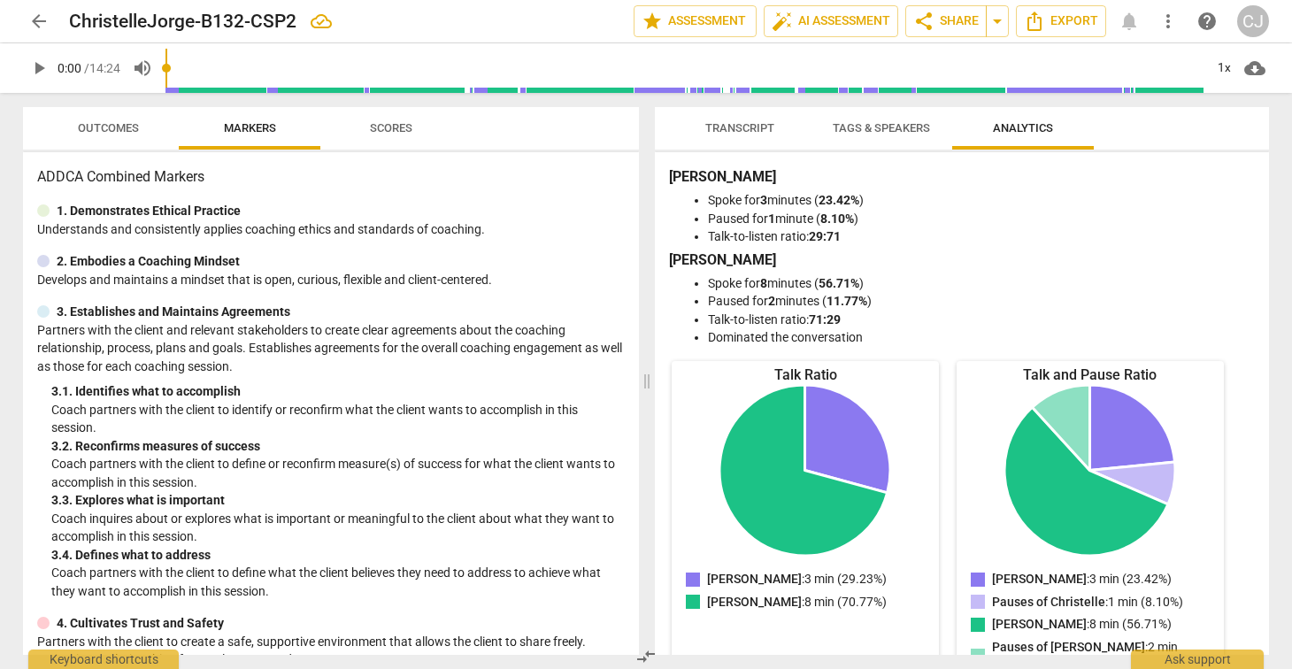
click at [754, 121] on span "Transcript" at bounding box center [739, 127] width 69 height 13
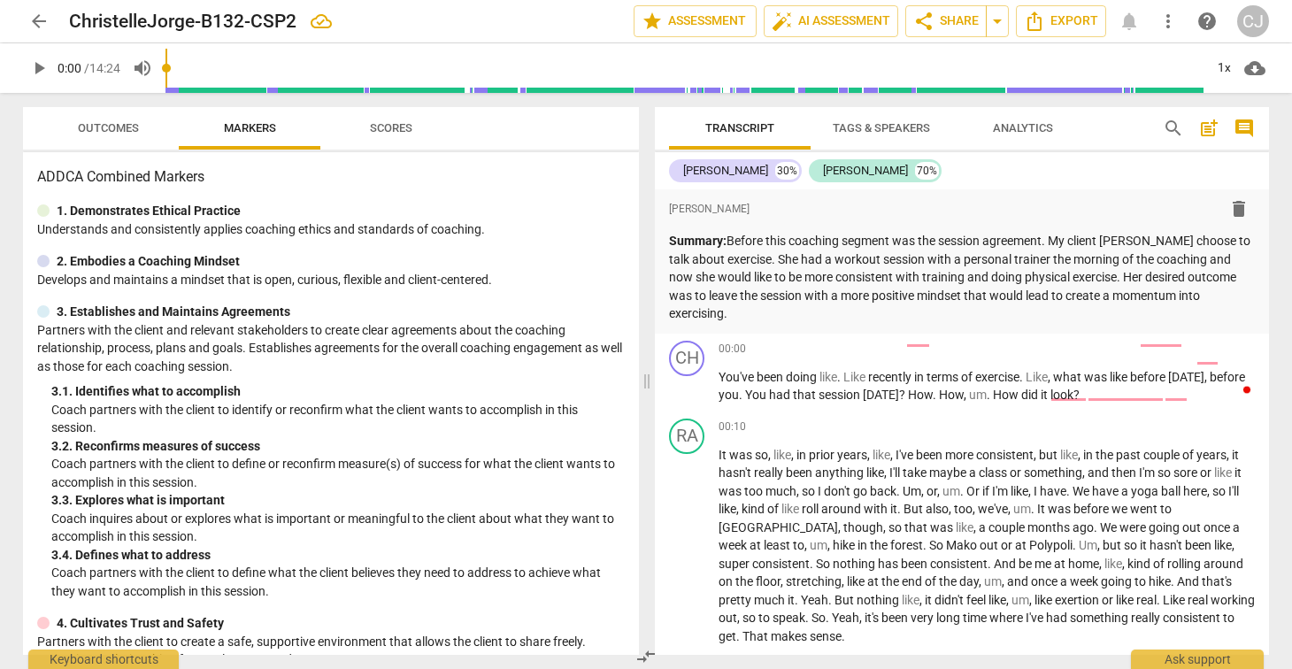
click at [42, 21] on span "arrow_back" at bounding box center [38, 21] width 21 height 21
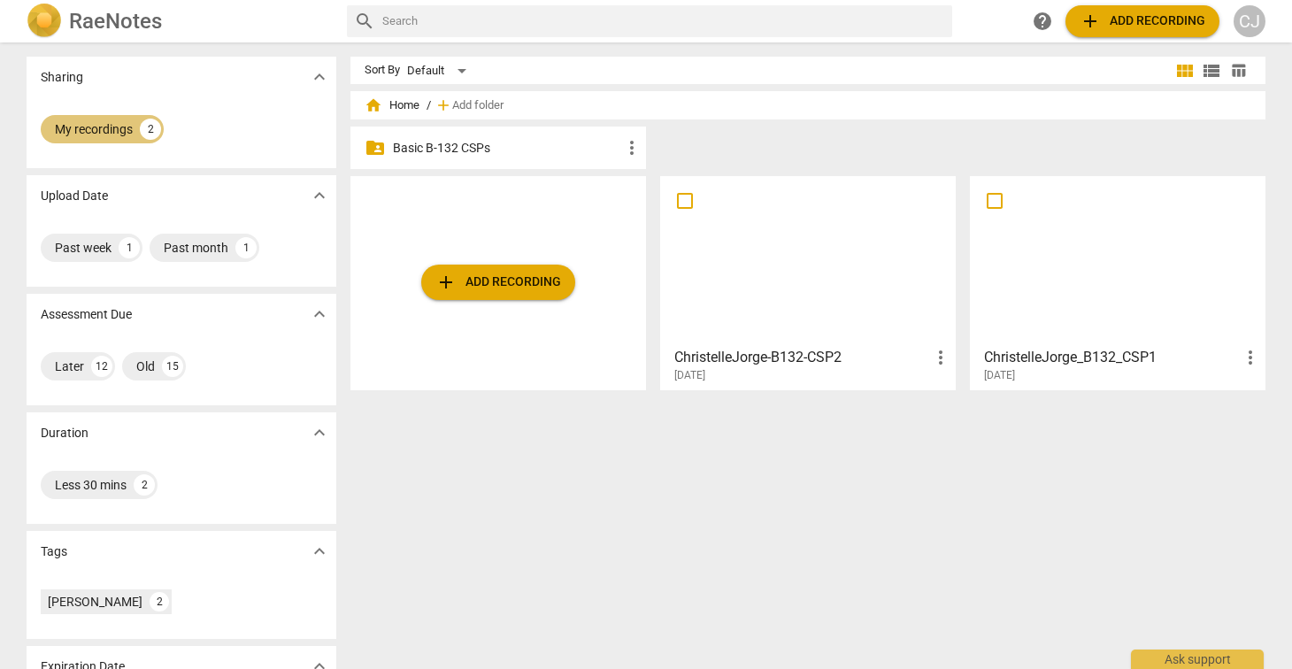
click at [110, 132] on div "My recordings" at bounding box center [94, 129] width 78 height 18
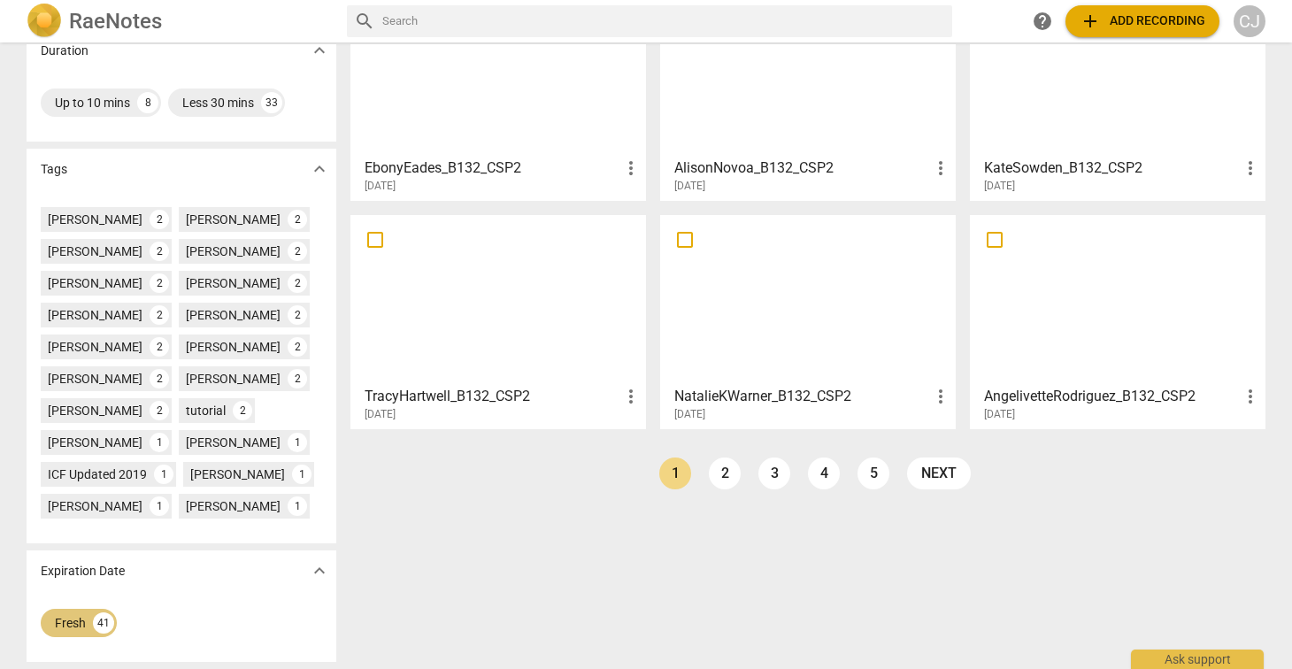
click at [60, 625] on div "Fresh" at bounding box center [70, 623] width 31 height 18
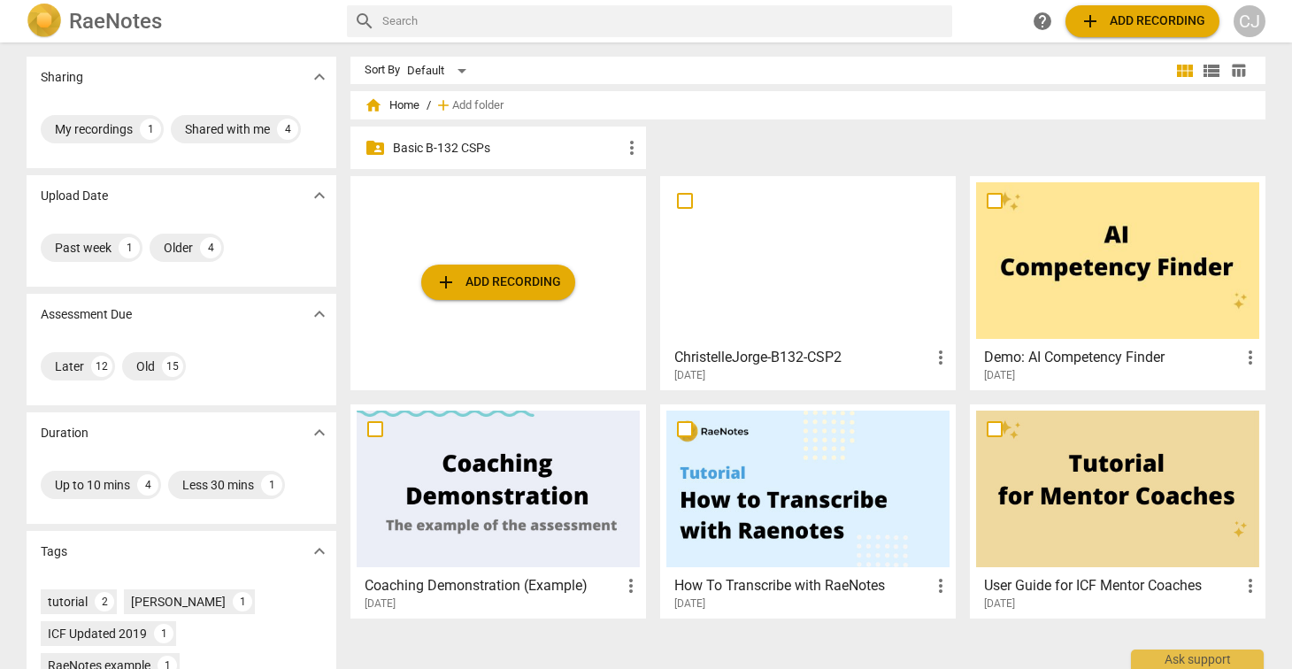
scroll to position [159, 0]
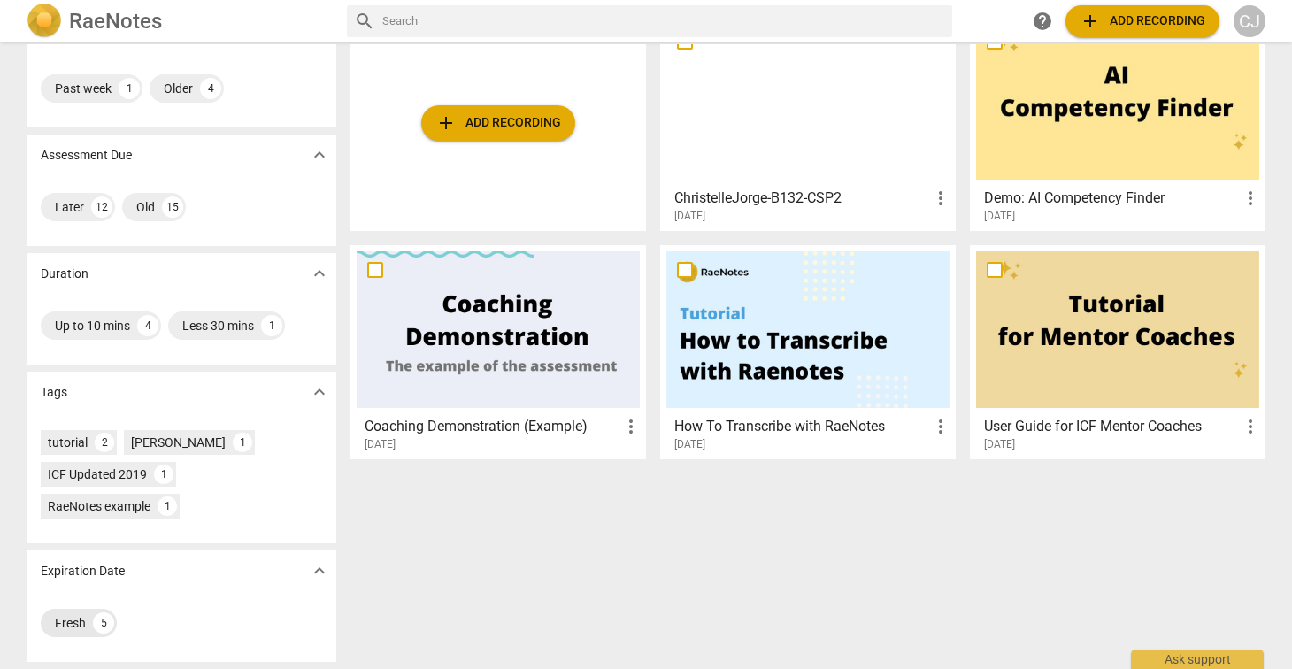
click at [67, 620] on div "Fresh" at bounding box center [70, 623] width 31 height 18
